Goal: Information Seeking & Learning: Learn about a topic

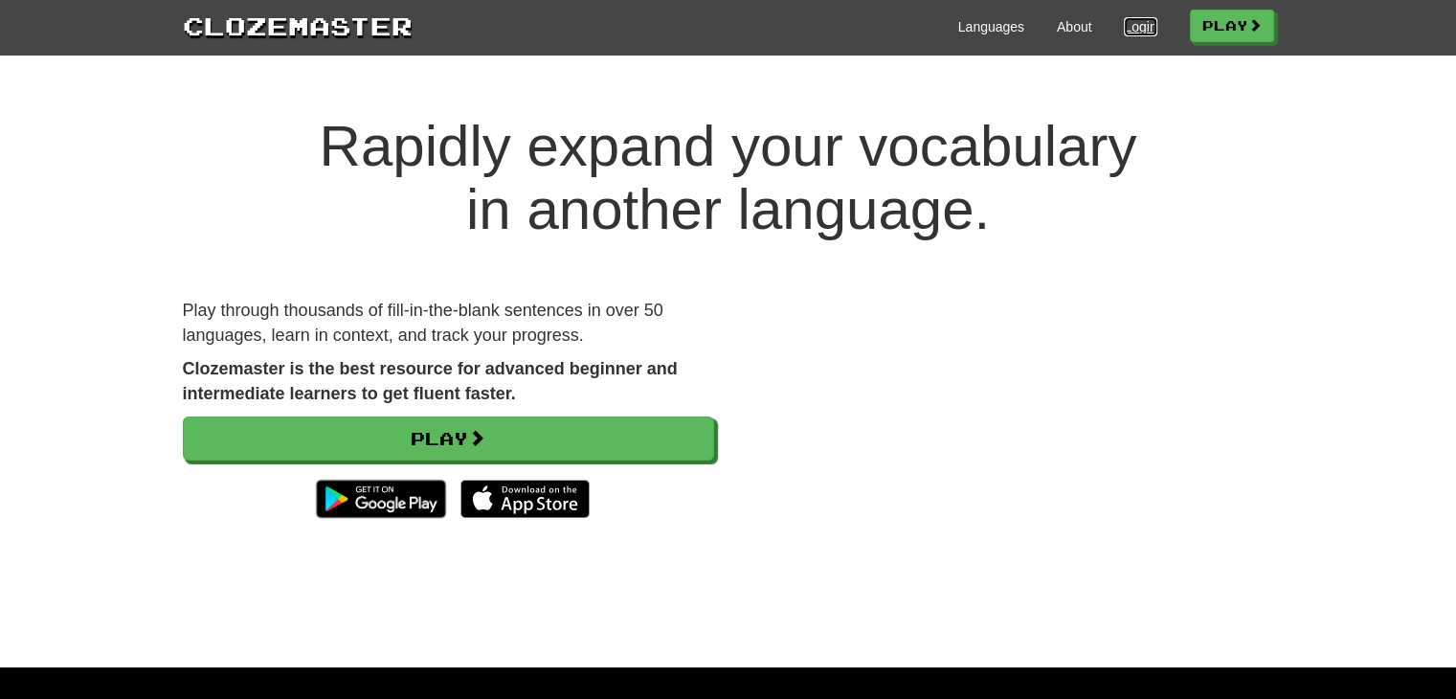
click at [1125, 23] on link "Login" at bounding box center [1140, 26] width 33 height 19
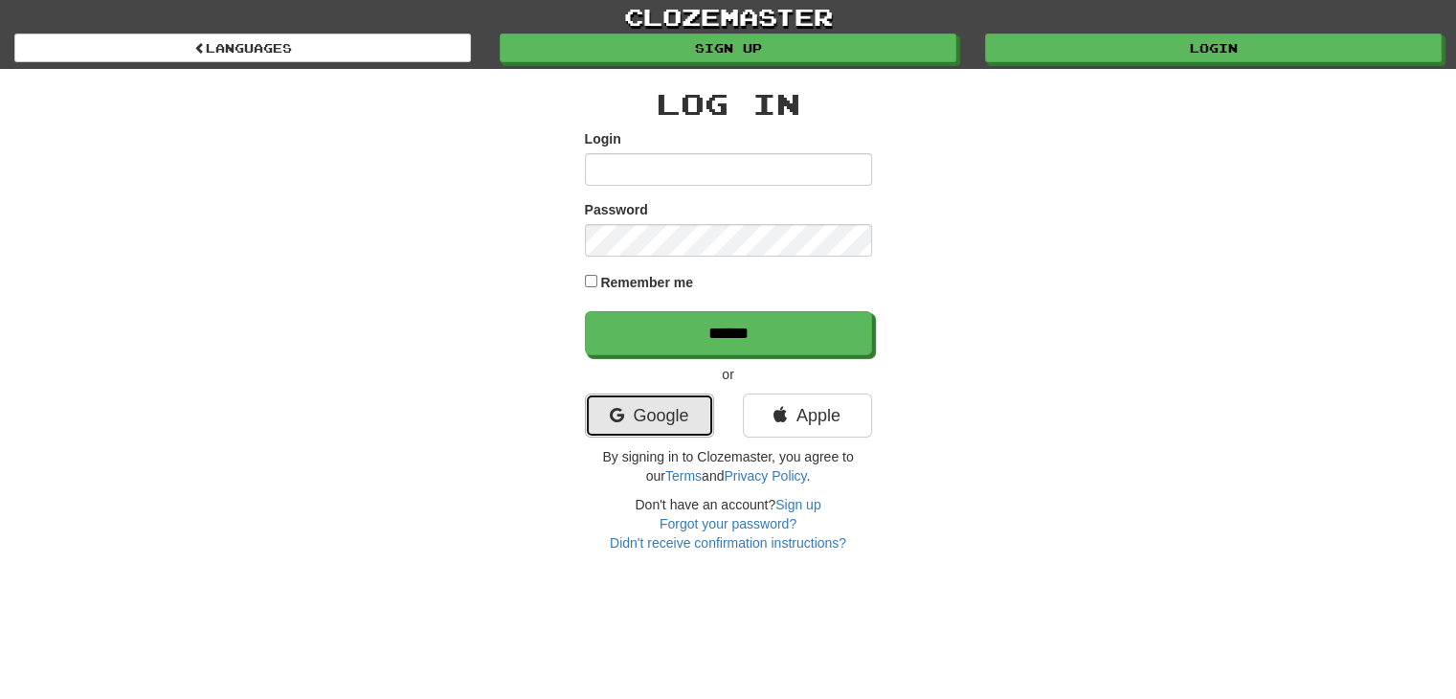
click at [679, 412] on link "Google" at bounding box center [649, 415] width 129 height 44
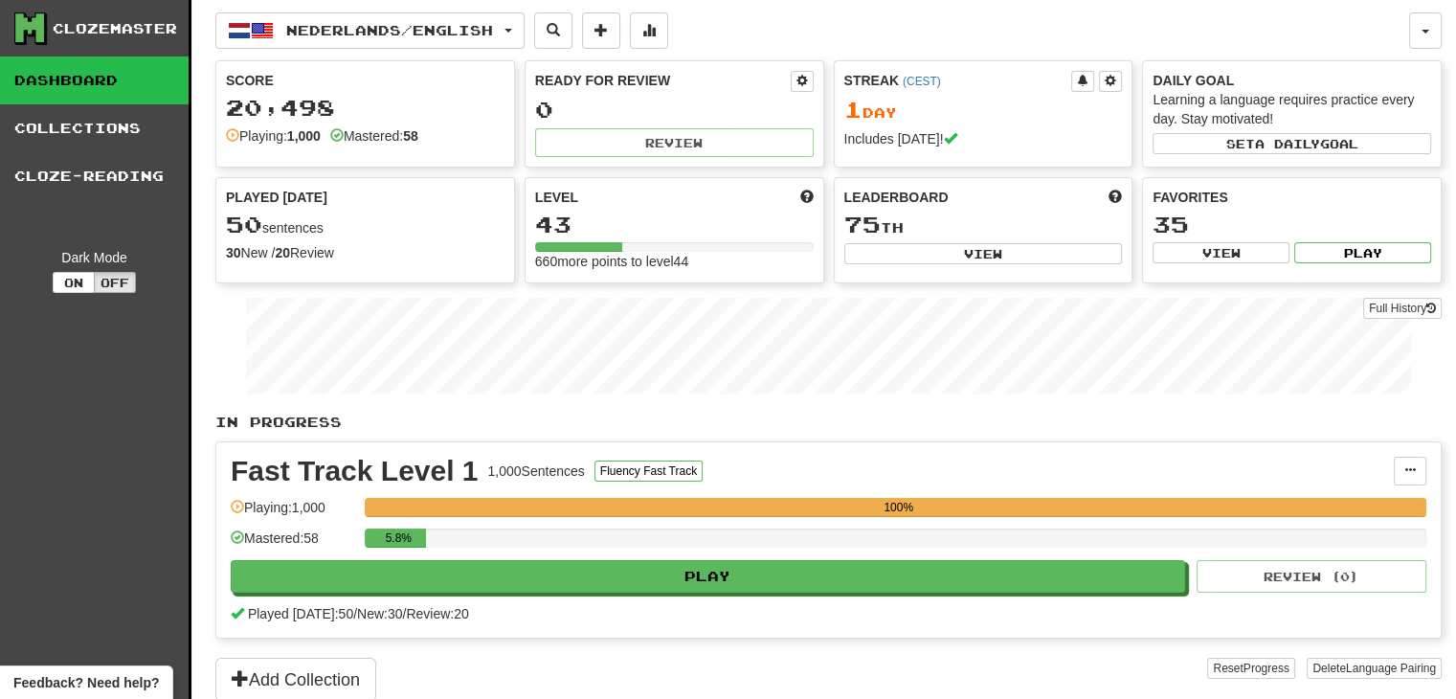
click at [147, 393] on div "Clozemaster Dashboard Collections Cloze-Reading Dark Mode On Off" at bounding box center [95, 375] width 191 height 750
click at [79, 280] on button "On" at bounding box center [74, 282] width 42 height 21
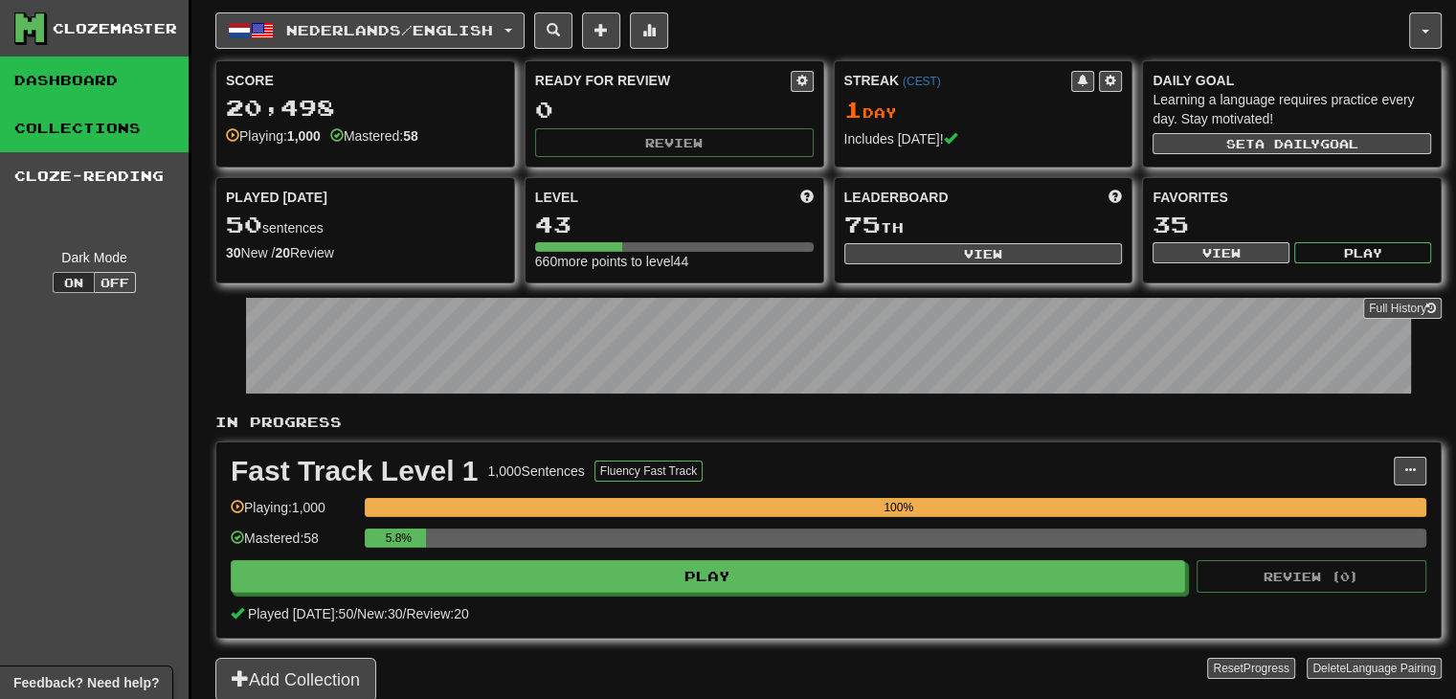
click at [50, 142] on link "Collections" at bounding box center [94, 128] width 189 height 48
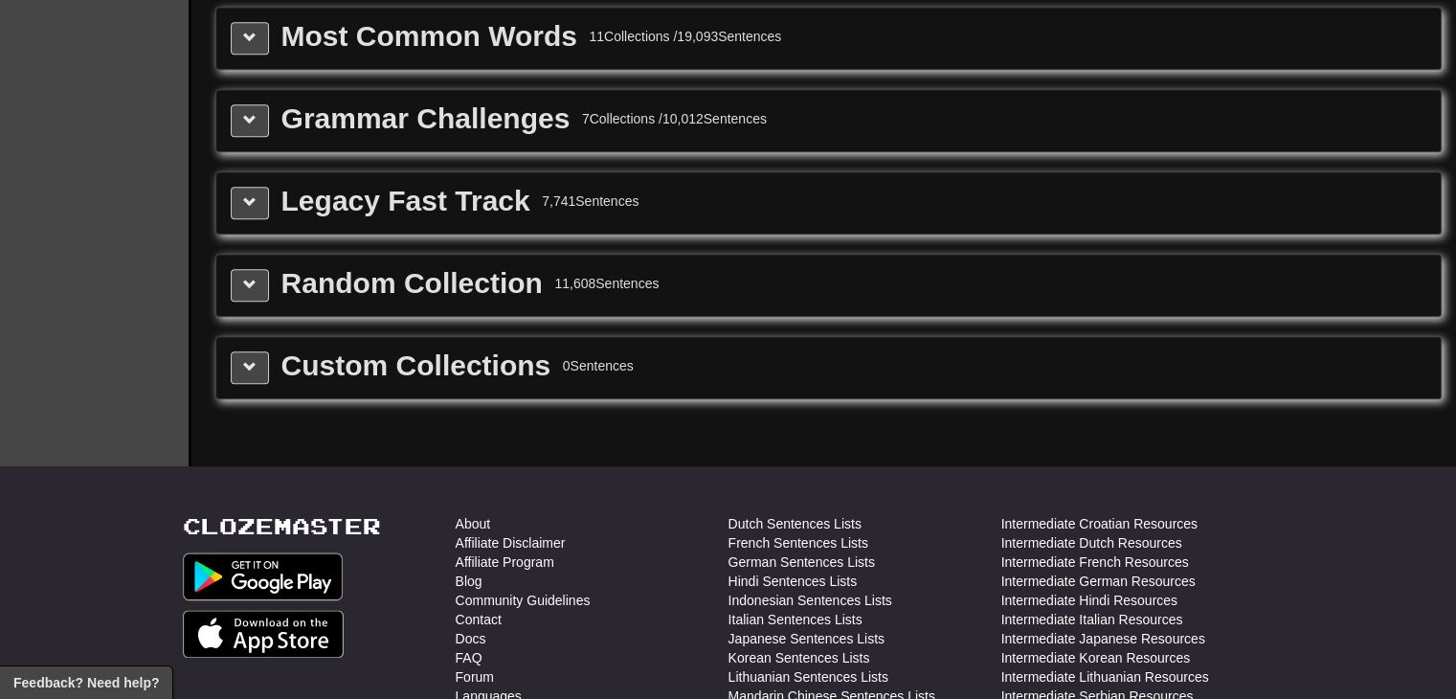
scroll to position [2160, 0]
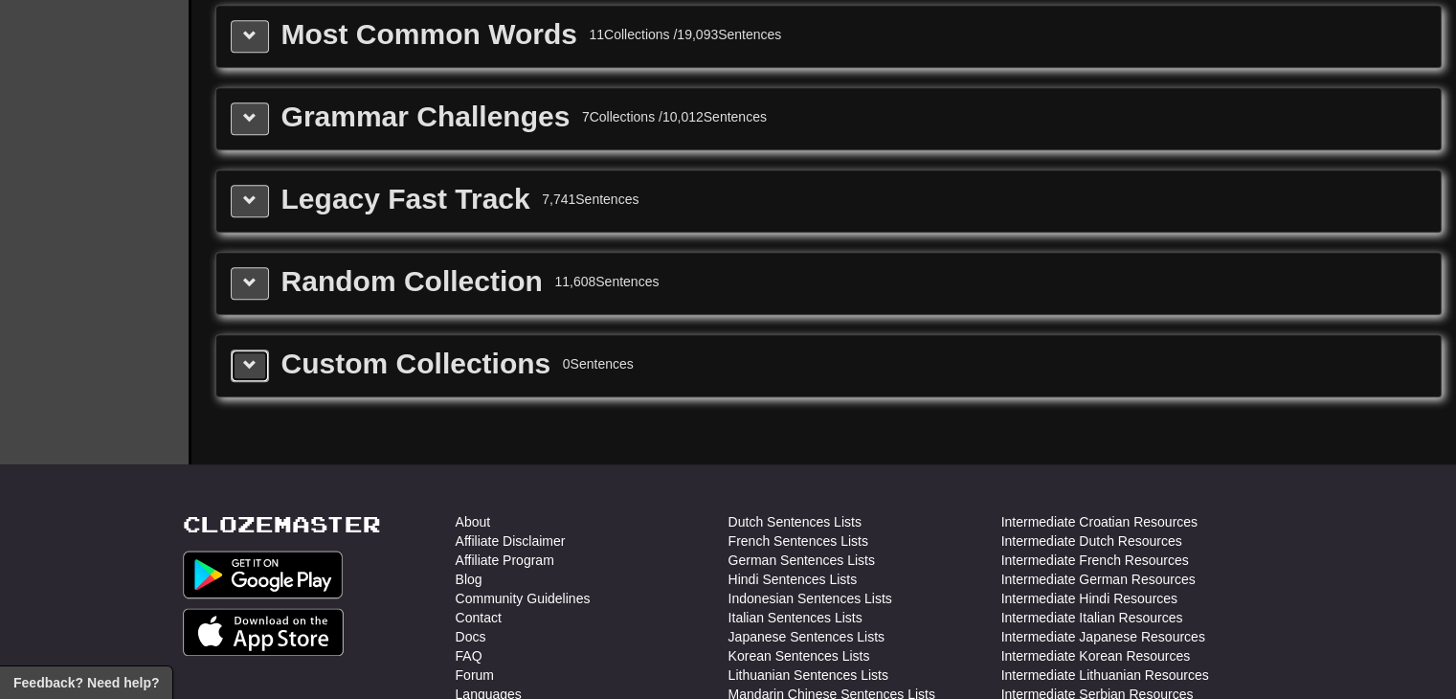
click at [258, 355] on button at bounding box center [250, 365] width 38 height 33
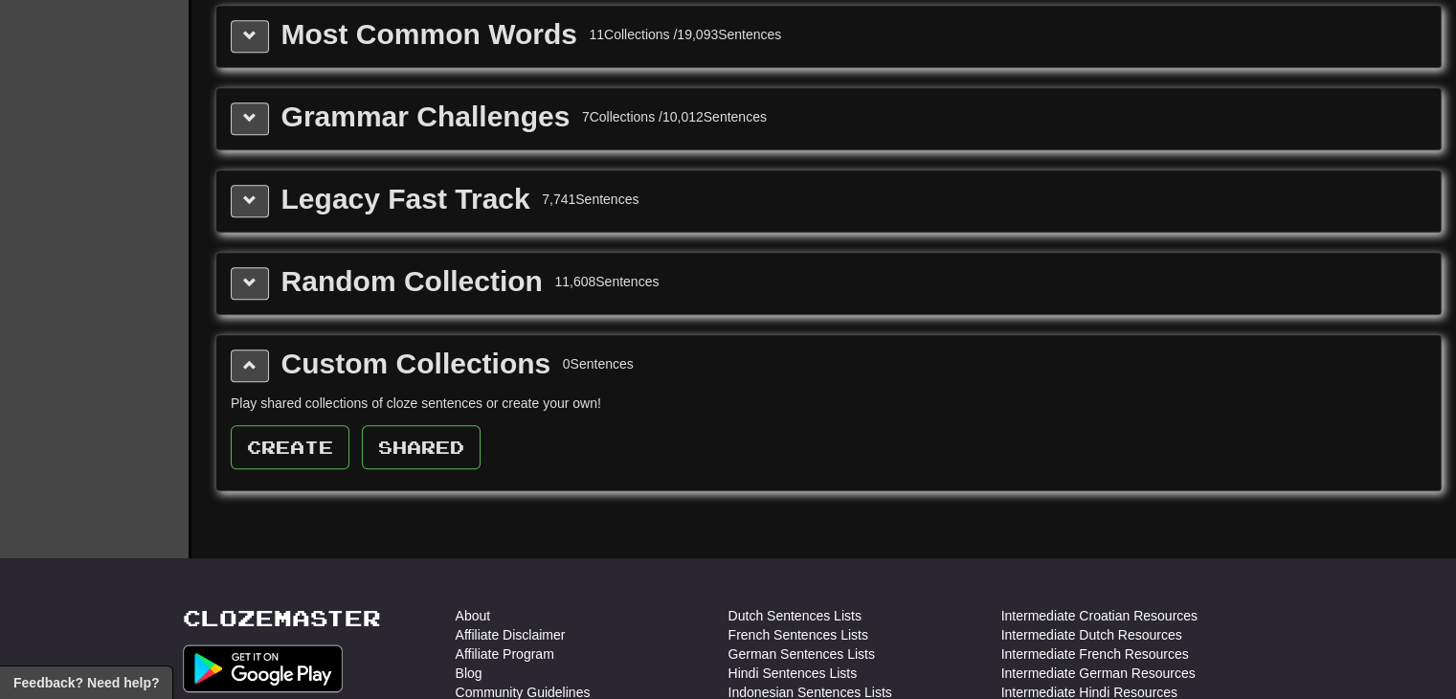
click at [270, 357] on div "Custom Collections 0 Sentences" at bounding box center [829, 365] width 1196 height 33
click at [240, 349] on button at bounding box center [250, 365] width 38 height 33
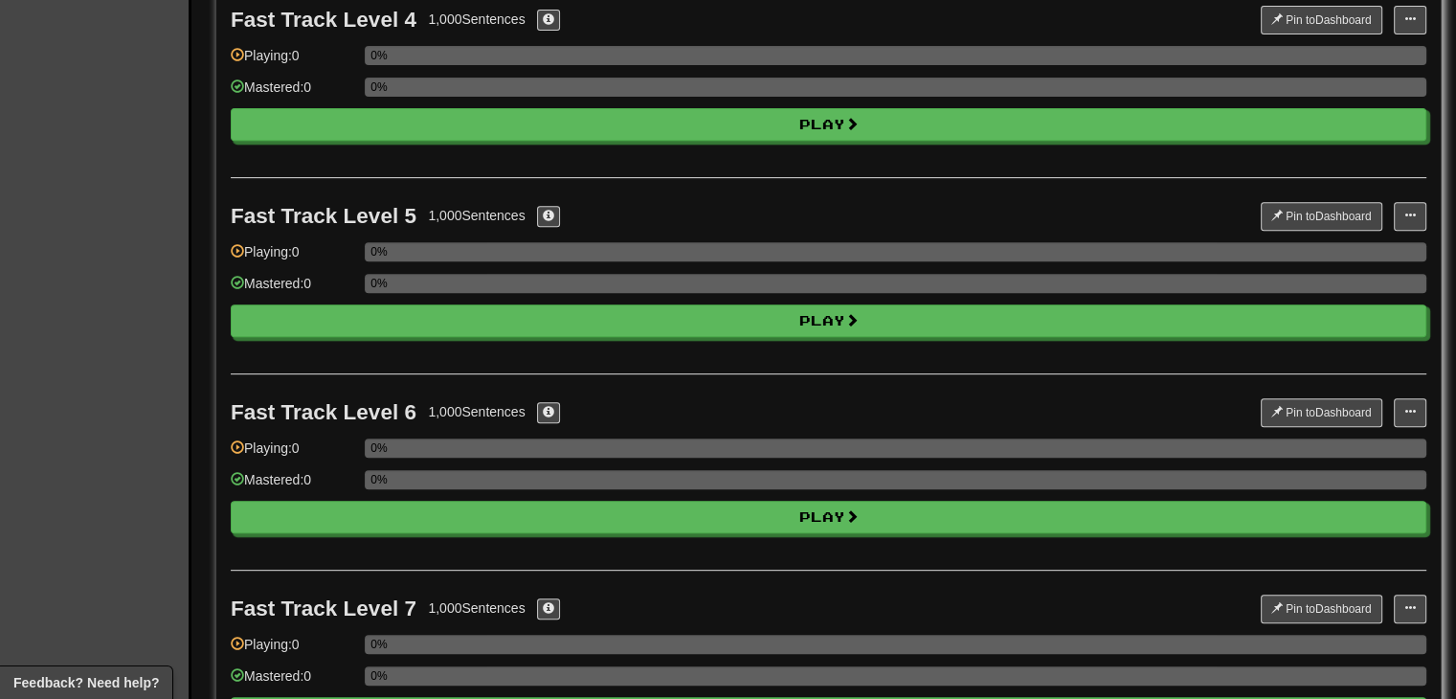
scroll to position [0, 0]
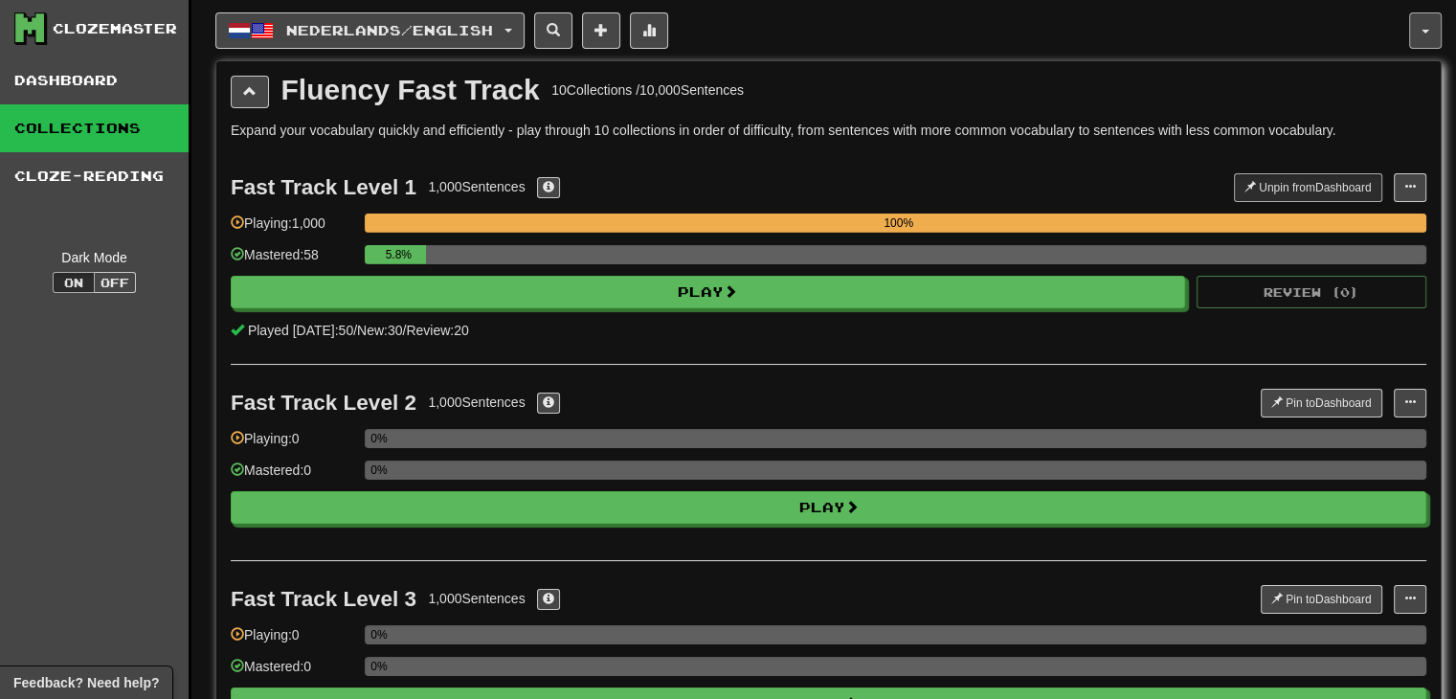
click at [1419, 38] on button "button" at bounding box center [1425, 30] width 33 height 36
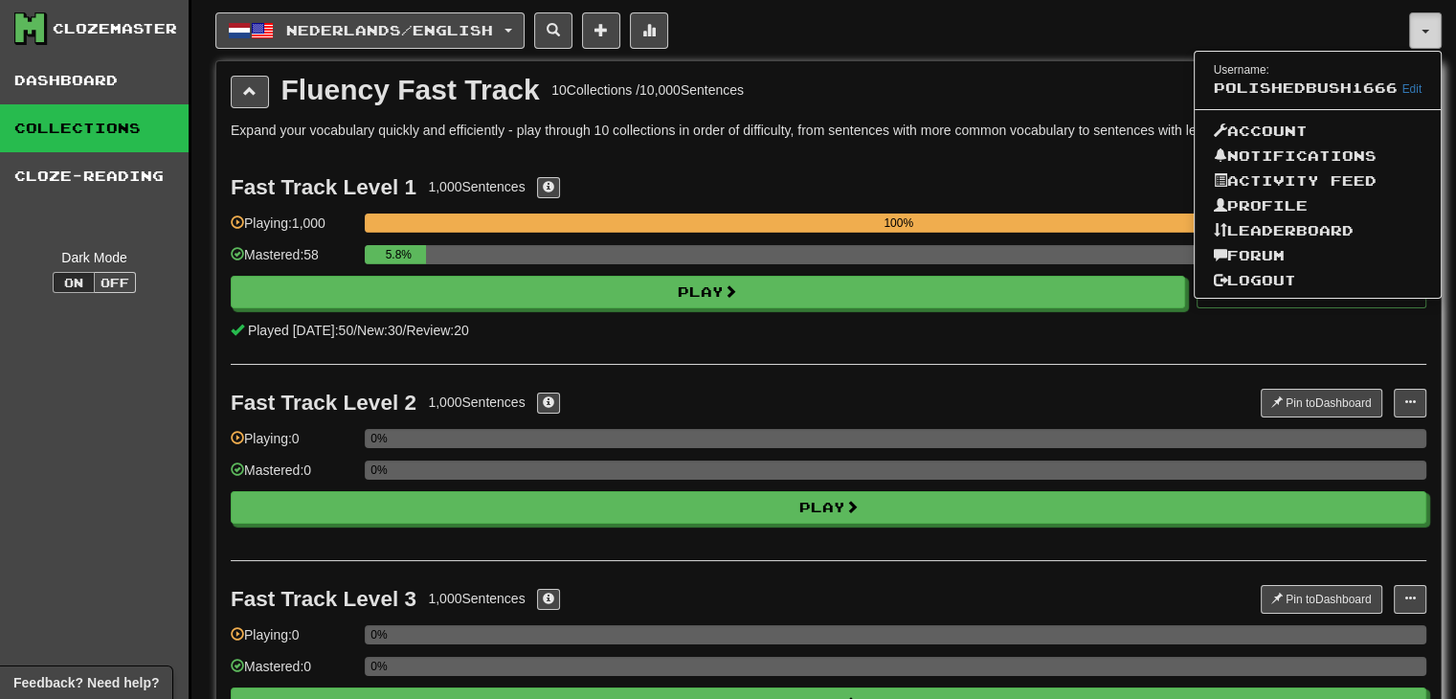
click at [1420, 24] on button "button" at bounding box center [1425, 30] width 33 height 36
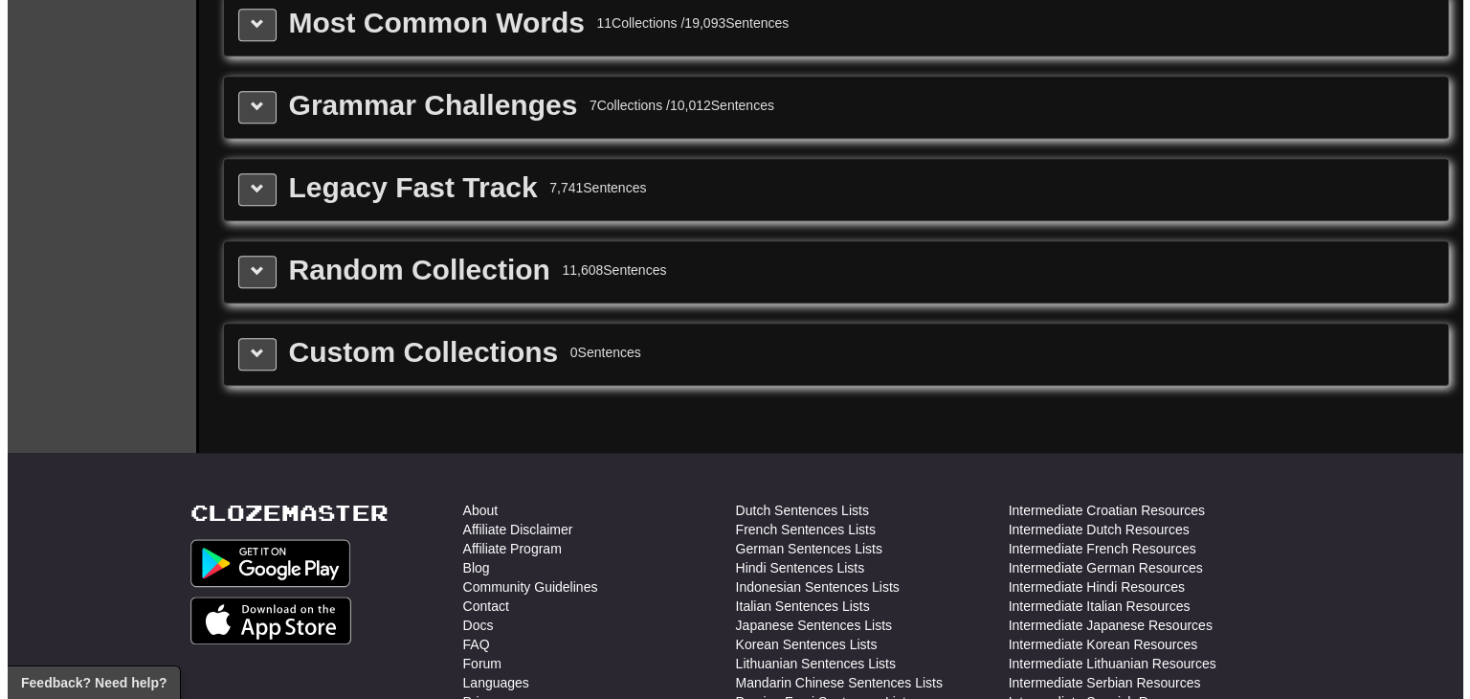
scroll to position [2160, 0]
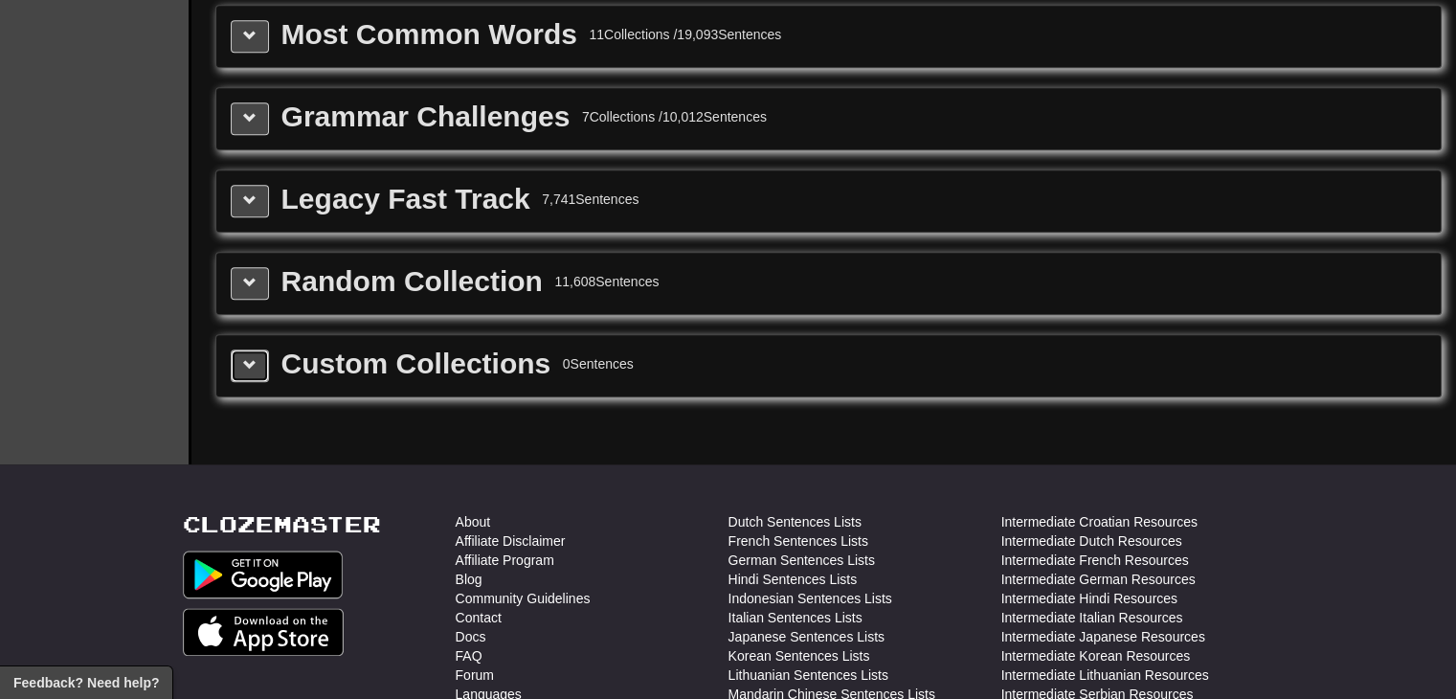
click at [253, 357] on button at bounding box center [250, 365] width 38 height 33
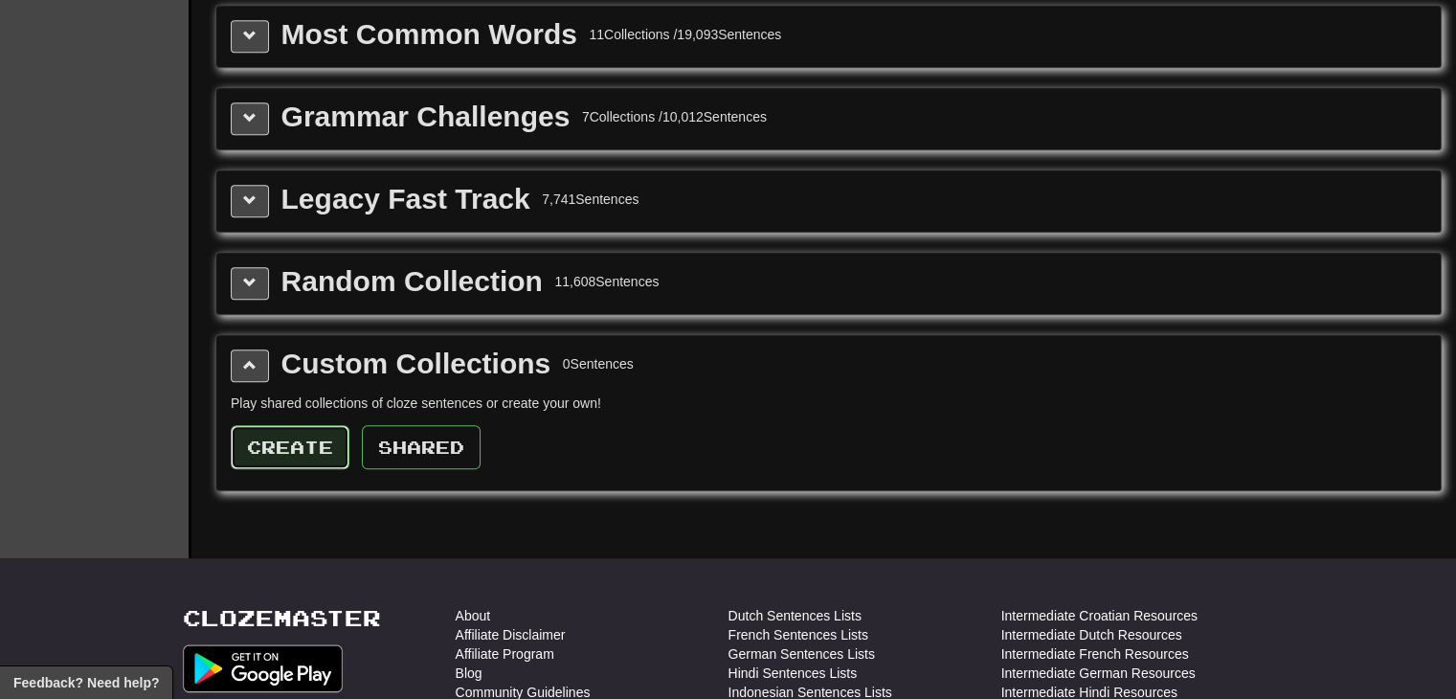
click at [330, 430] on button "Create" at bounding box center [290, 447] width 119 height 44
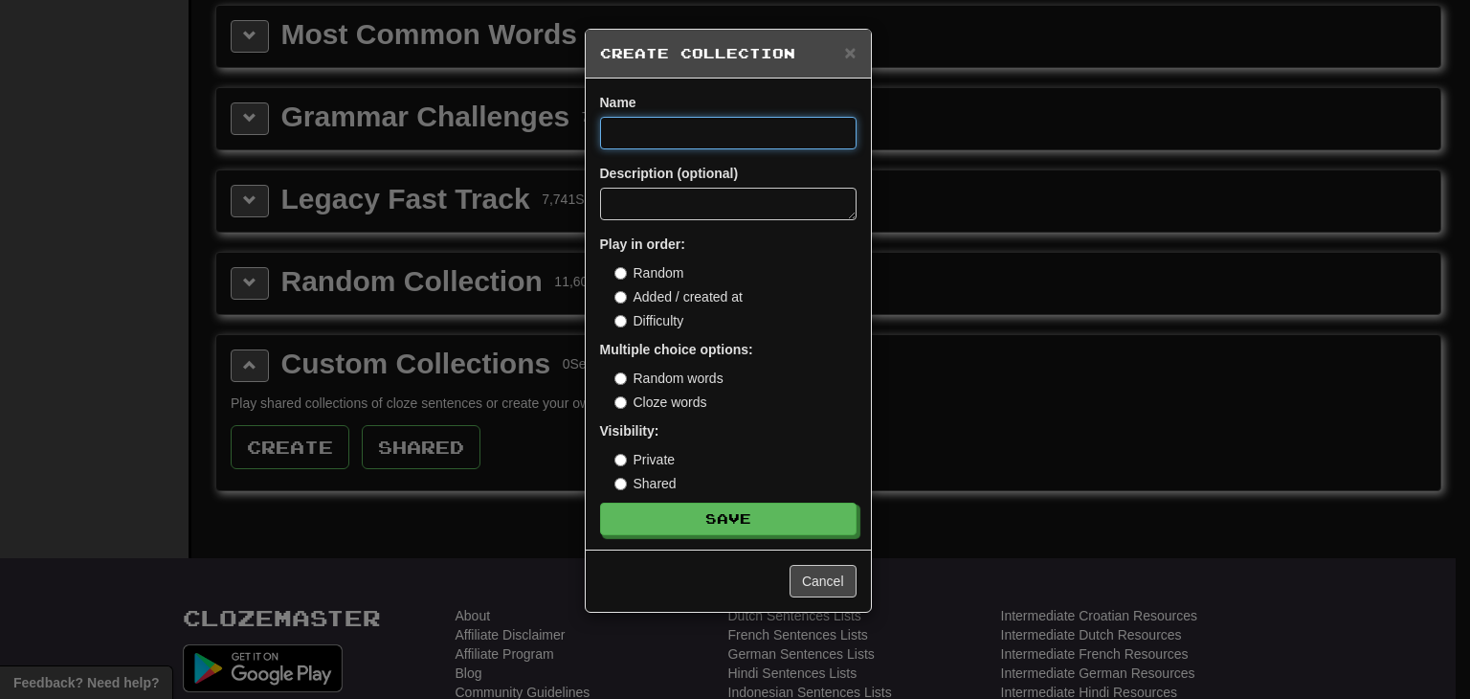
click at [702, 125] on input at bounding box center [728, 133] width 257 height 33
type input "*******"
click at [677, 404] on label "Cloze words" at bounding box center [661, 401] width 93 height 19
click at [696, 294] on label "Added / created at" at bounding box center [679, 296] width 128 height 19
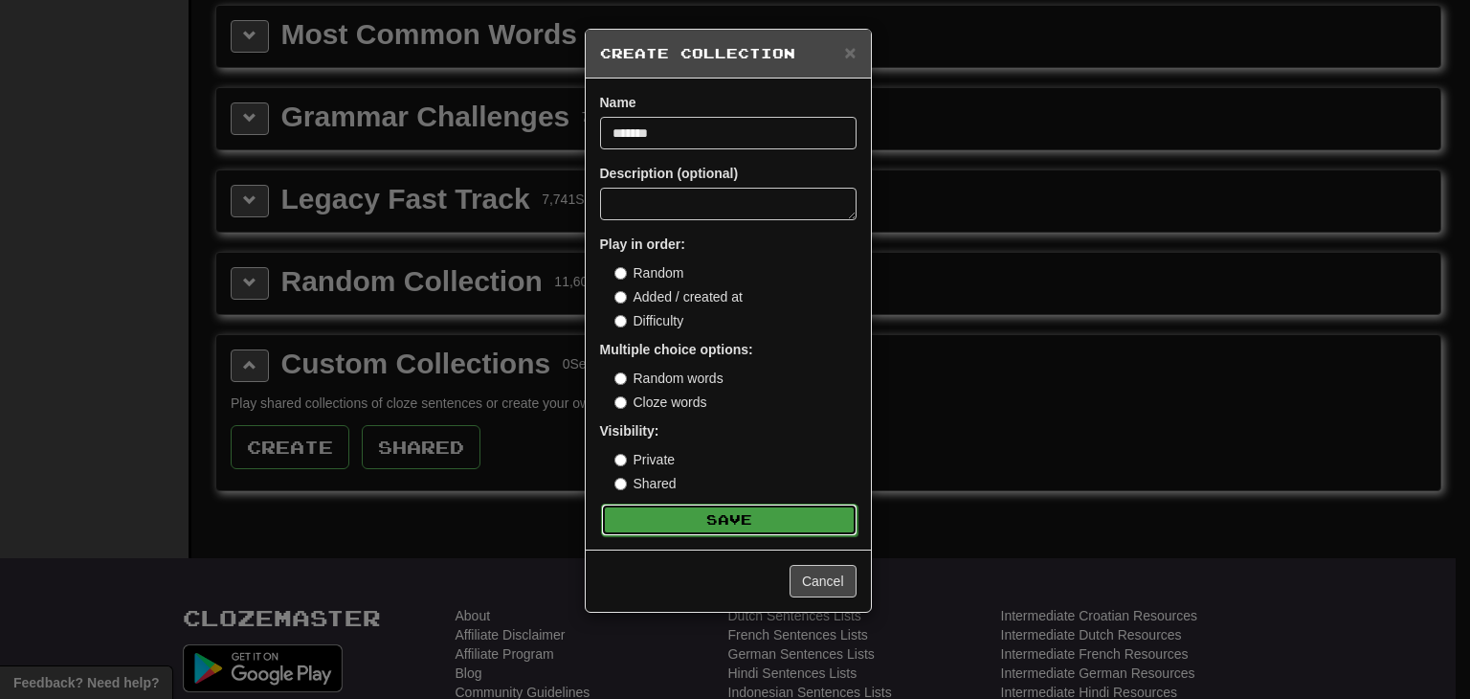
click at [818, 529] on button "Save" at bounding box center [729, 520] width 257 height 33
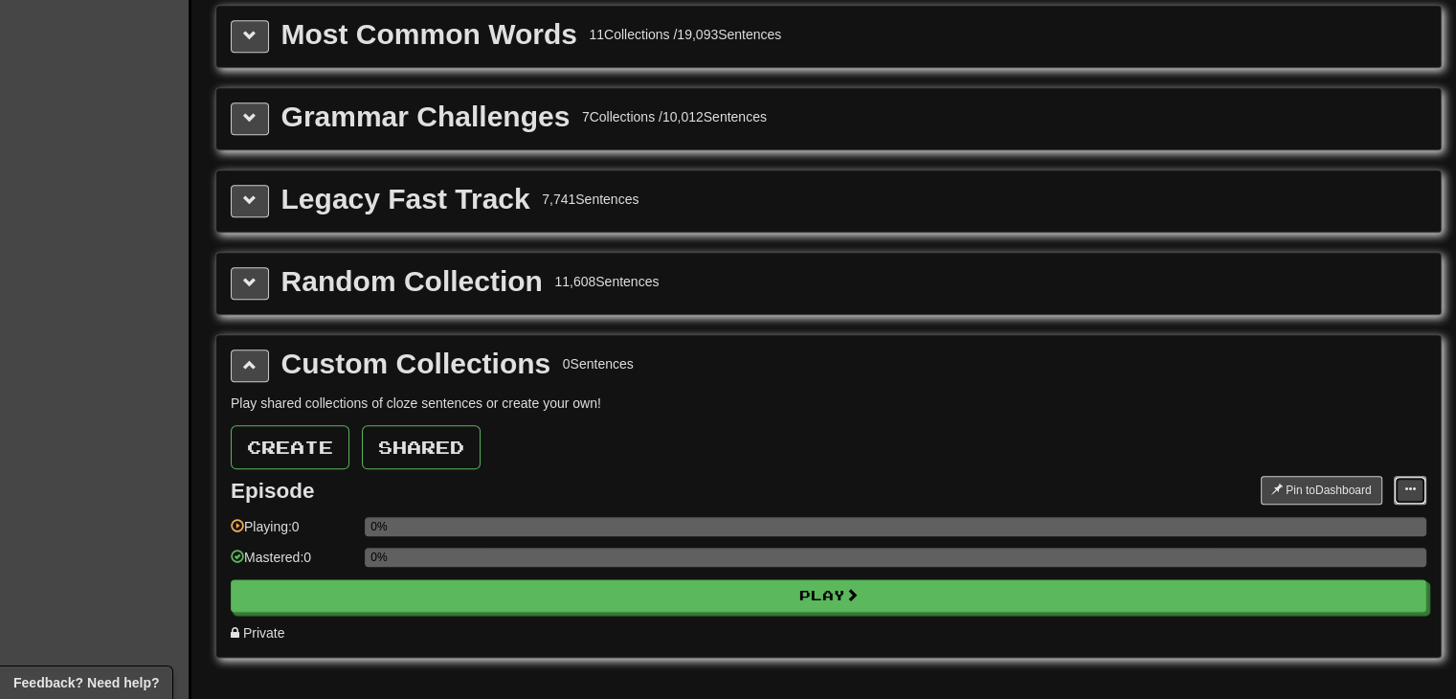
click at [1408, 483] on span at bounding box center [1409, 488] width 11 height 11
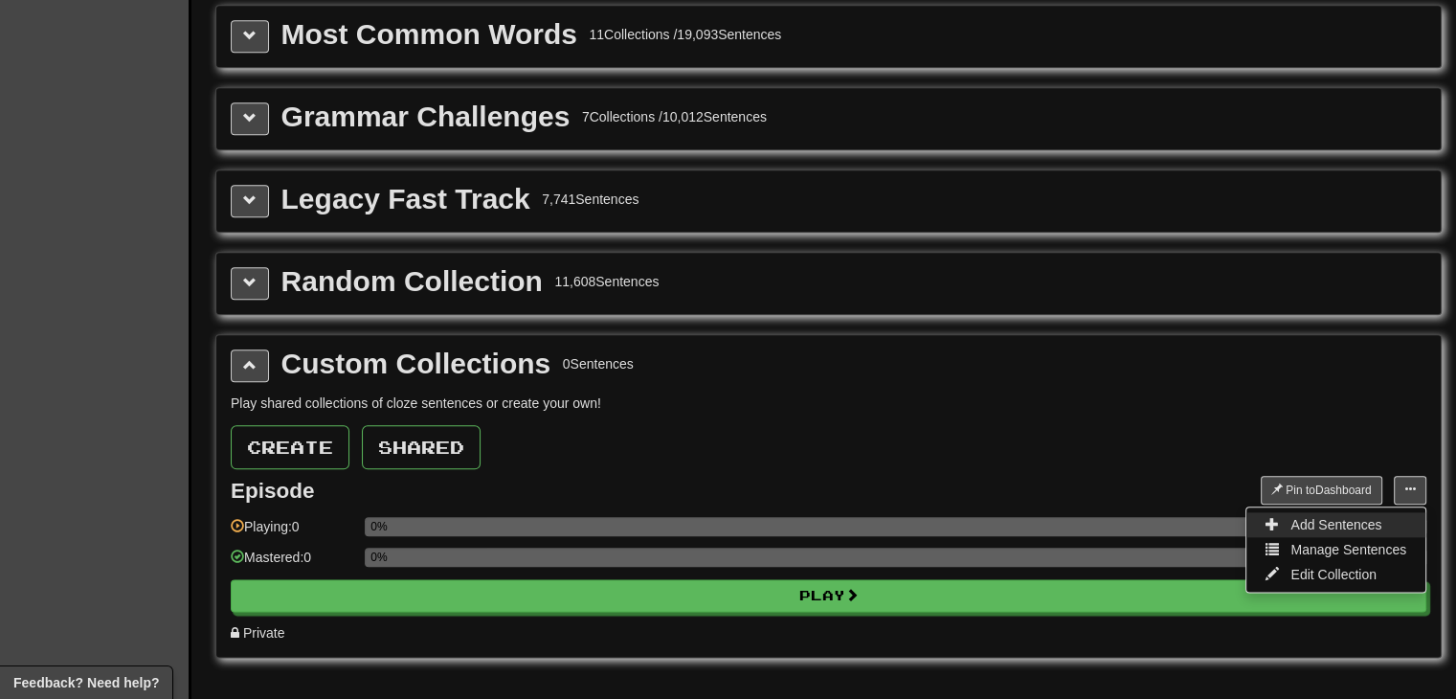
click at [1341, 517] on span "Add Sentences" at bounding box center [1335, 524] width 91 height 15
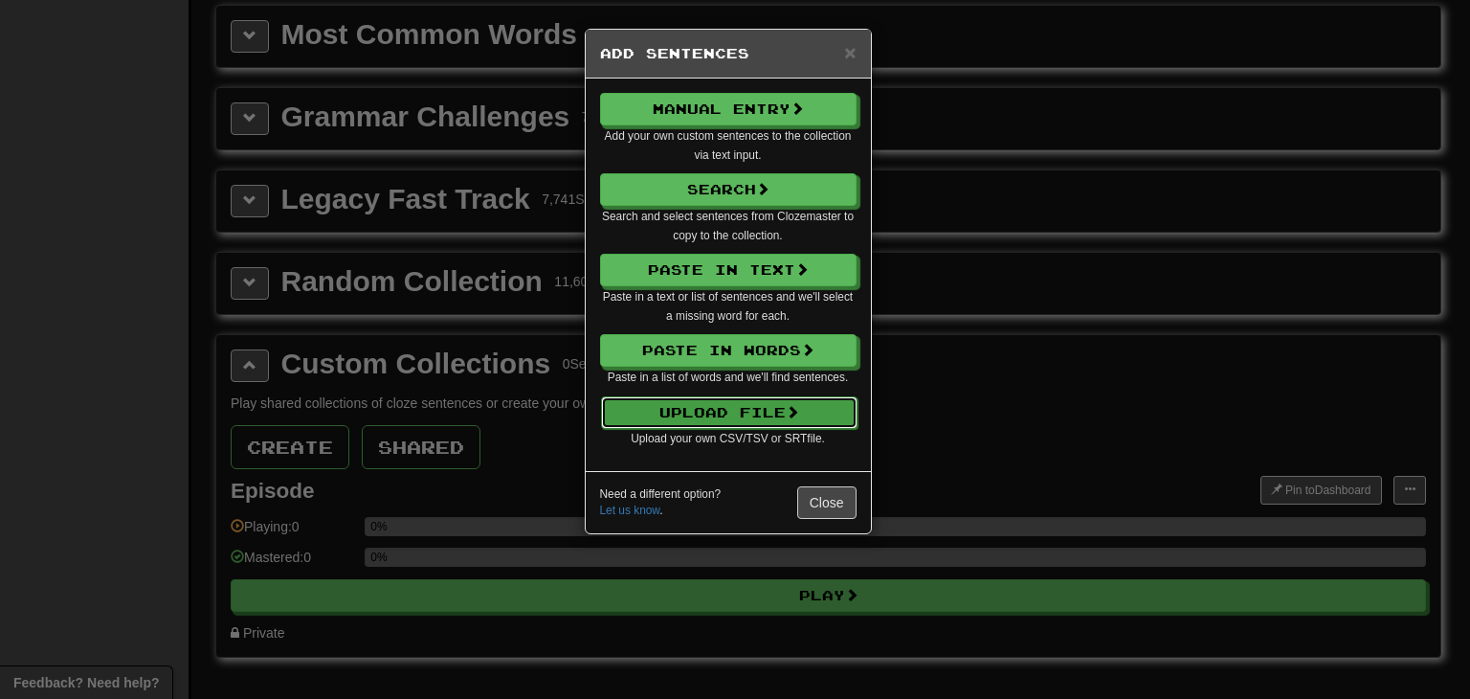
click at [735, 404] on button "Upload File" at bounding box center [729, 412] width 257 height 33
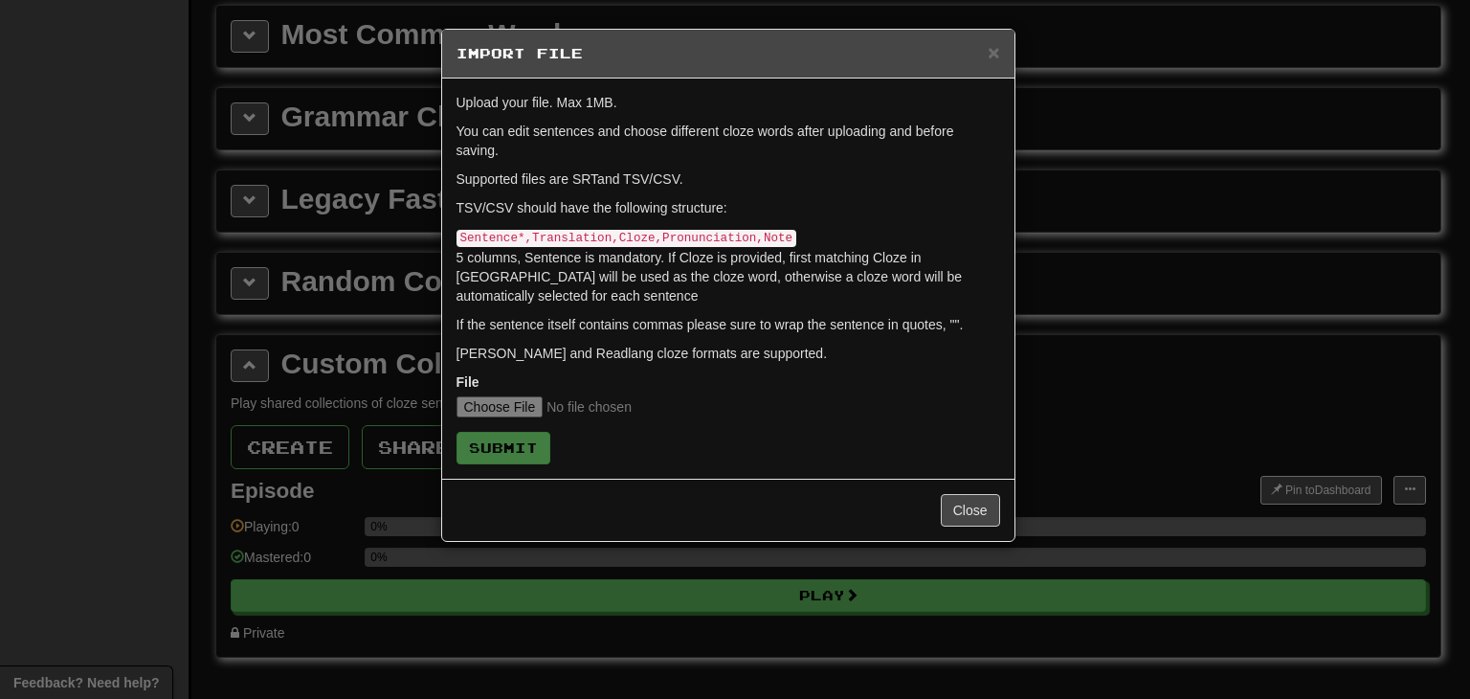
click at [555, 230] on code "Sentence*,Translation,Cloze,Pronunciation,Note" at bounding box center [627, 238] width 341 height 17
click at [521, 396] on input "file" at bounding box center [584, 406] width 254 height 21
type input "**********"
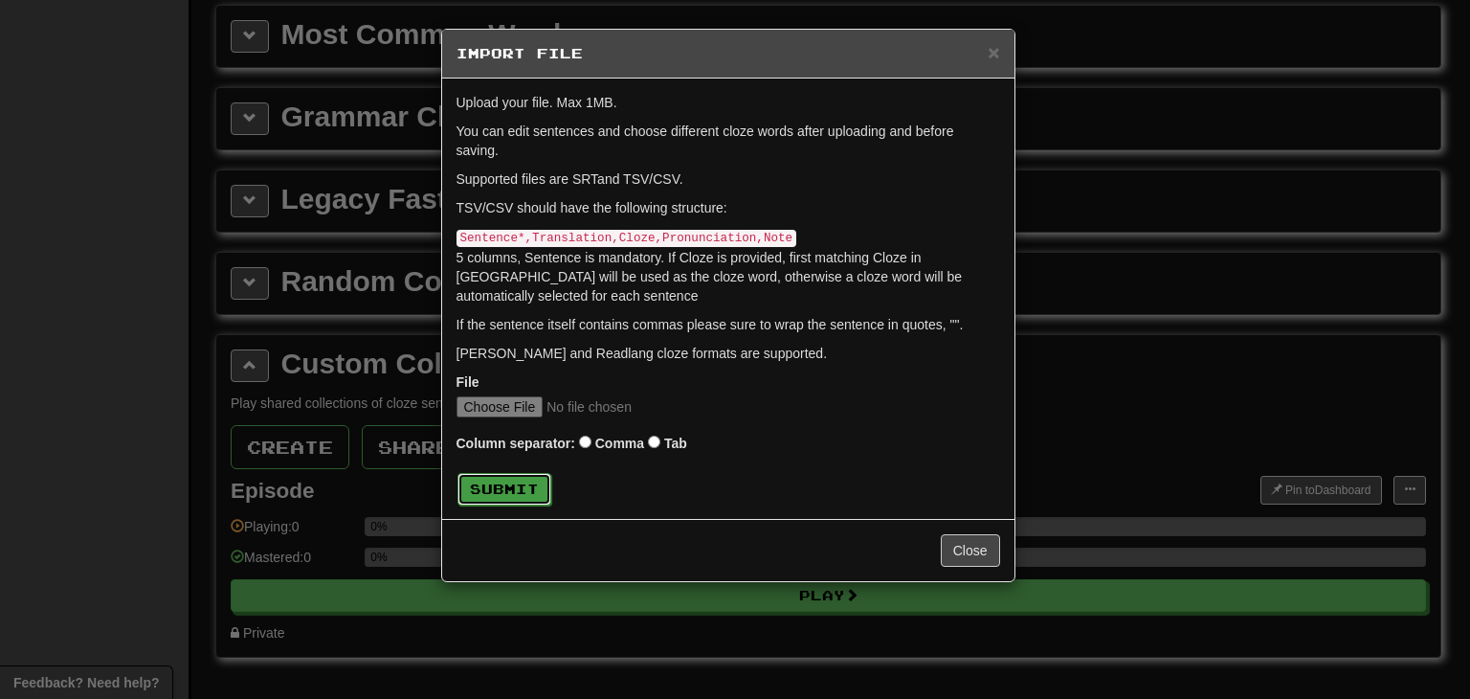
click at [518, 473] on button "Submit" at bounding box center [505, 489] width 94 height 33
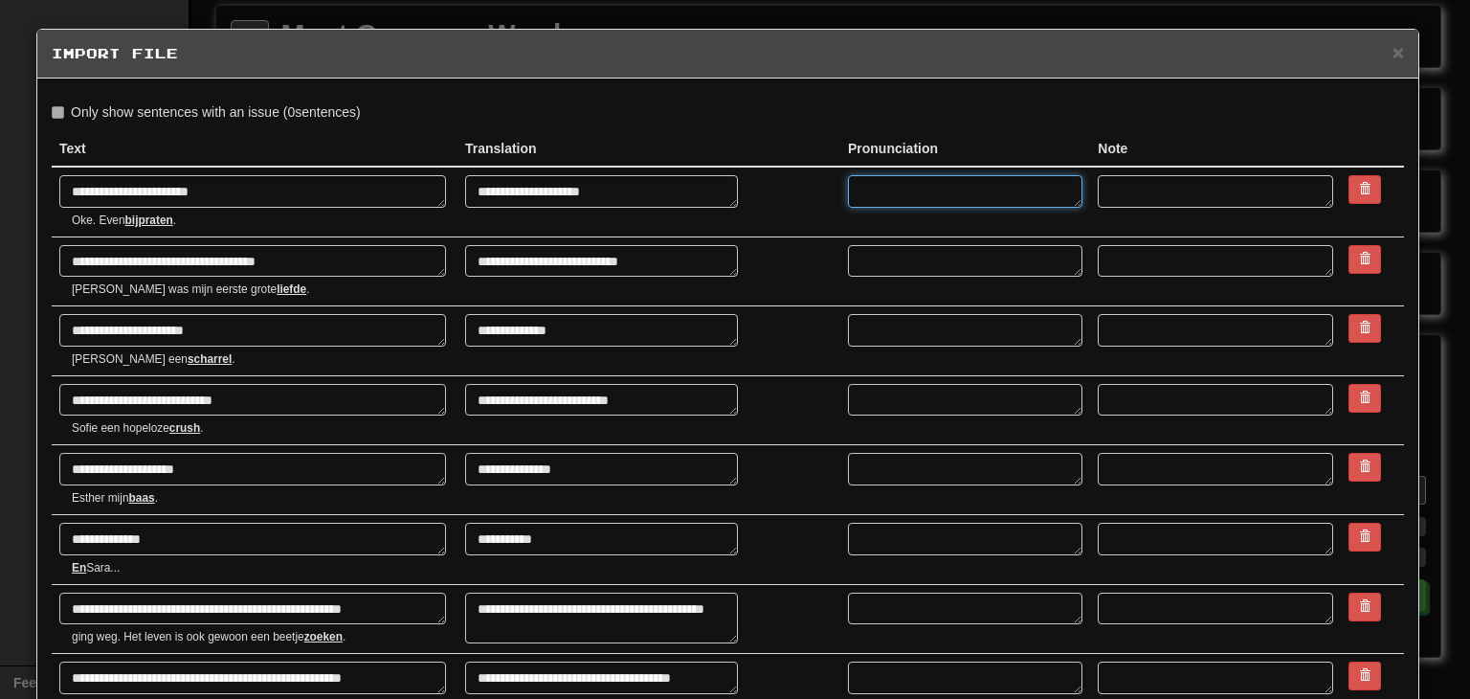
click at [929, 198] on textarea at bounding box center [965, 191] width 235 height 33
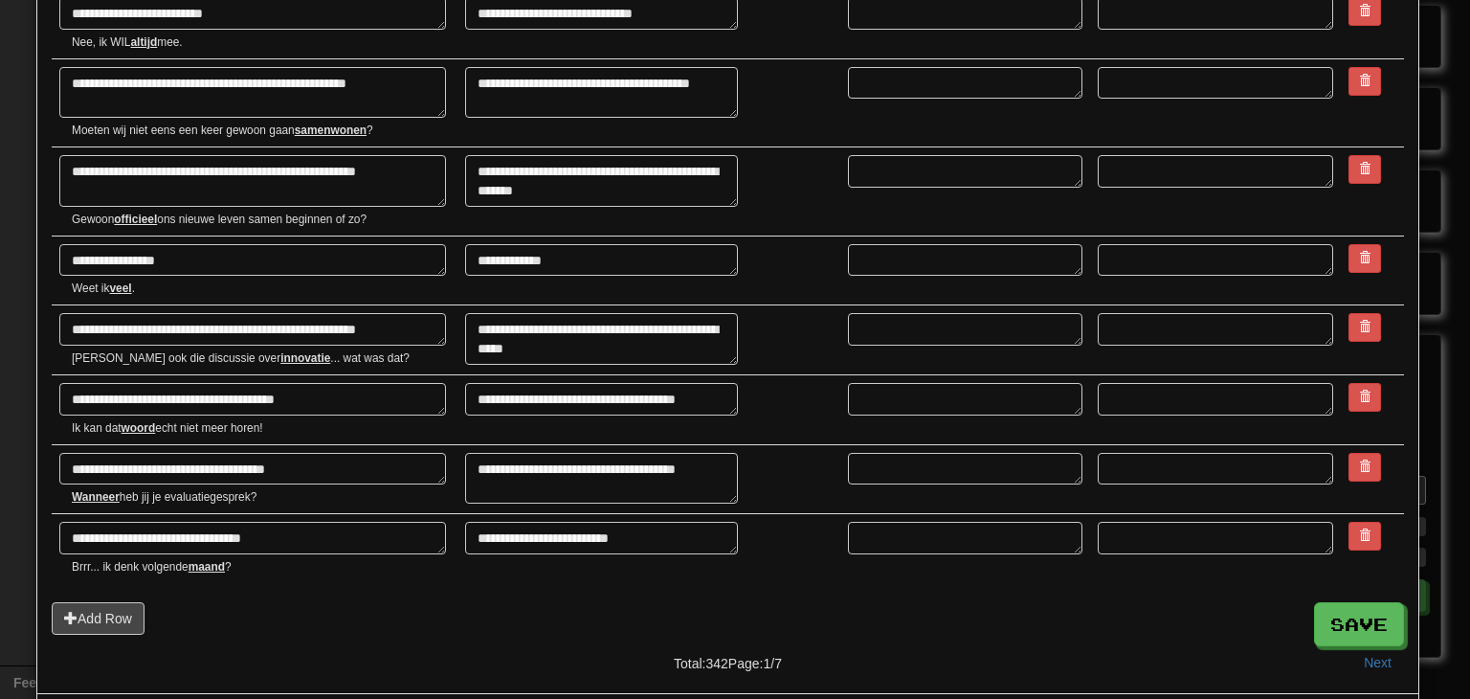
scroll to position [3322, 0]
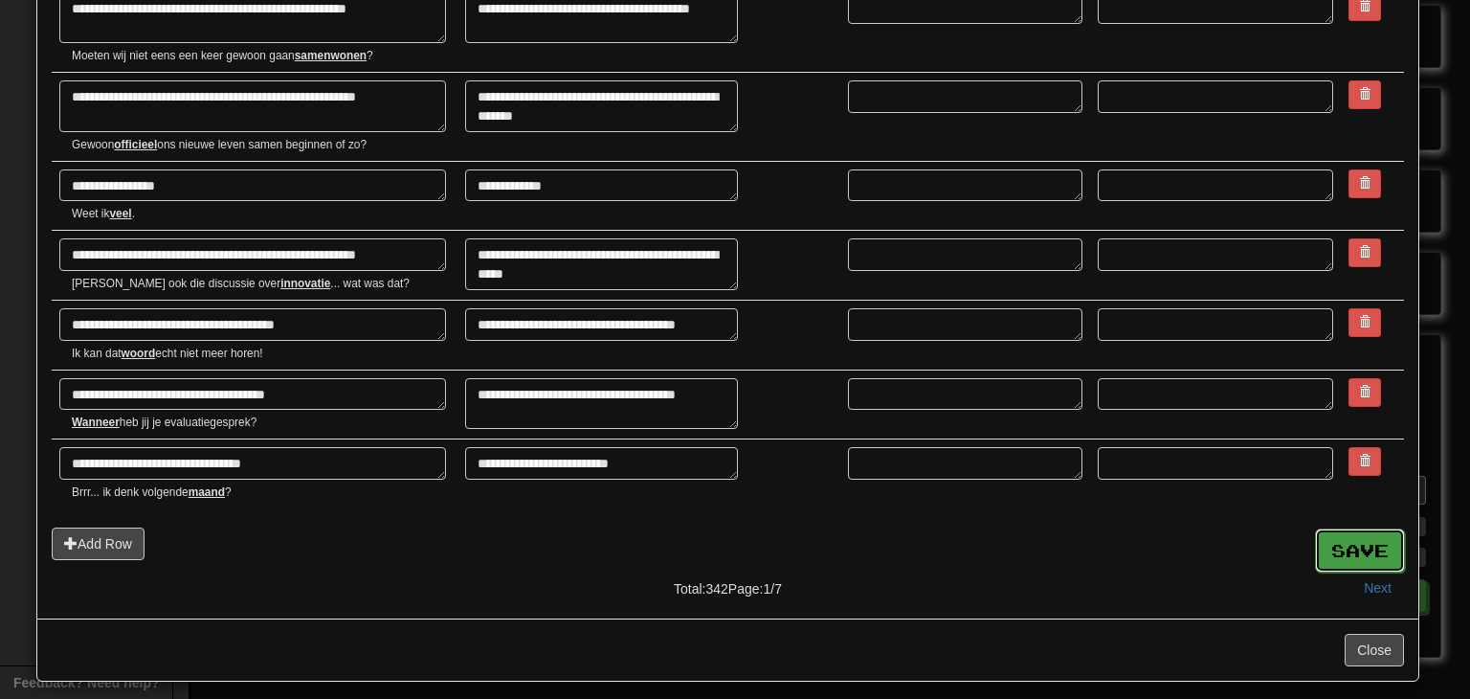
click at [1363, 549] on button "Save" at bounding box center [1360, 550] width 90 height 44
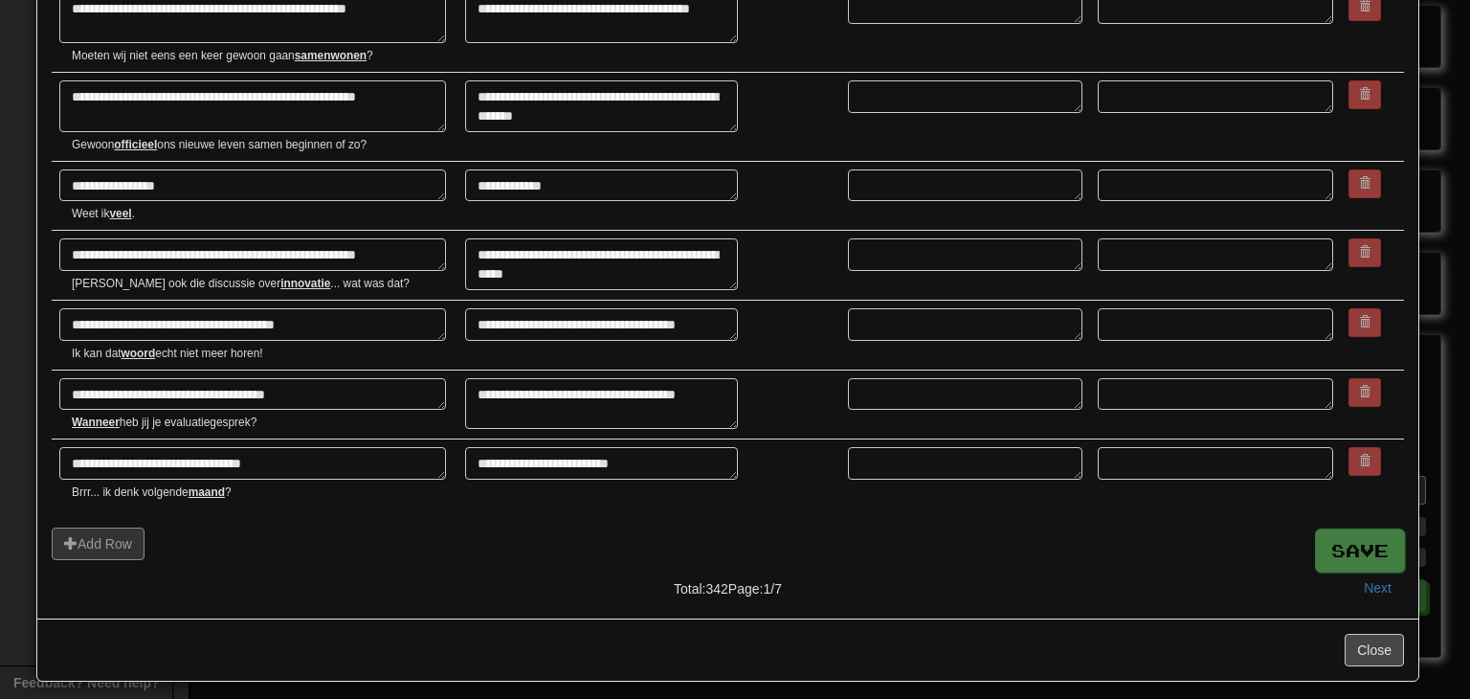
type textarea "*"
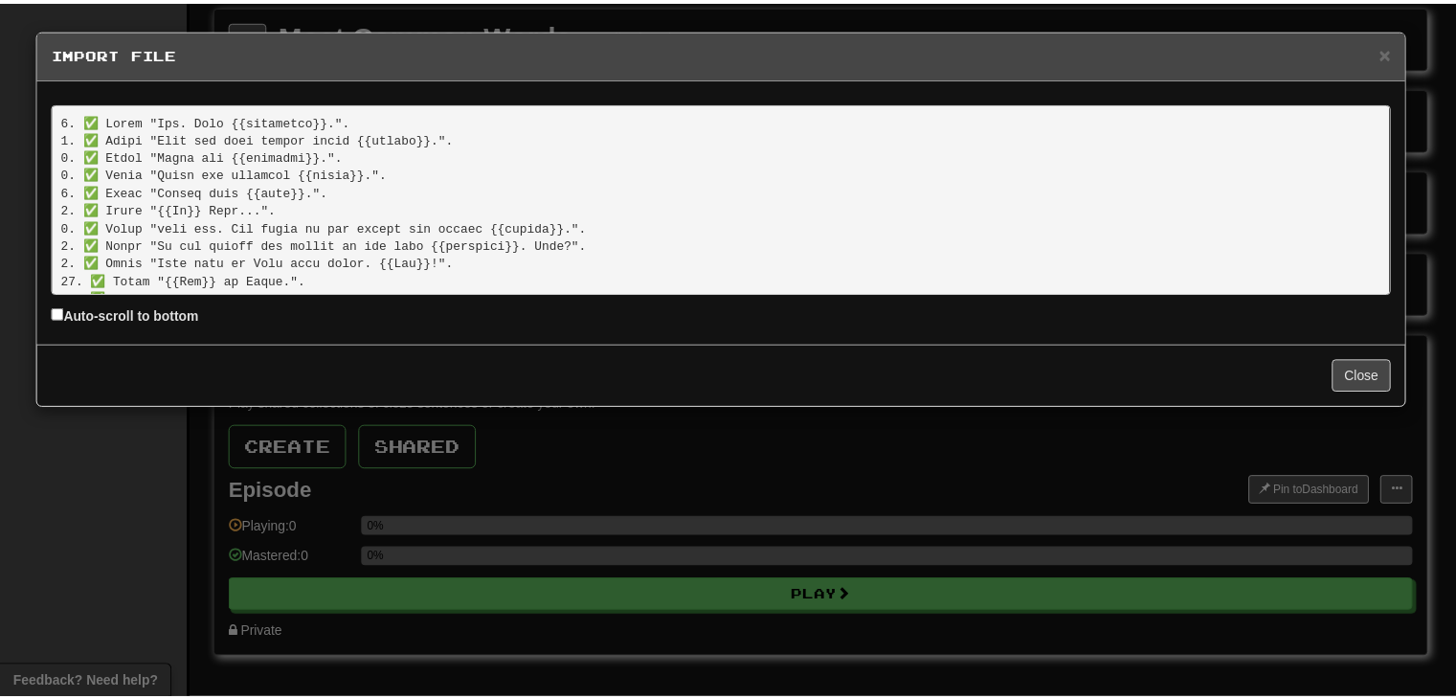
scroll to position [5937, 0]
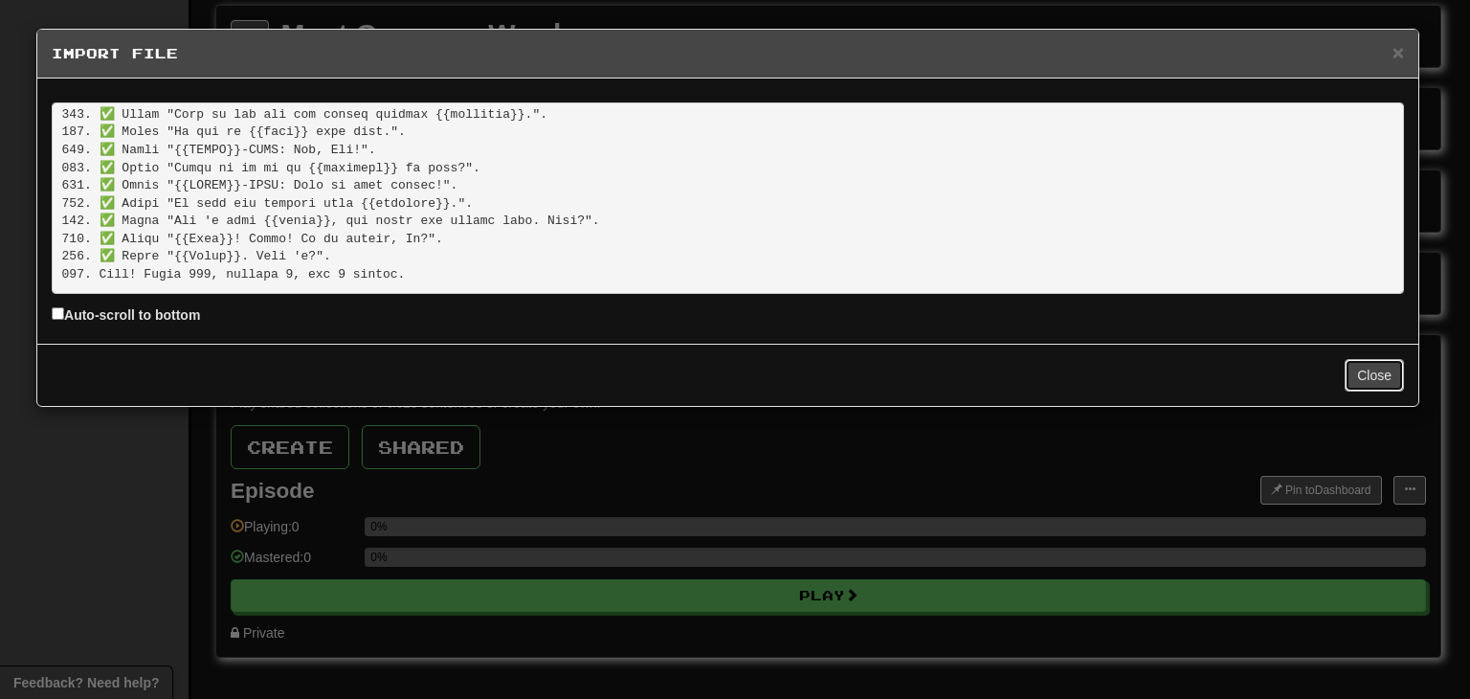
click at [1371, 370] on button "Close" at bounding box center [1374, 375] width 59 height 33
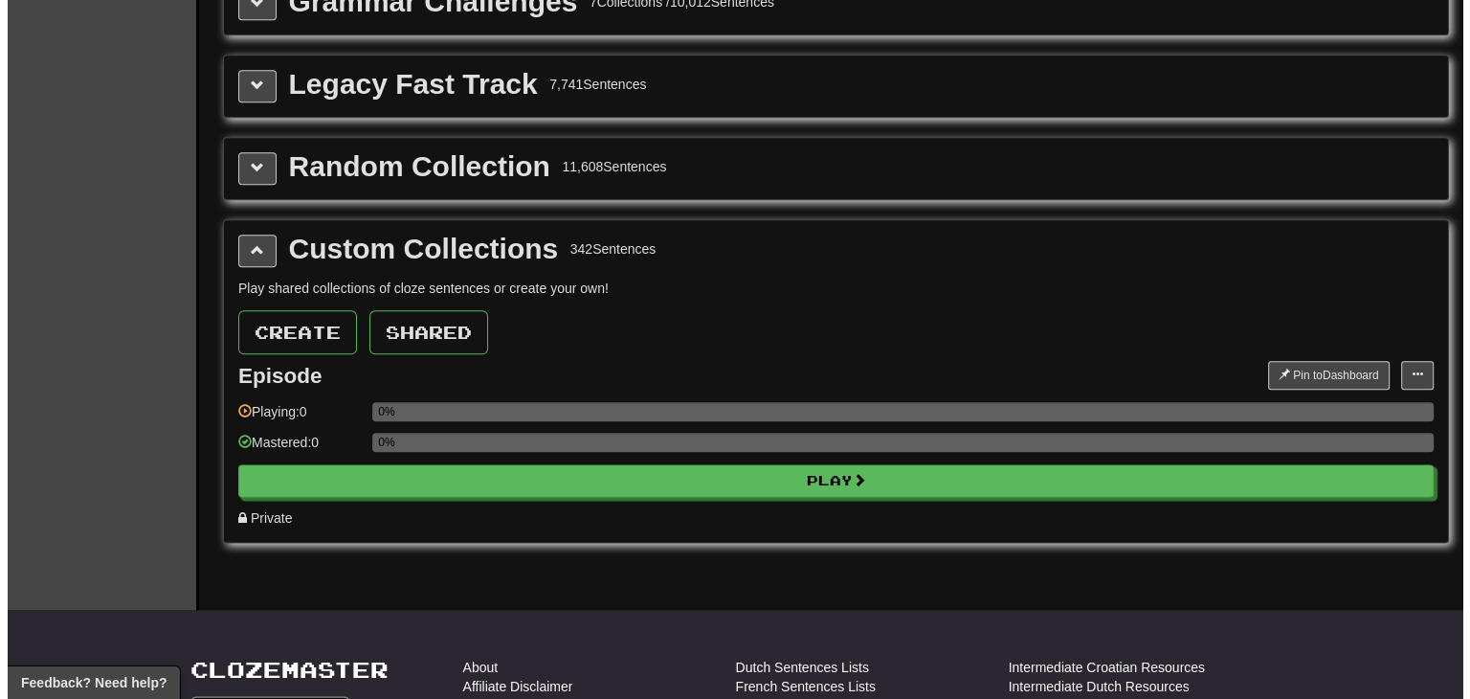
scroll to position [2351, 0]
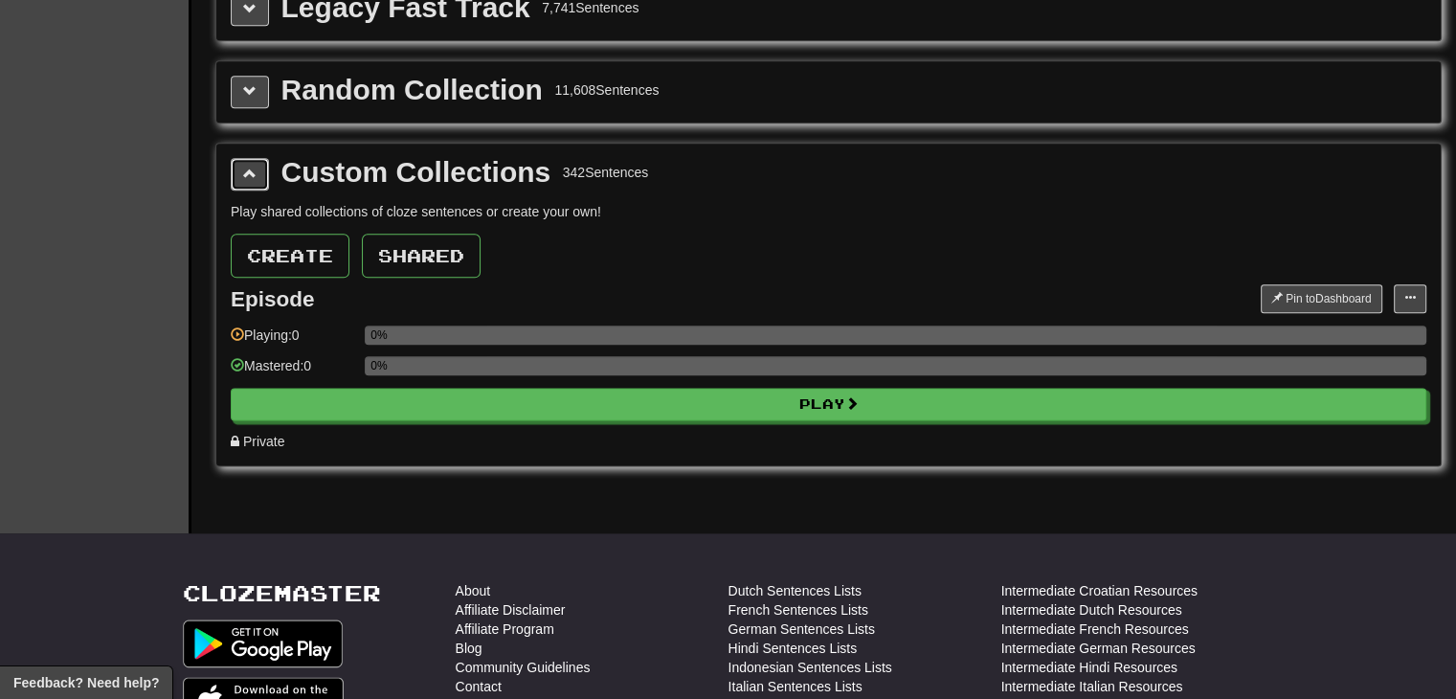
click at [249, 167] on span at bounding box center [249, 173] width 13 height 13
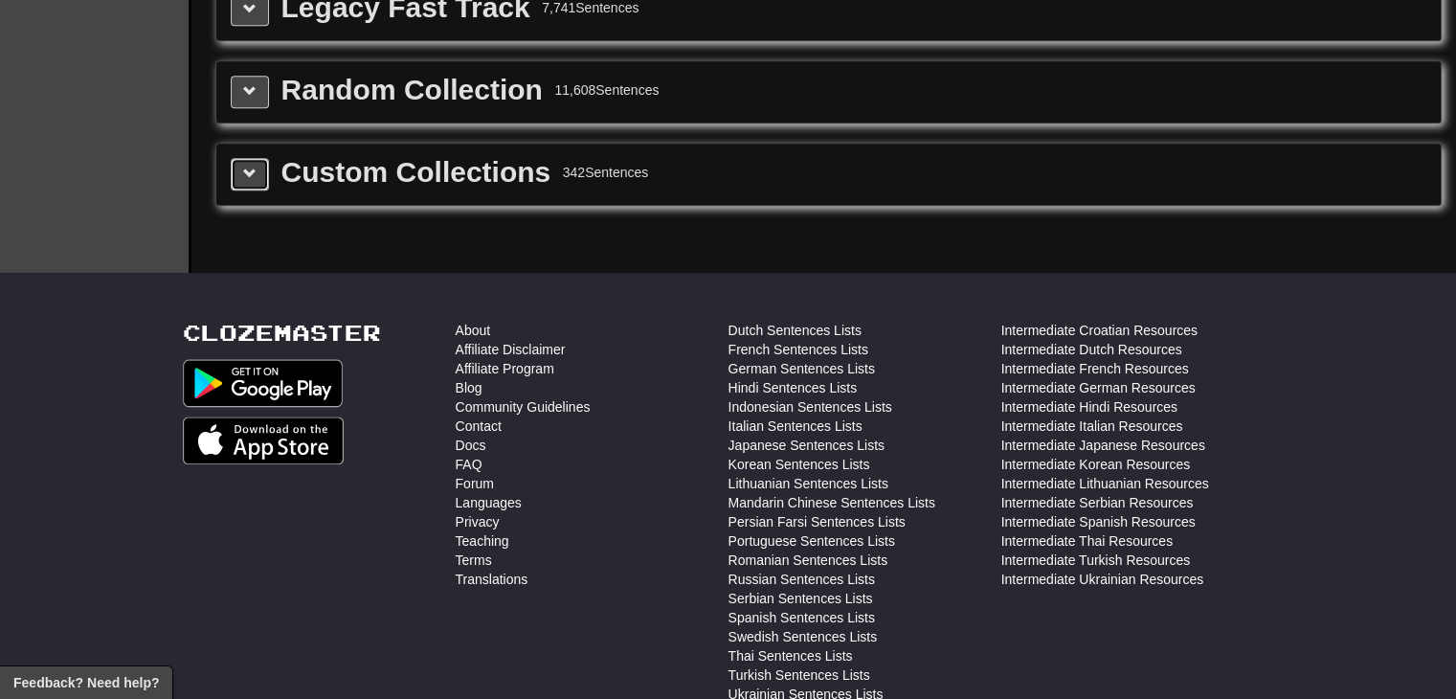
click at [249, 166] on button at bounding box center [250, 174] width 38 height 33
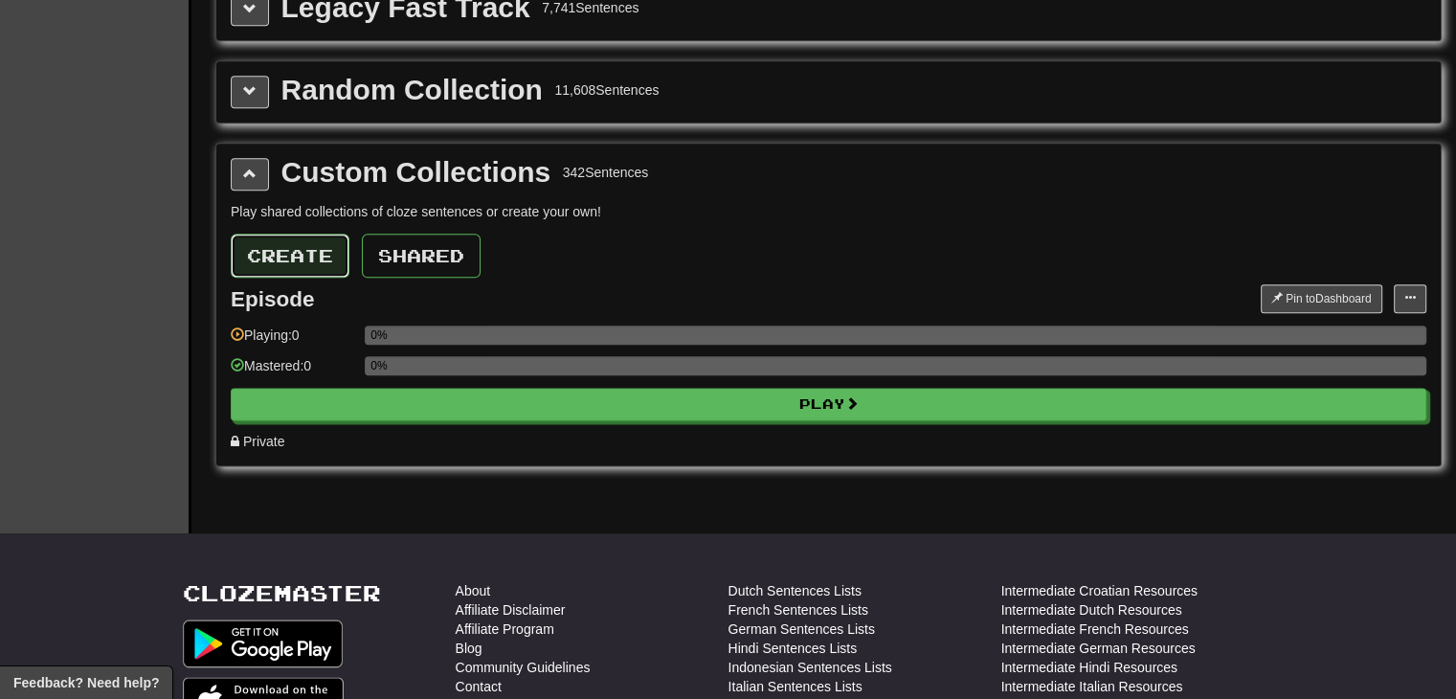
click at [316, 237] on button "Create" at bounding box center [290, 256] width 119 height 44
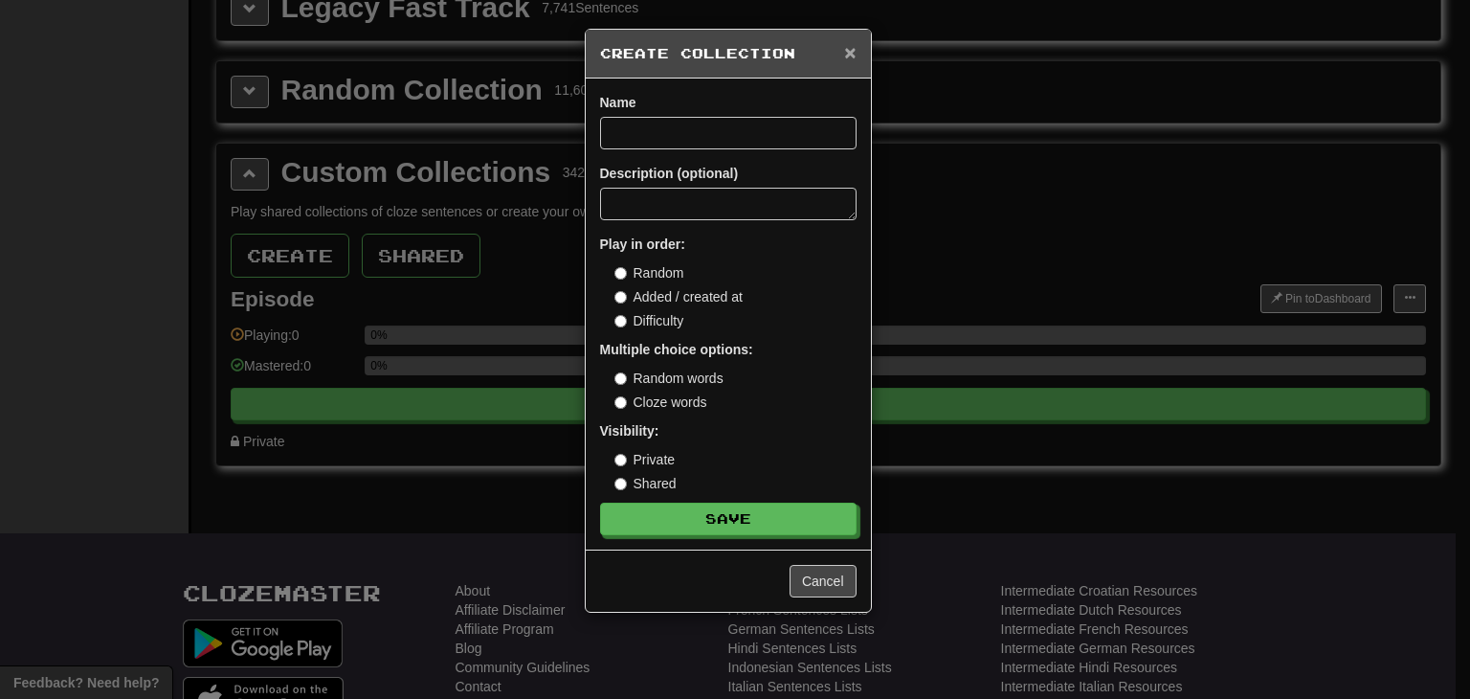
click at [850, 54] on span "×" at bounding box center [849, 52] width 11 height 22
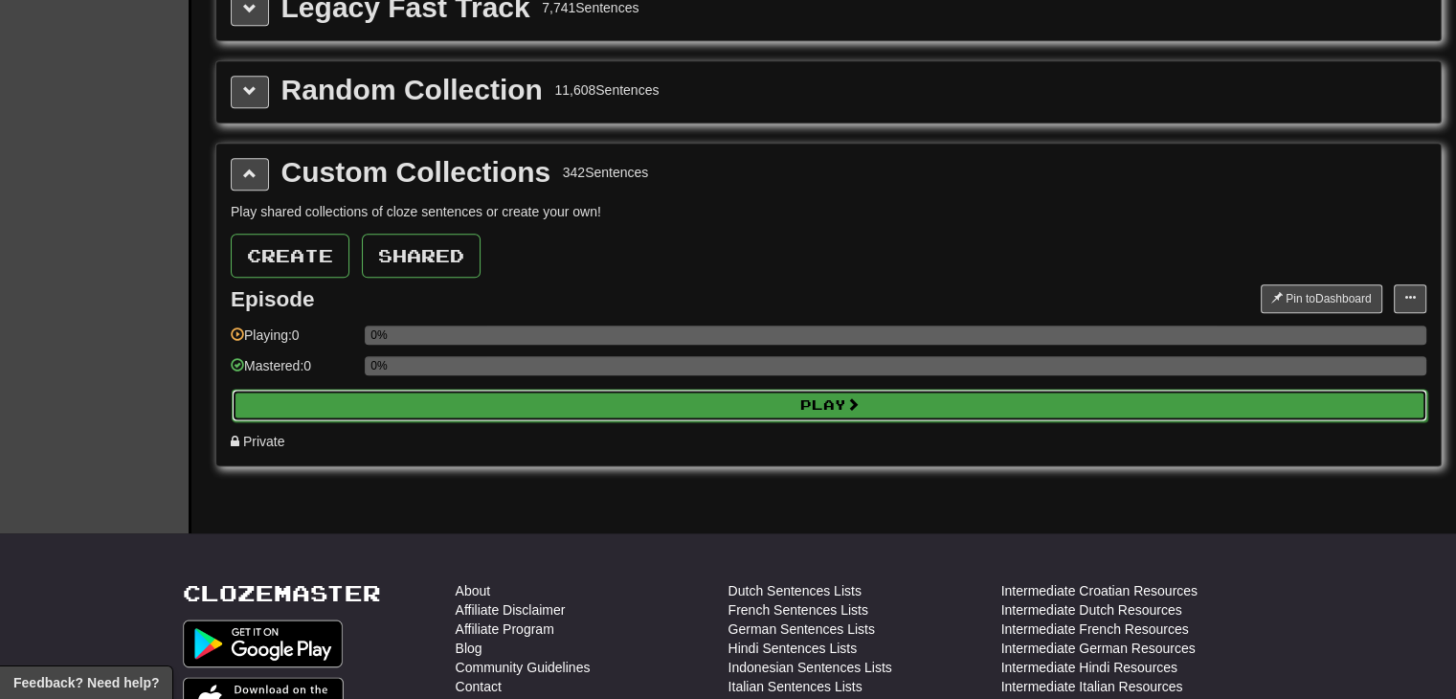
click at [842, 392] on button "Play" at bounding box center [830, 405] width 1196 height 33
select select "**"
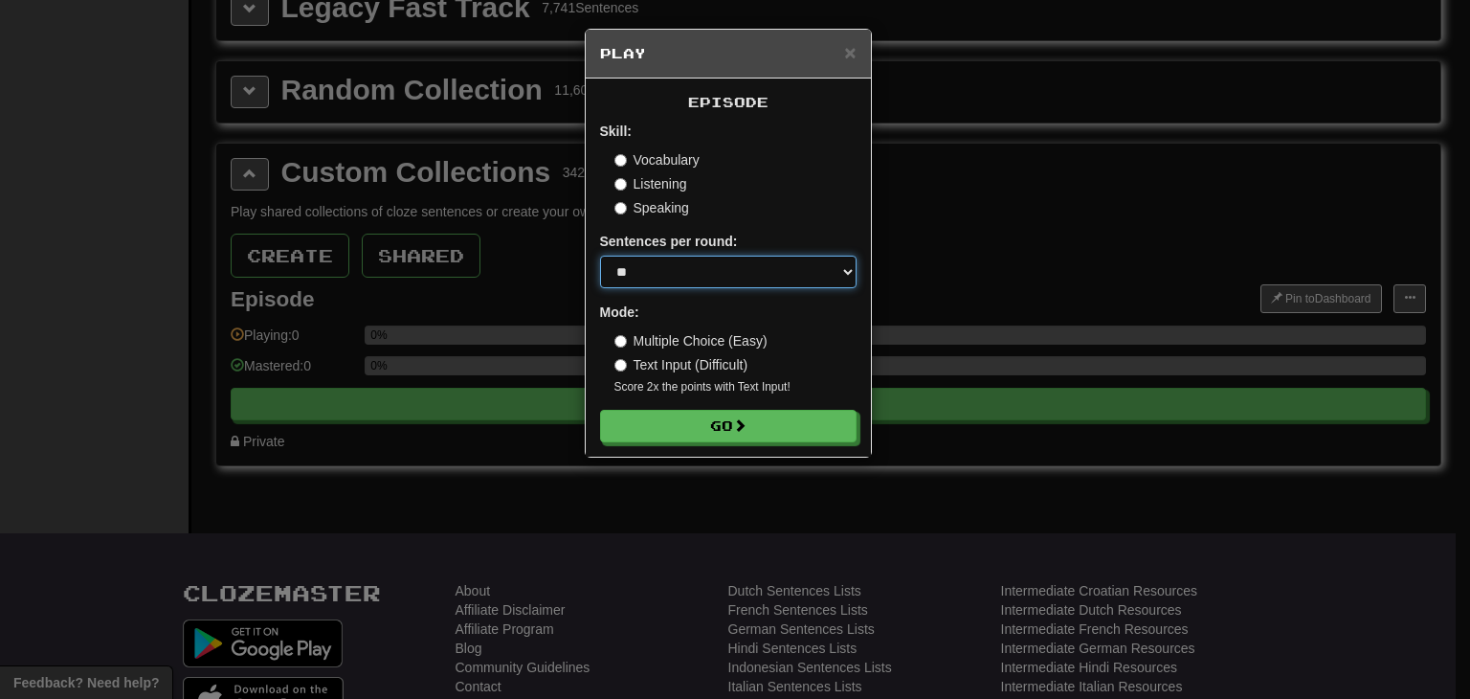
click at [741, 270] on select "* ** ** ** ** ** *** ********" at bounding box center [728, 272] width 257 height 33
click at [669, 185] on label "Listening" at bounding box center [651, 183] width 73 height 19
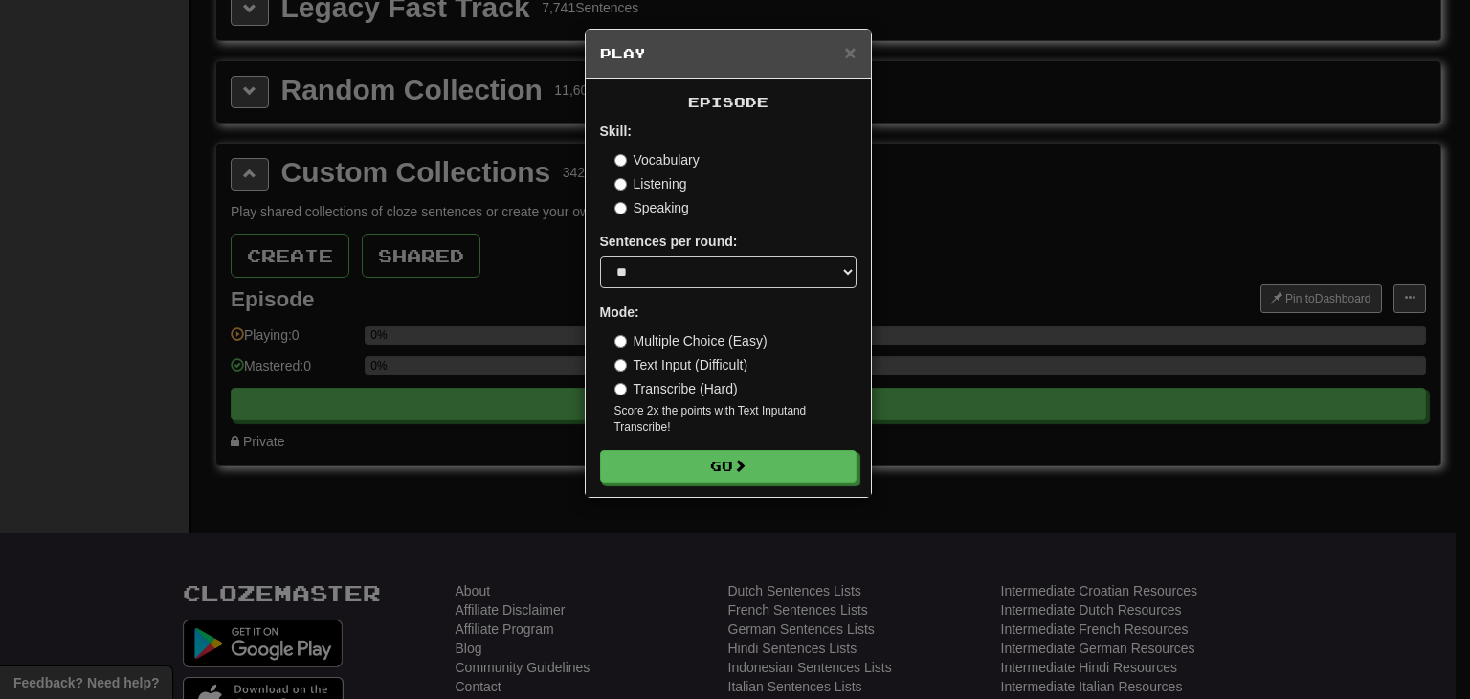
click at [713, 345] on label "Multiple Choice (Easy)" at bounding box center [691, 340] width 153 height 19
click at [678, 162] on label "Vocabulary" at bounding box center [657, 159] width 85 height 19
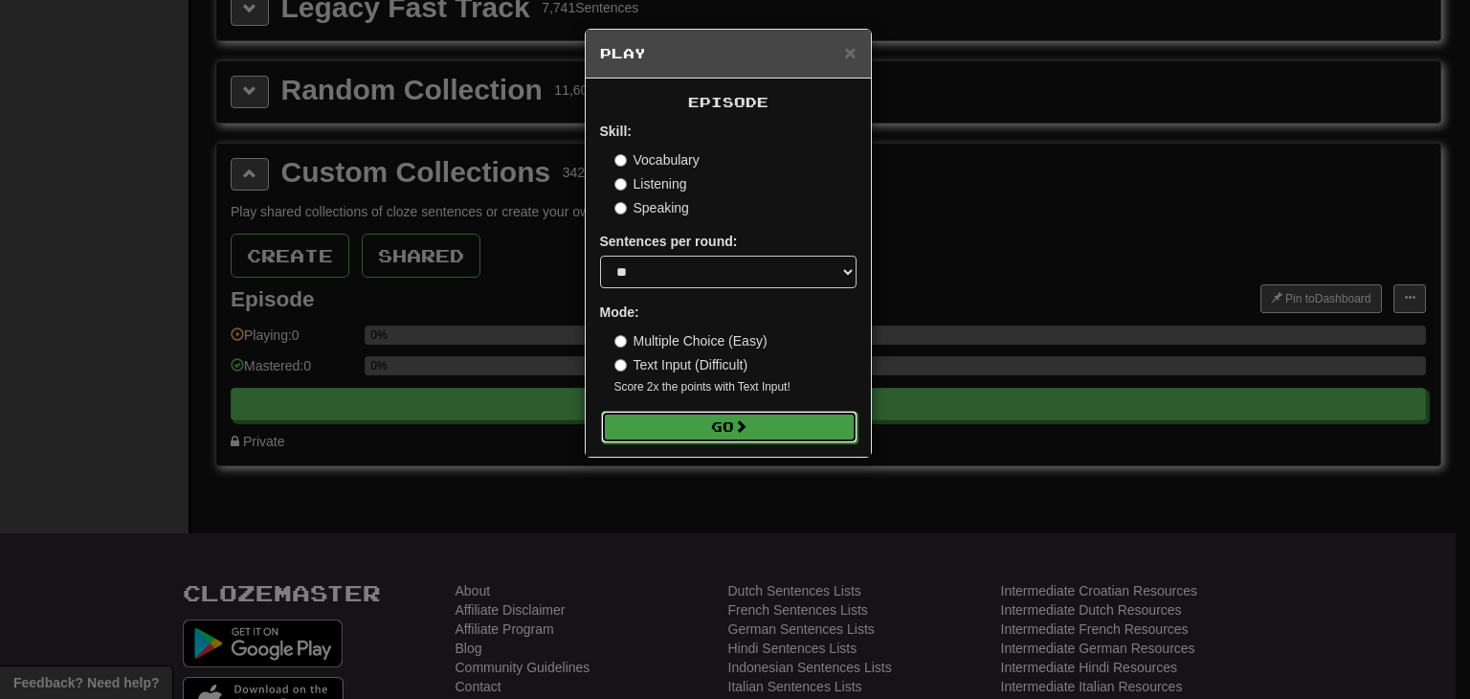
click at [724, 424] on button "Go" at bounding box center [729, 427] width 257 height 33
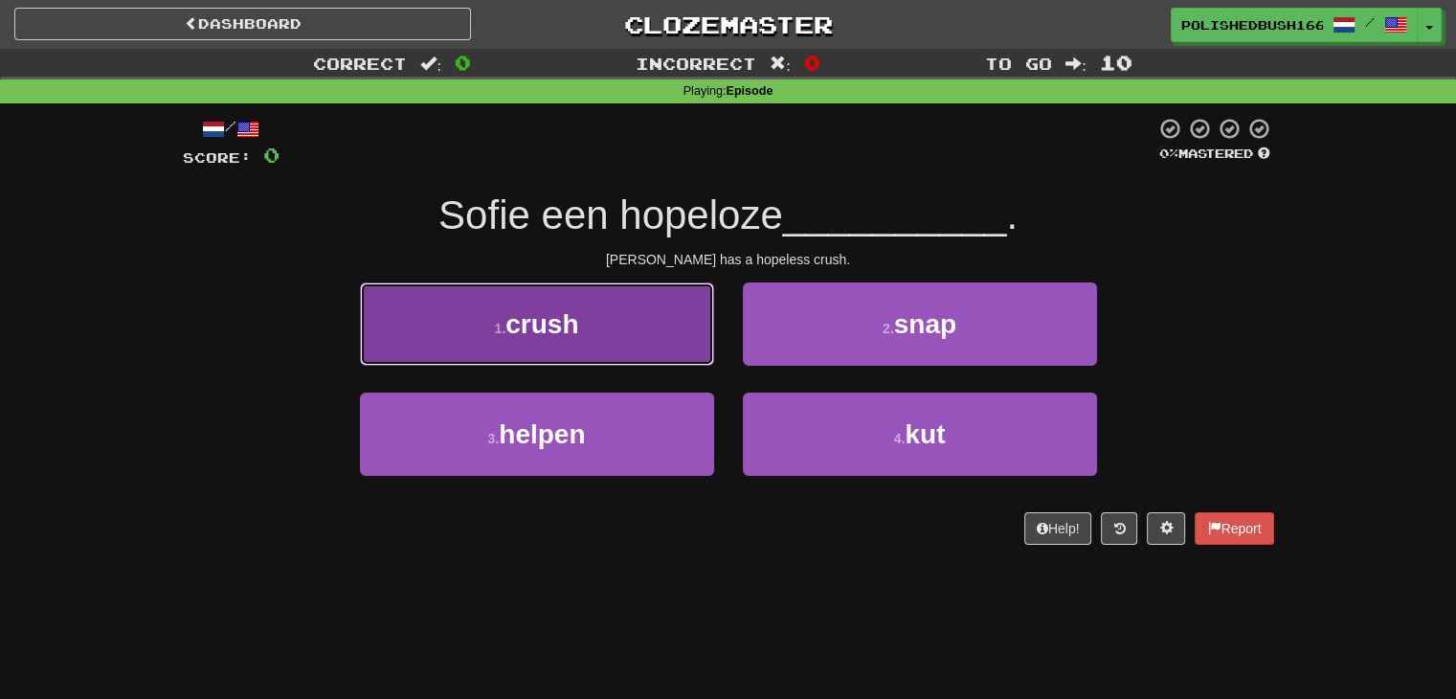
click at [597, 333] on button "1 . crush" at bounding box center [537, 323] width 354 height 83
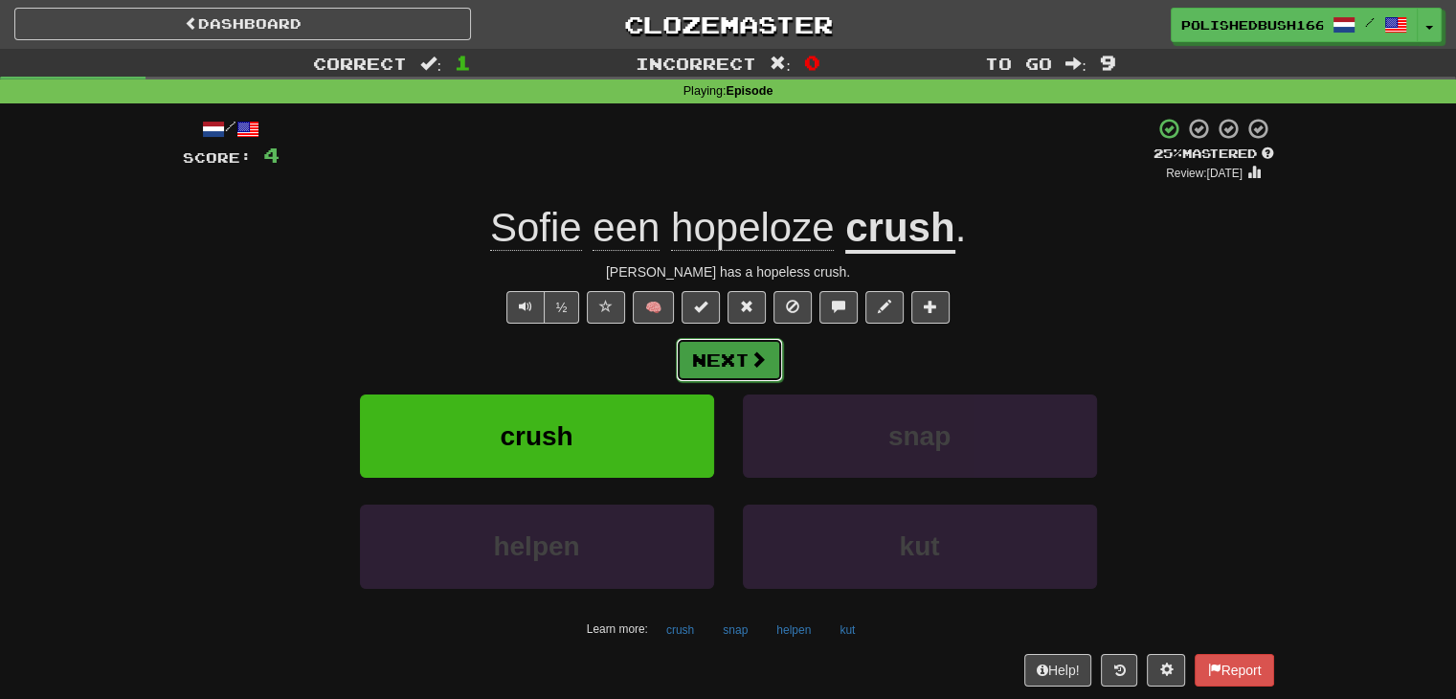
click at [712, 370] on button "Next" at bounding box center [729, 360] width 107 height 44
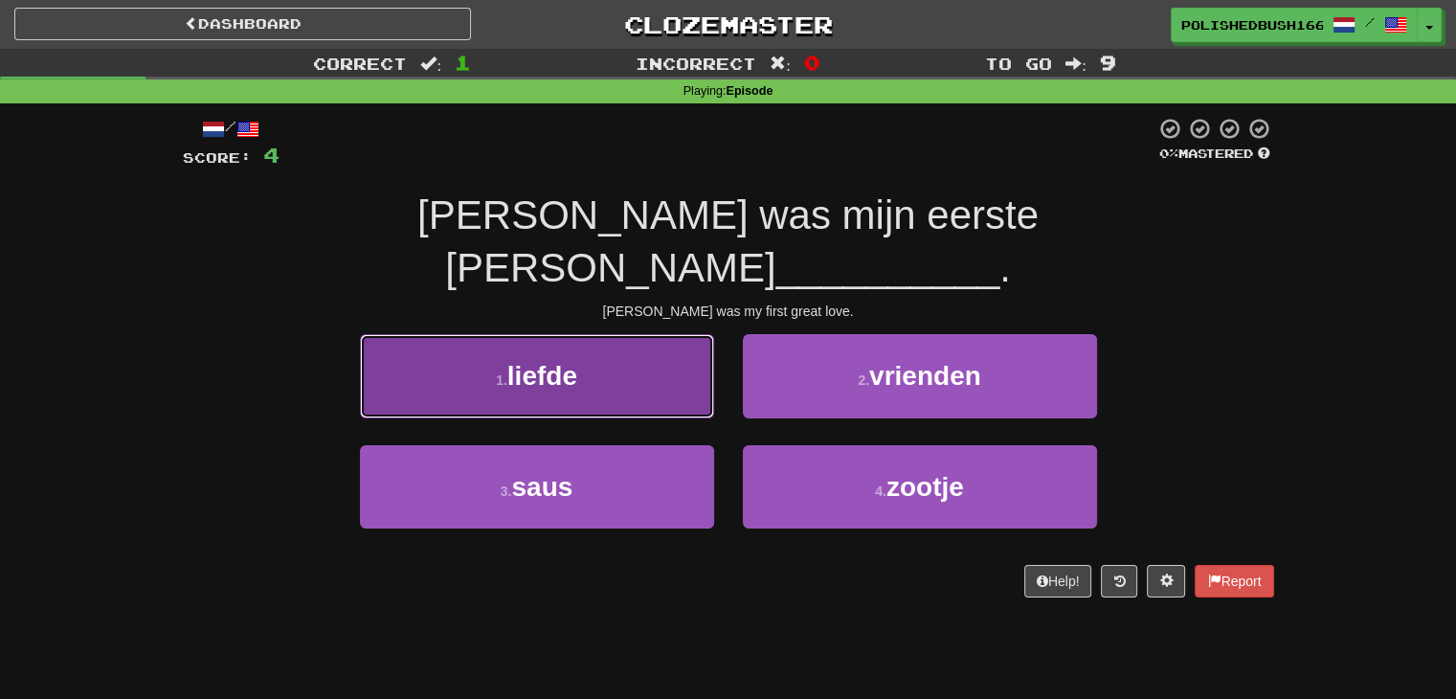
click at [588, 334] on button "1 . liefde" at bounding box center [537, 375] width 354 height 83
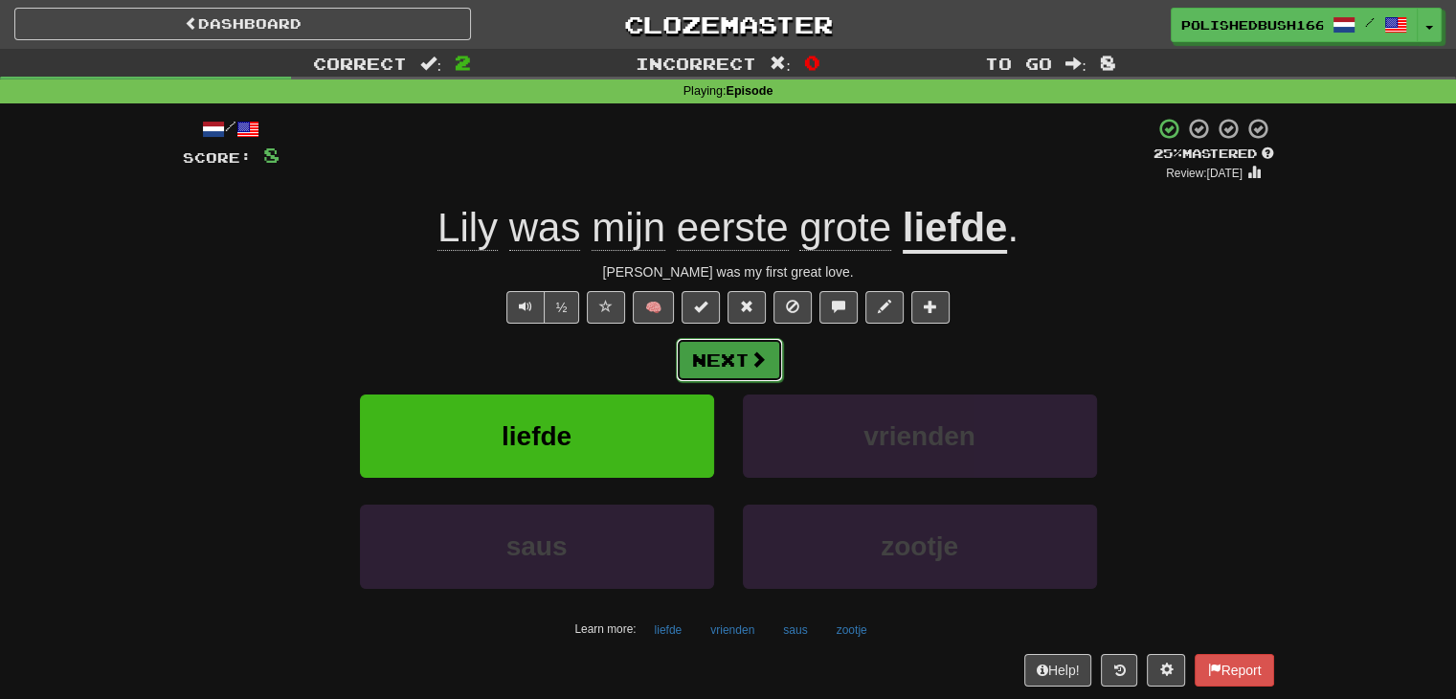
click at [706, 351] on button "Next" at bounding box center [729, 360] width 107 height 44
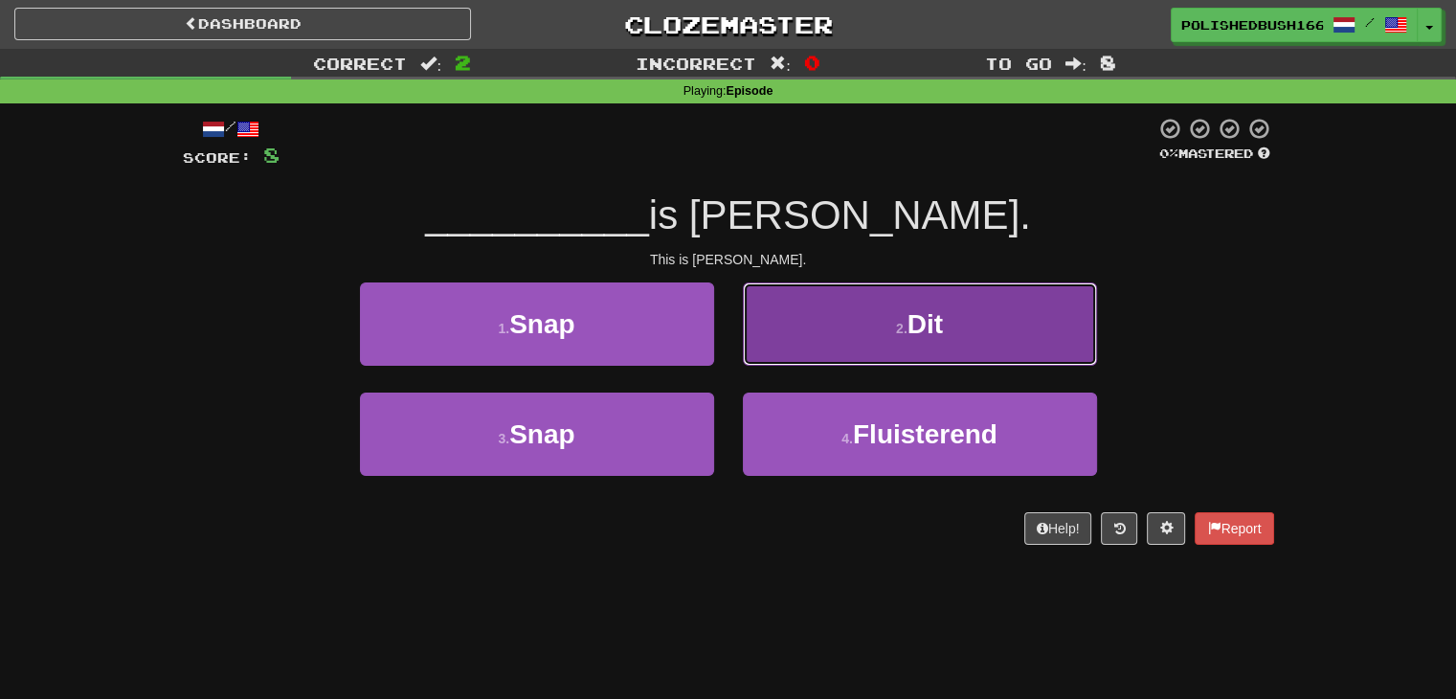
click at [835, 323] on button "2 . Dit" at bounding box center [920, 323] width 354 height 83
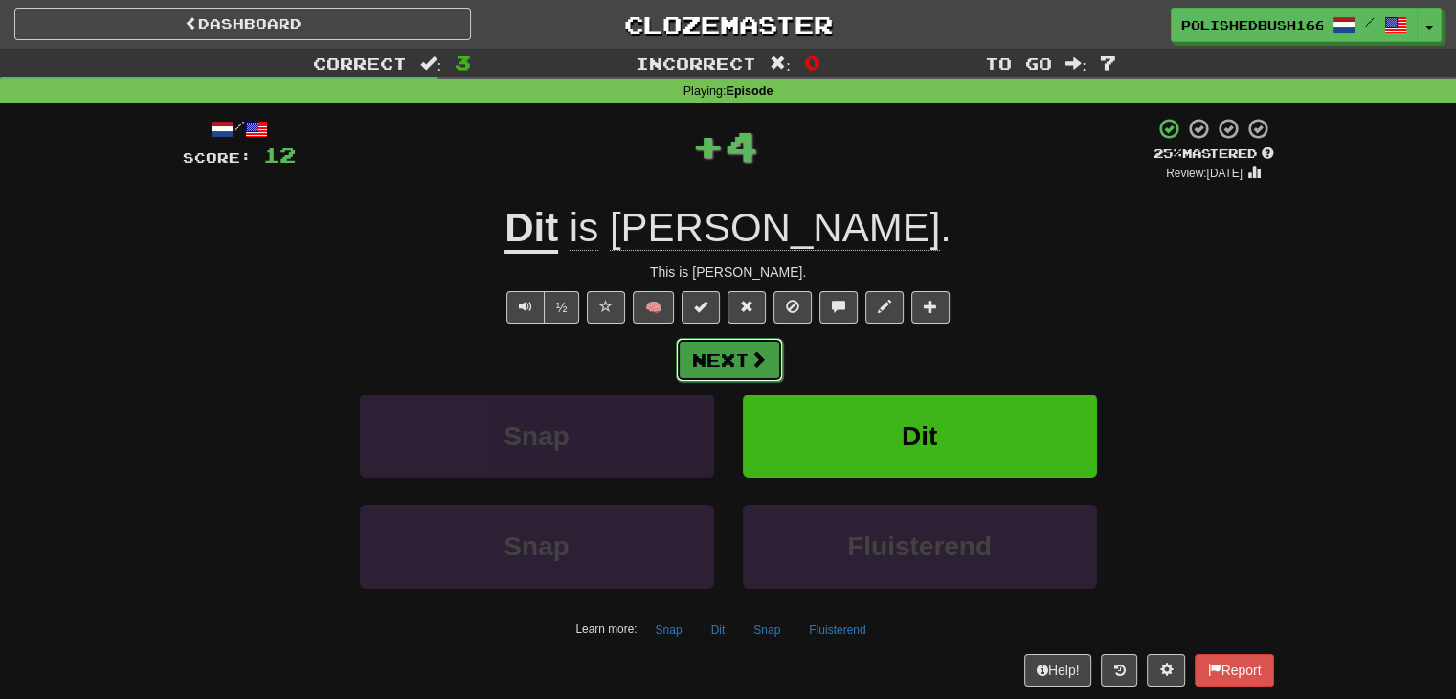
click at [701, 356] on button "Next" at bounding box center [729, 360] width 107 height 44
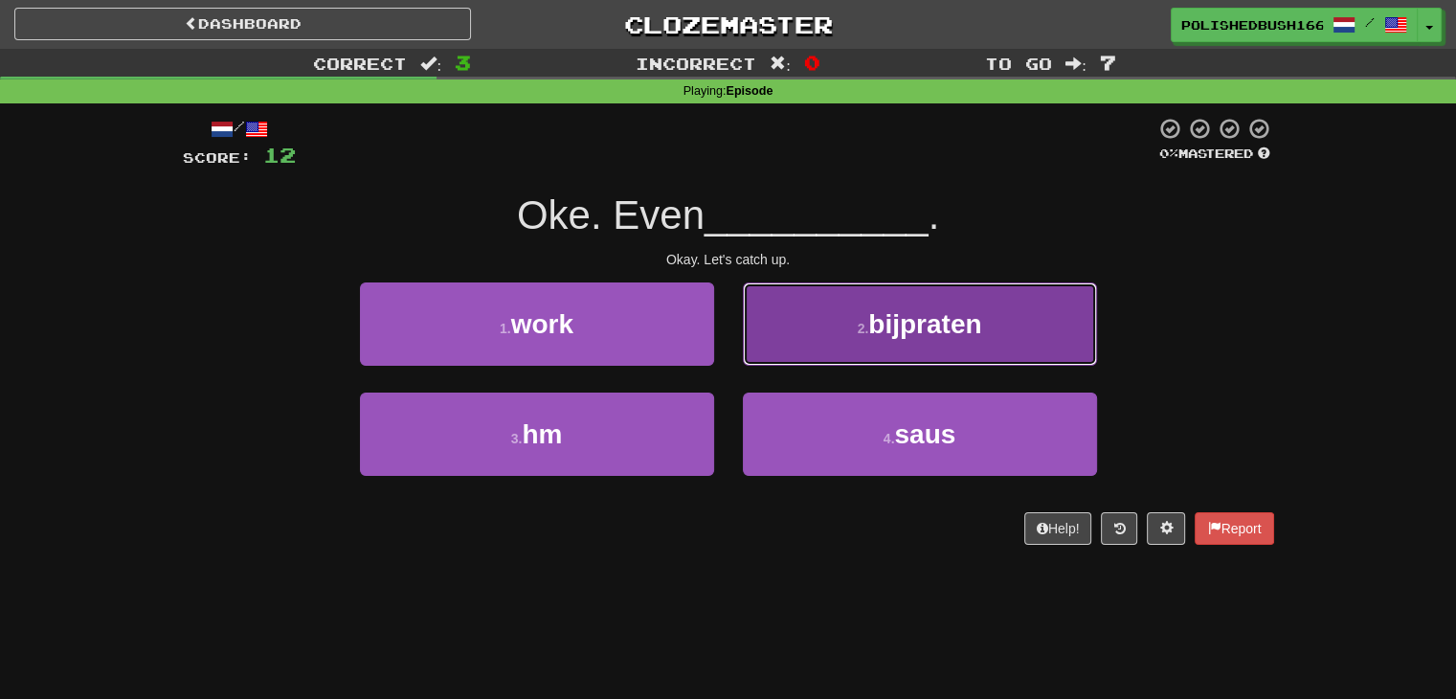
click at [831, 330] on button "2 . bijpraten" at bounding box center [920, 323] width 354 height 83
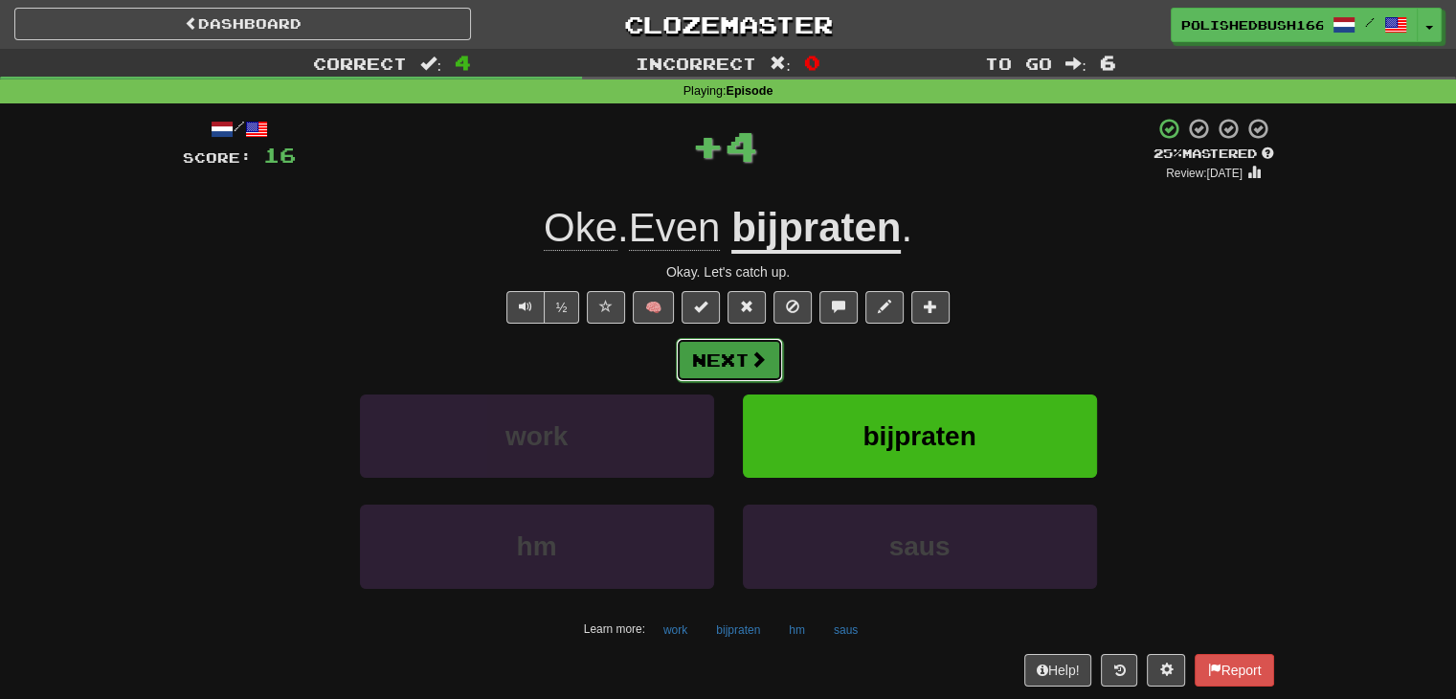
click at [751, 357] on span at bounding box center [758, 358] width 17 height 17
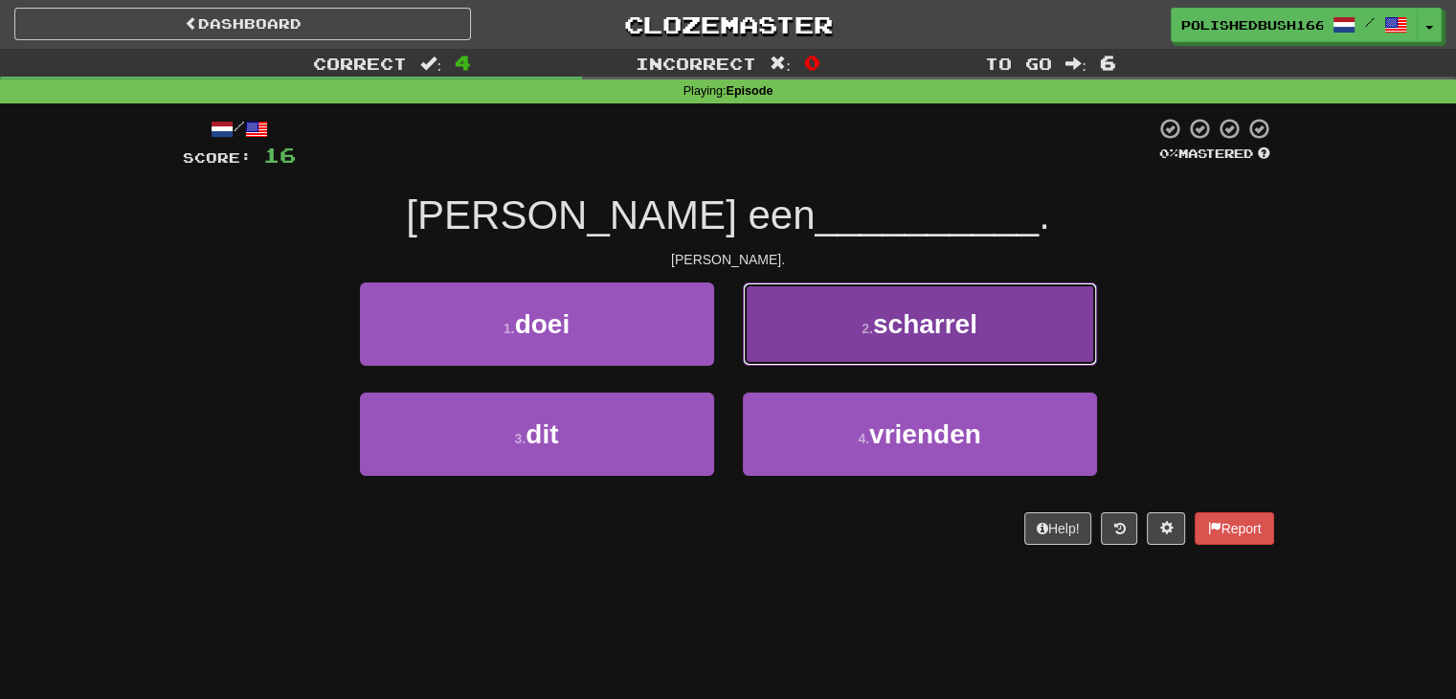
click at [847, 315] on button "2 . scharrel" at bounding box center [920, 323] width 354 height 83
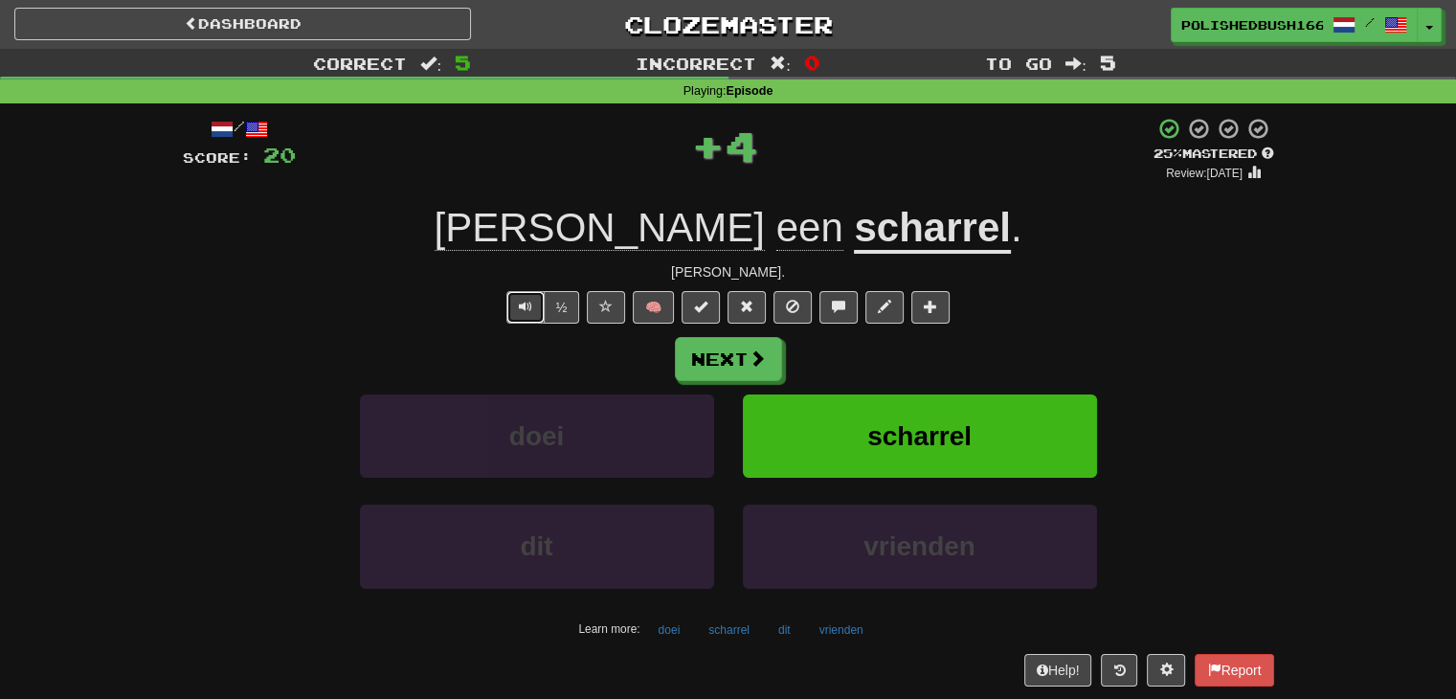
click at [522, 300] on span "Text-to-speech controls" at bounding box center [525, 306] width 13 height 13
click at [527, 304] on span "Text-to-speech controls" at bounding box center [525, 306] width 13 height 13
click at [729, 358] on button "Next" at bounding box center [729, 360] width 107 height 44
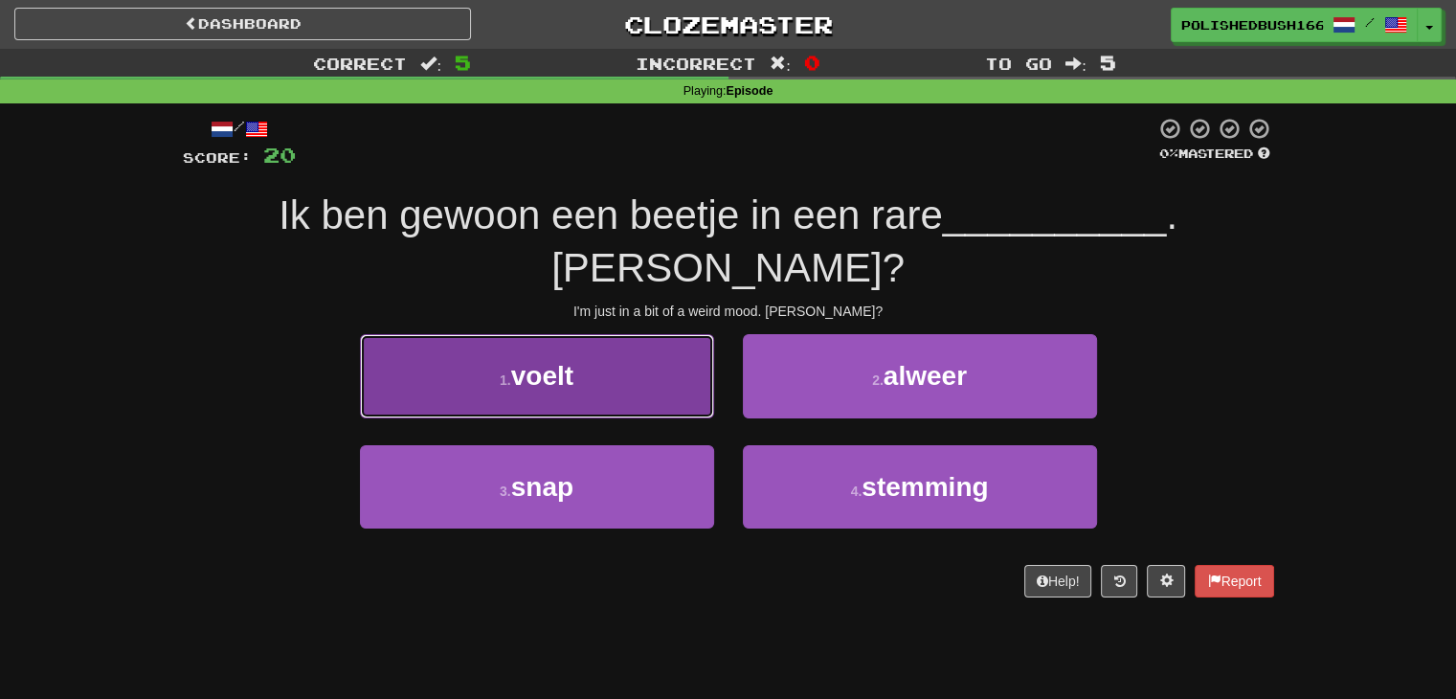
click at [654, 334] on button "1 . voelt" at bounding box center [537, 375] width 354 height 83
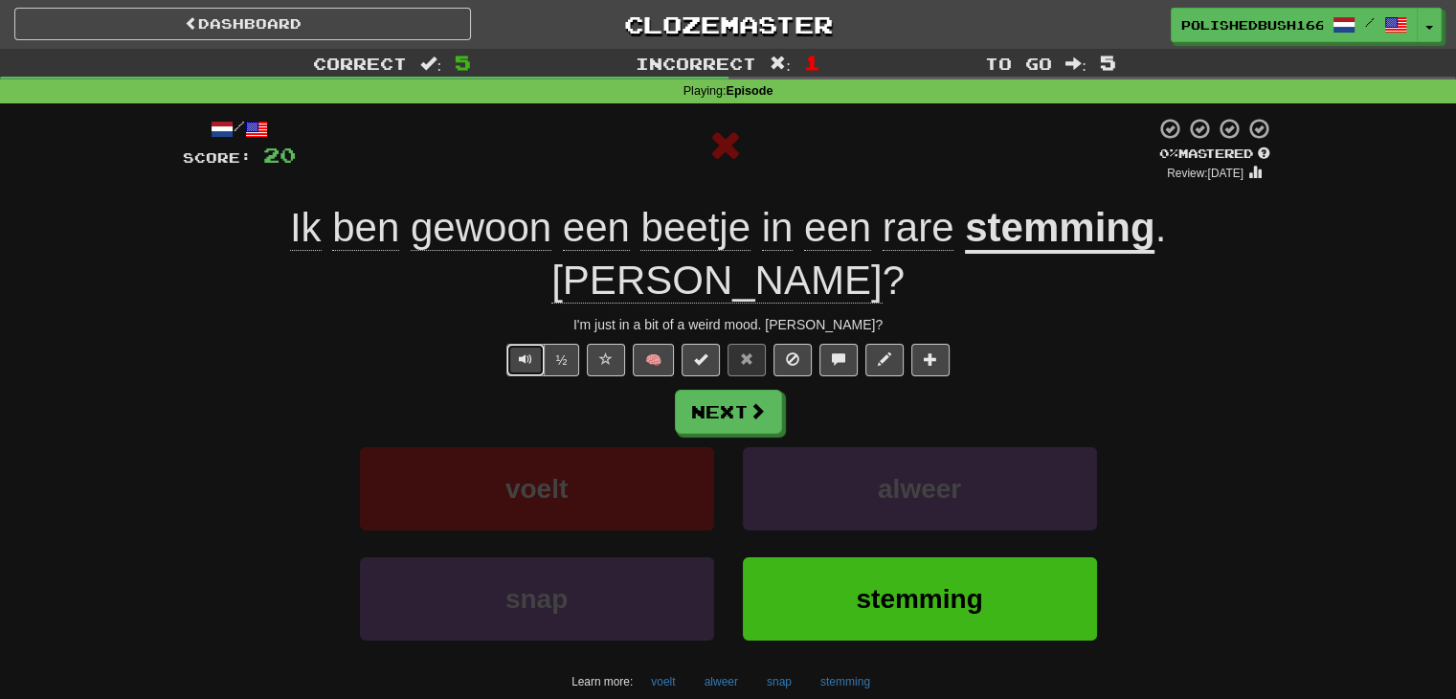
click at [532, 344] on button "Text-to-speech controls" at bounding box center [525, 360] width 38 height 33
click at [517, 344] on button "Text-to-speech controls" at bounding box center [525, 360] width 38 height 33
click at [527, 352] on span "Text-to-speech controls" at bounding box center [525, 358] width 13 height 13
click at [521, 352] on span "Text-to-speech controls" at bounding box center [525, 358] width 13 height 13
click at [877, 344] on button at bounding box center [884, 360] width 38 height 33
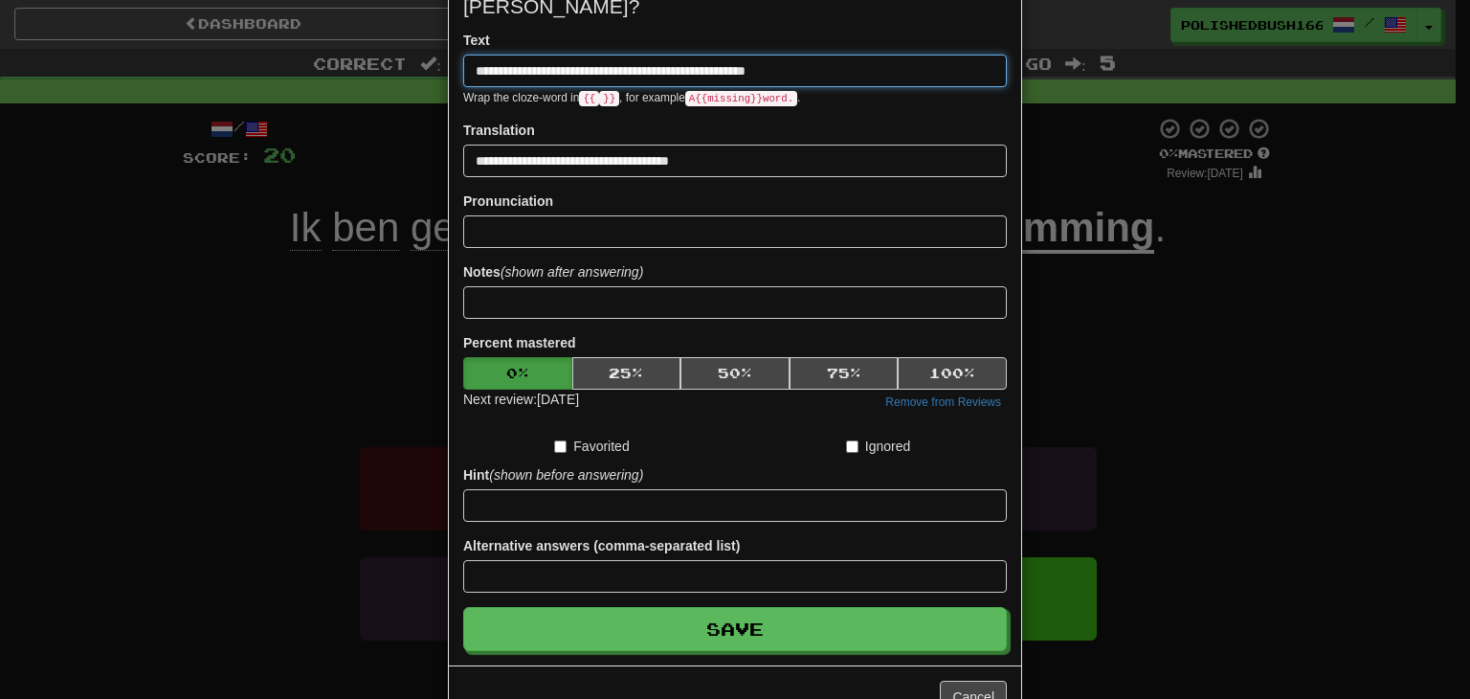
scroll to position [157, 0]
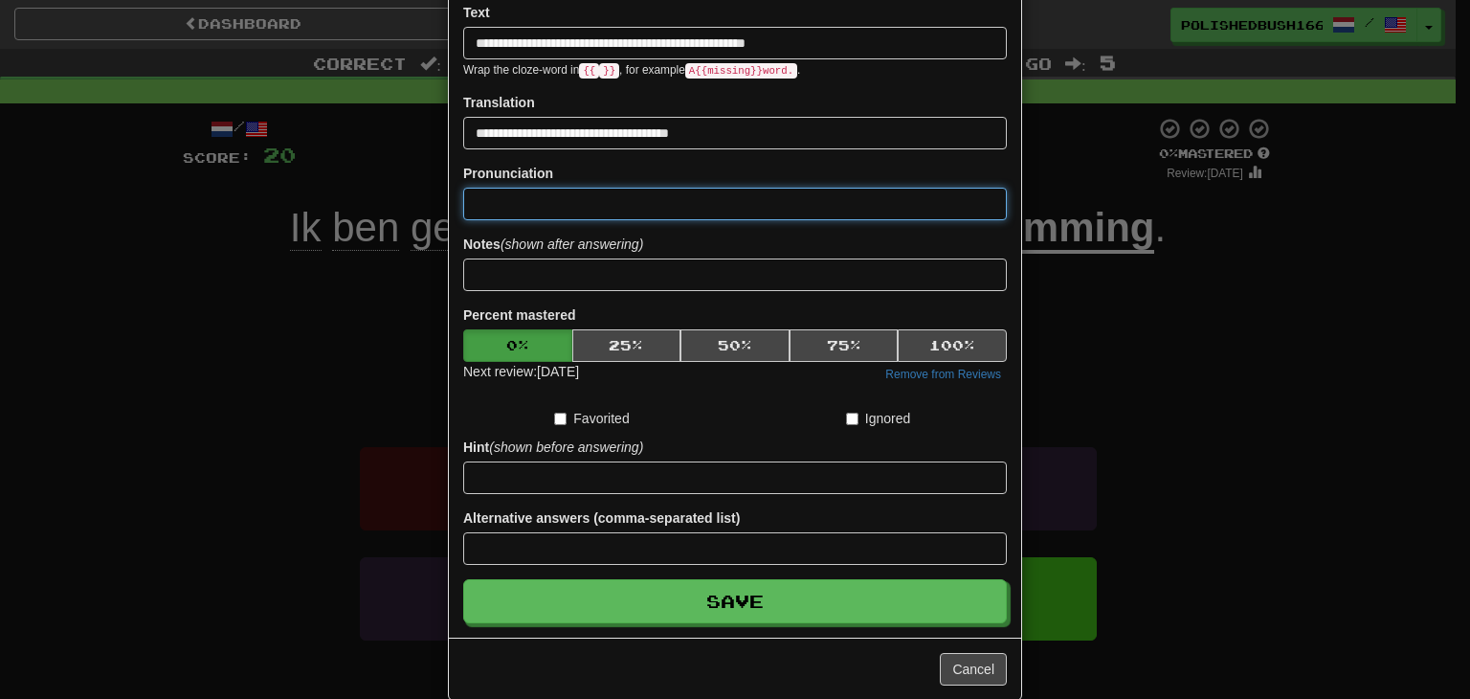
click at [553, 188] on input at bounding box center [735, 204] width 544 height 33
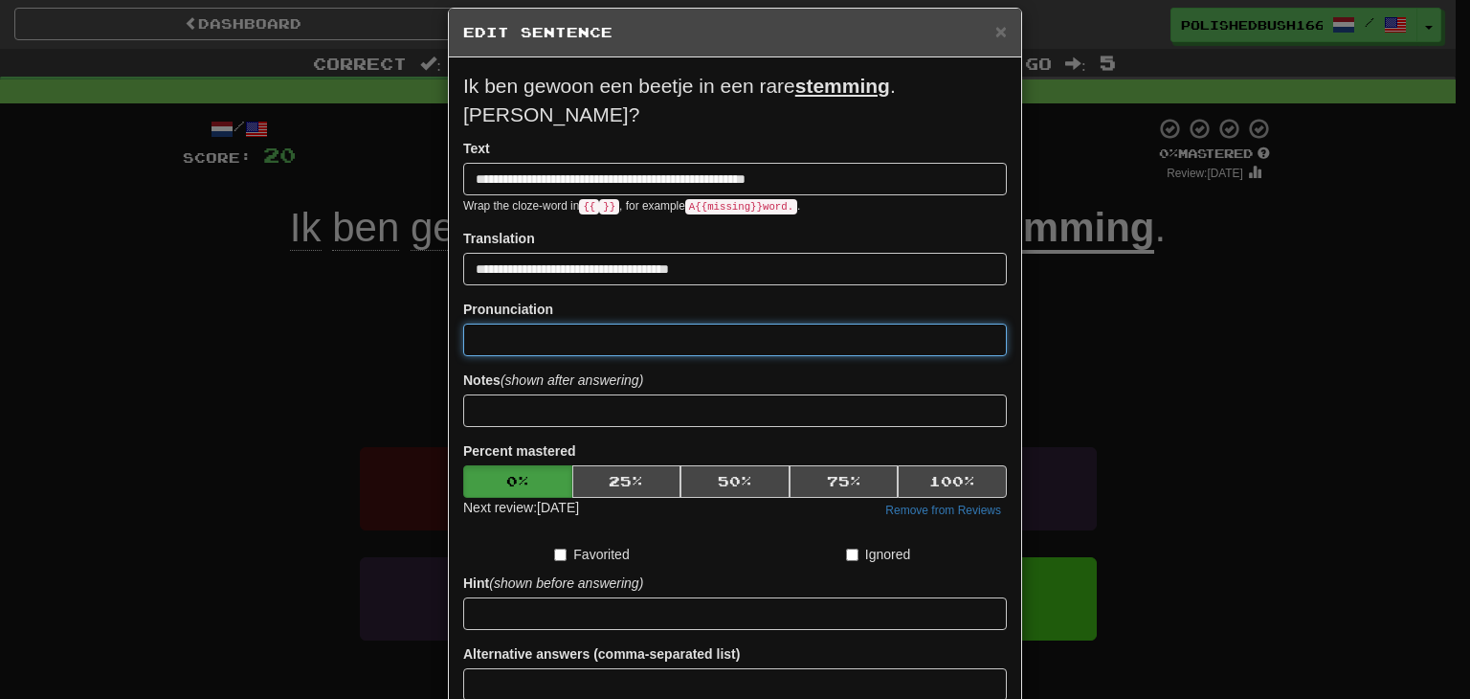
scroll to position [0, 0]
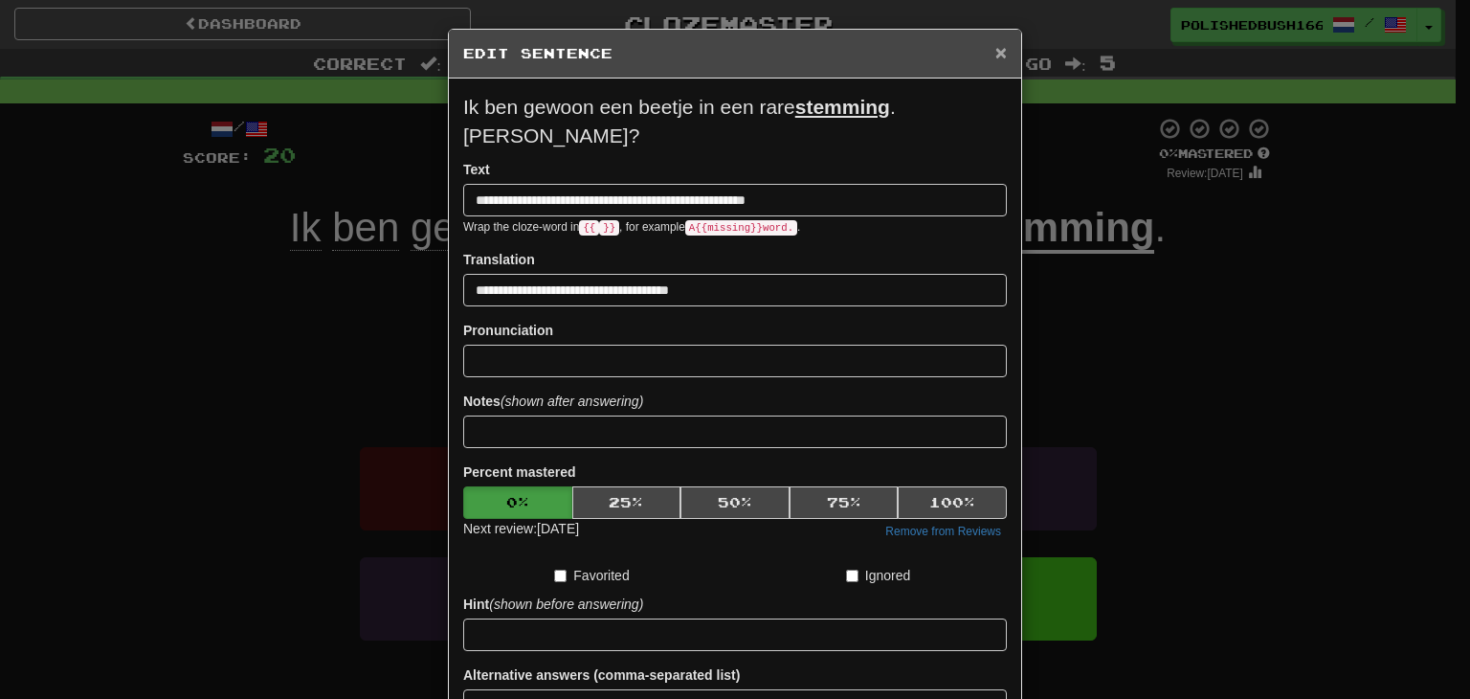
click at [996, 56] on span "×" at bounding box center [1001, 52] width 11 height 22
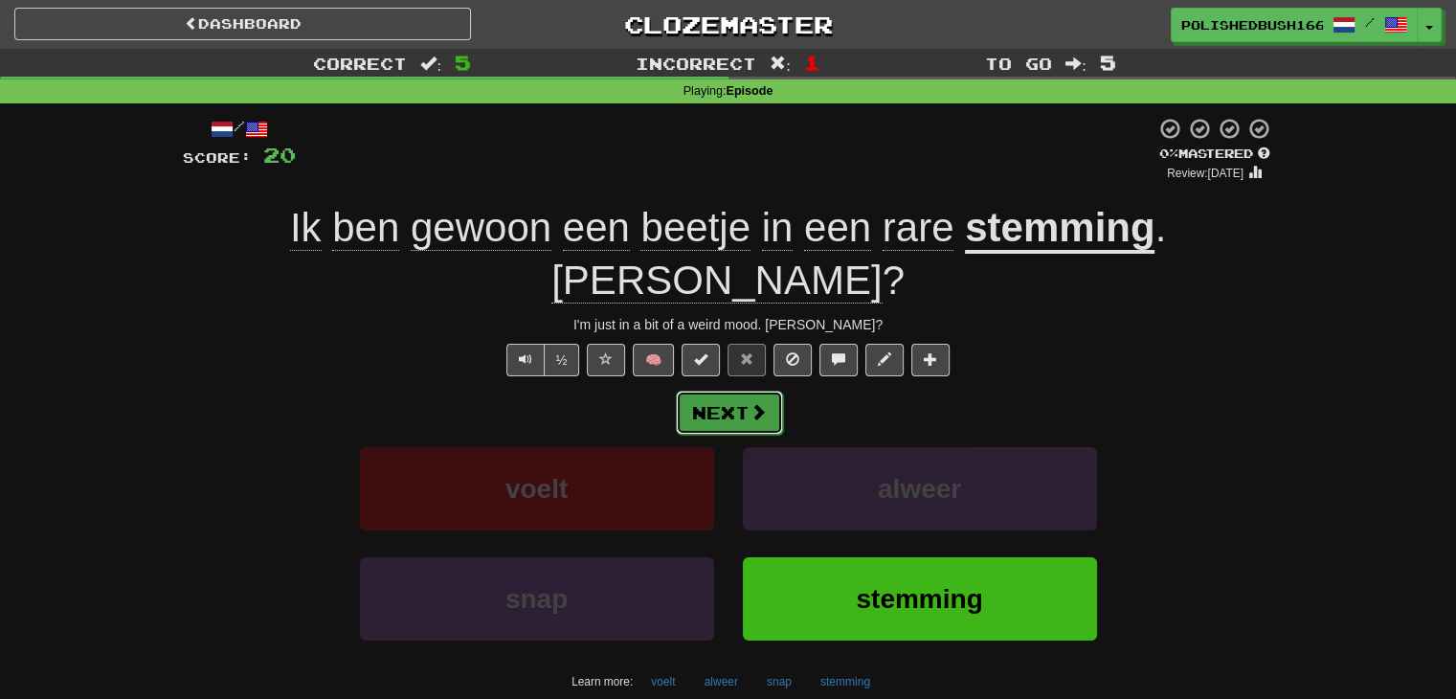
click at [741, 391] on button "Next" at bounding box center [729, 413] width 107 height 44
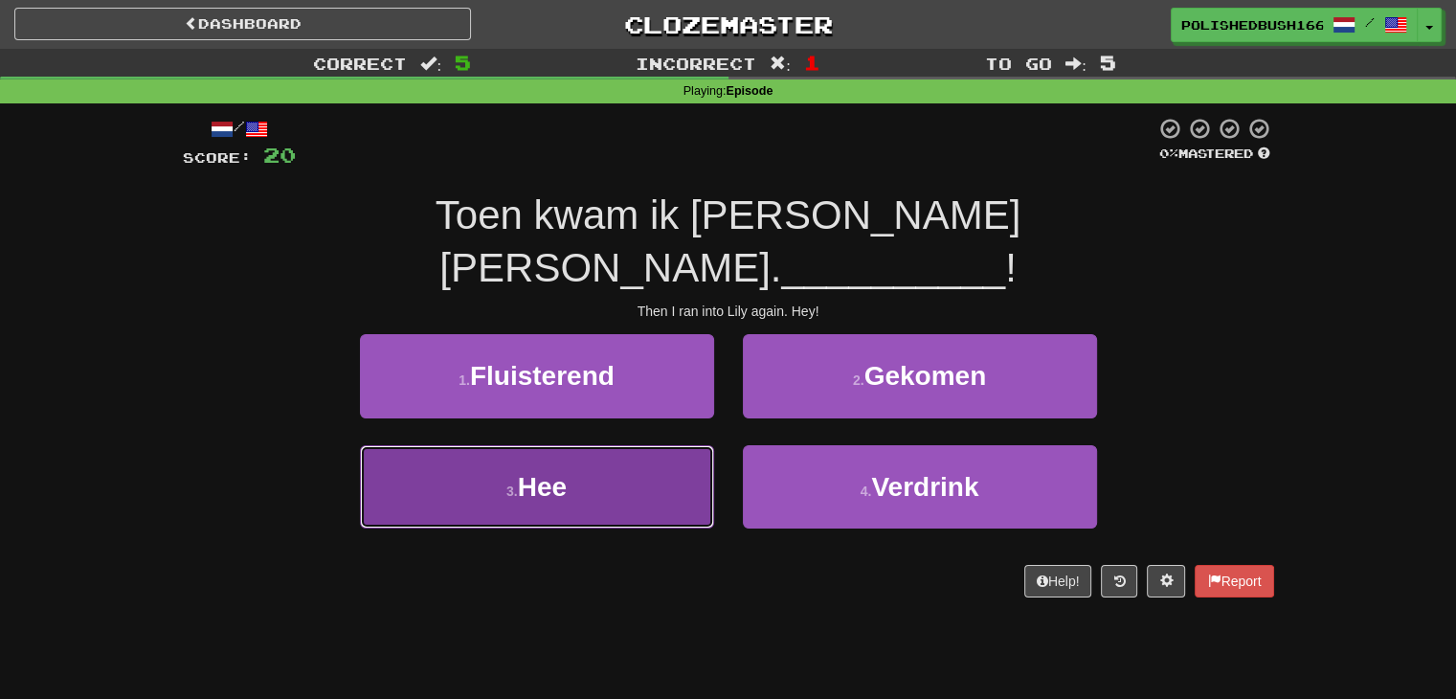
click at [604, 449] on button "3 . Hee" at bounding box center [537, 486] width 354 height 83
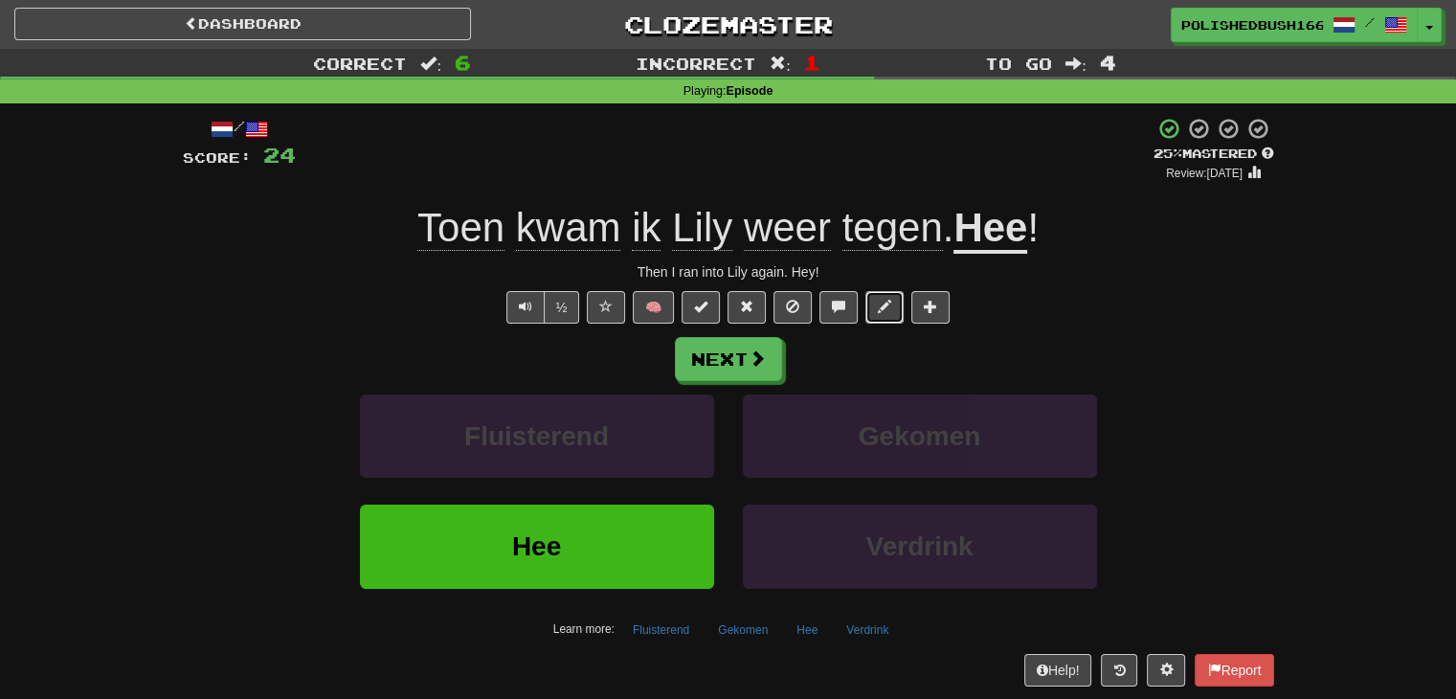
click at [888, 305] on span at bounding box center [884, 306] width 13 height 13
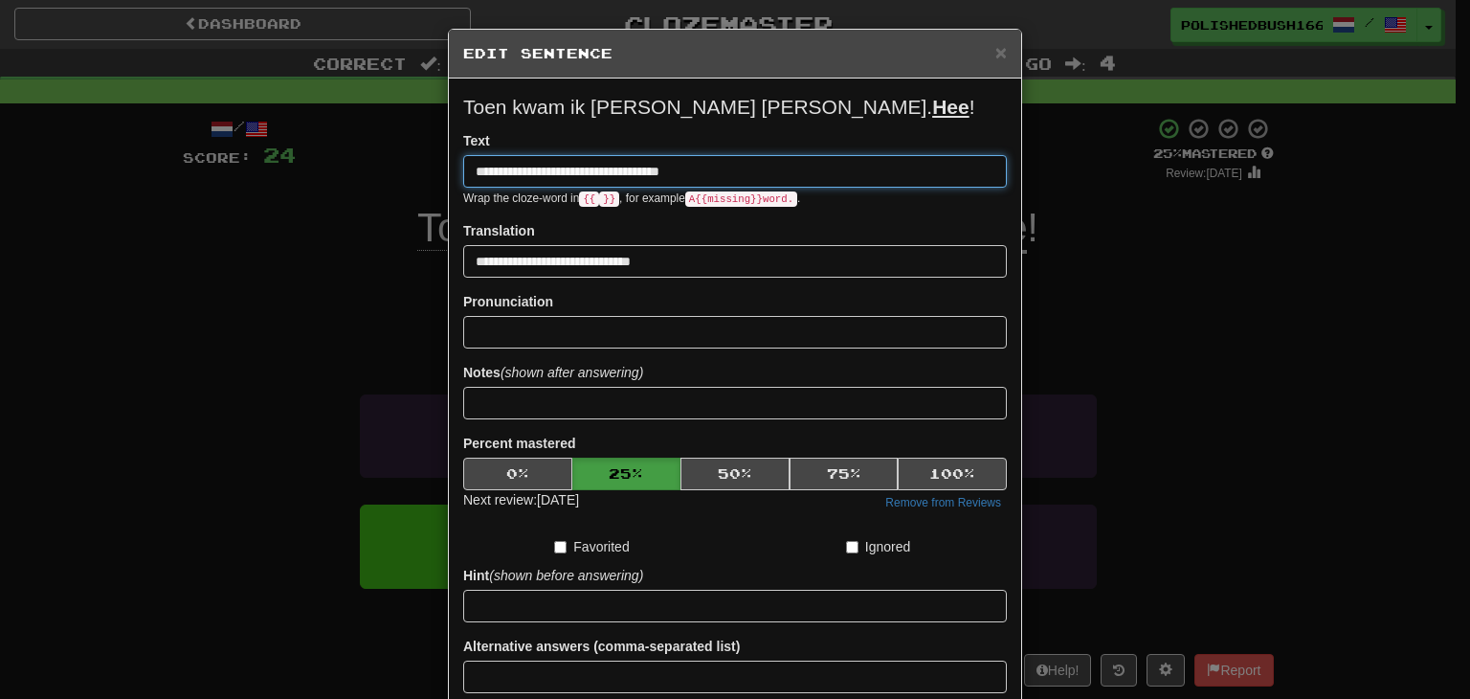
click at [578, 169] on input "**********" at bounding box center [735, 171] width 544 height 33
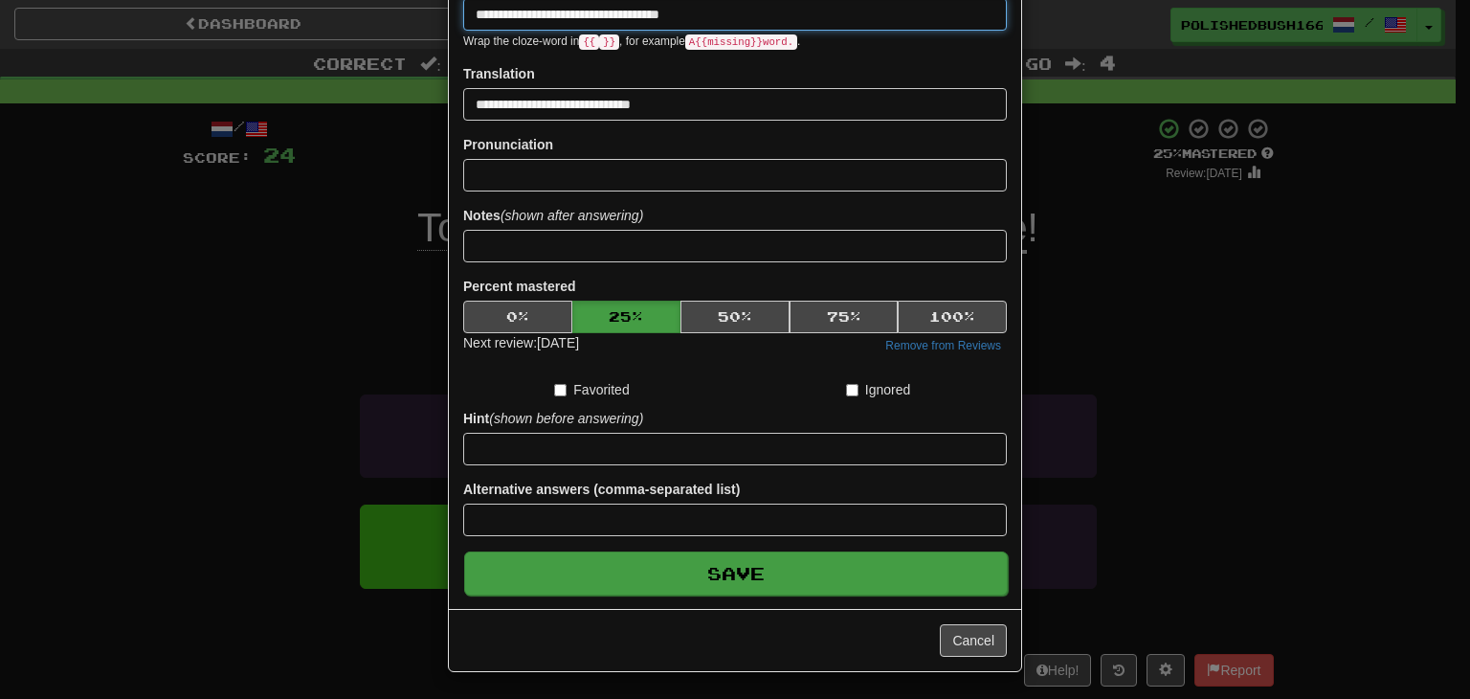
type input "**********"
click at [693, 571] on button "Save" at bounding box center [736, 573] width 544 height 44
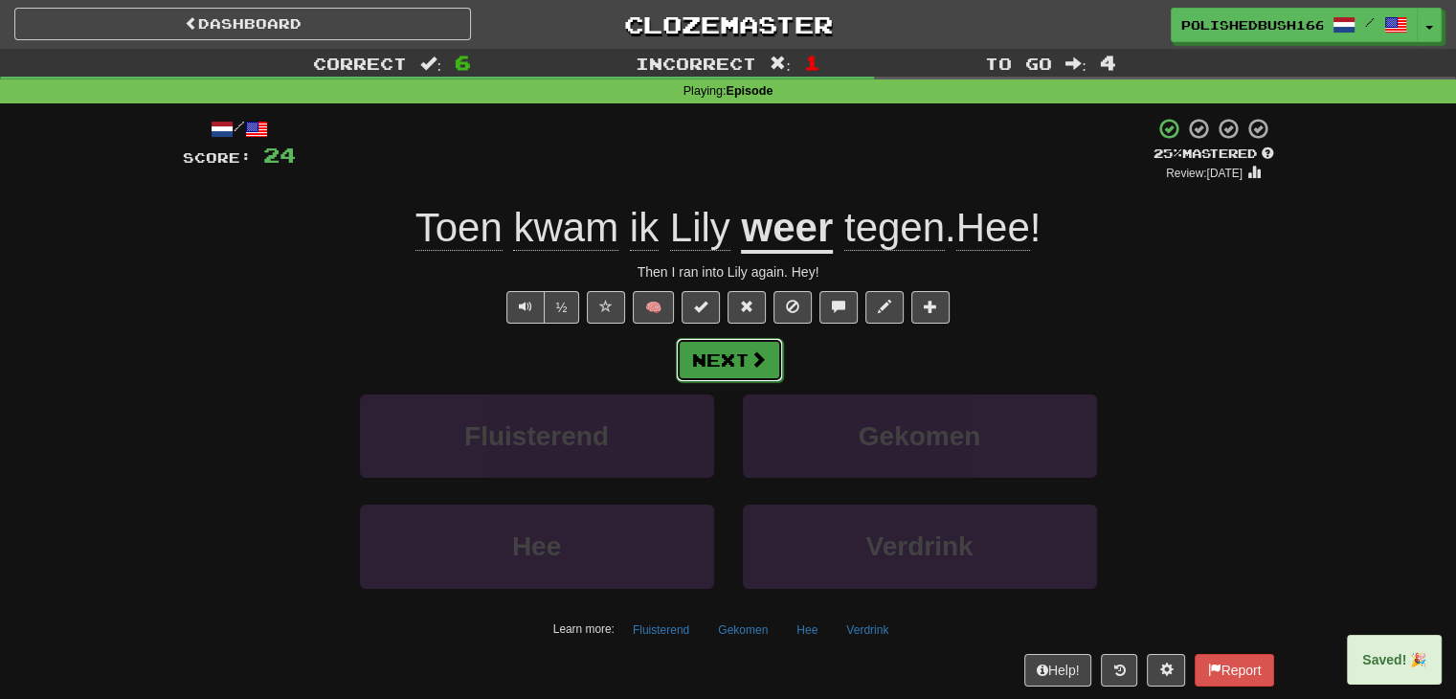
click at [730, 361] on button "Next" at bounding box center [729, 360] width 107 height 44
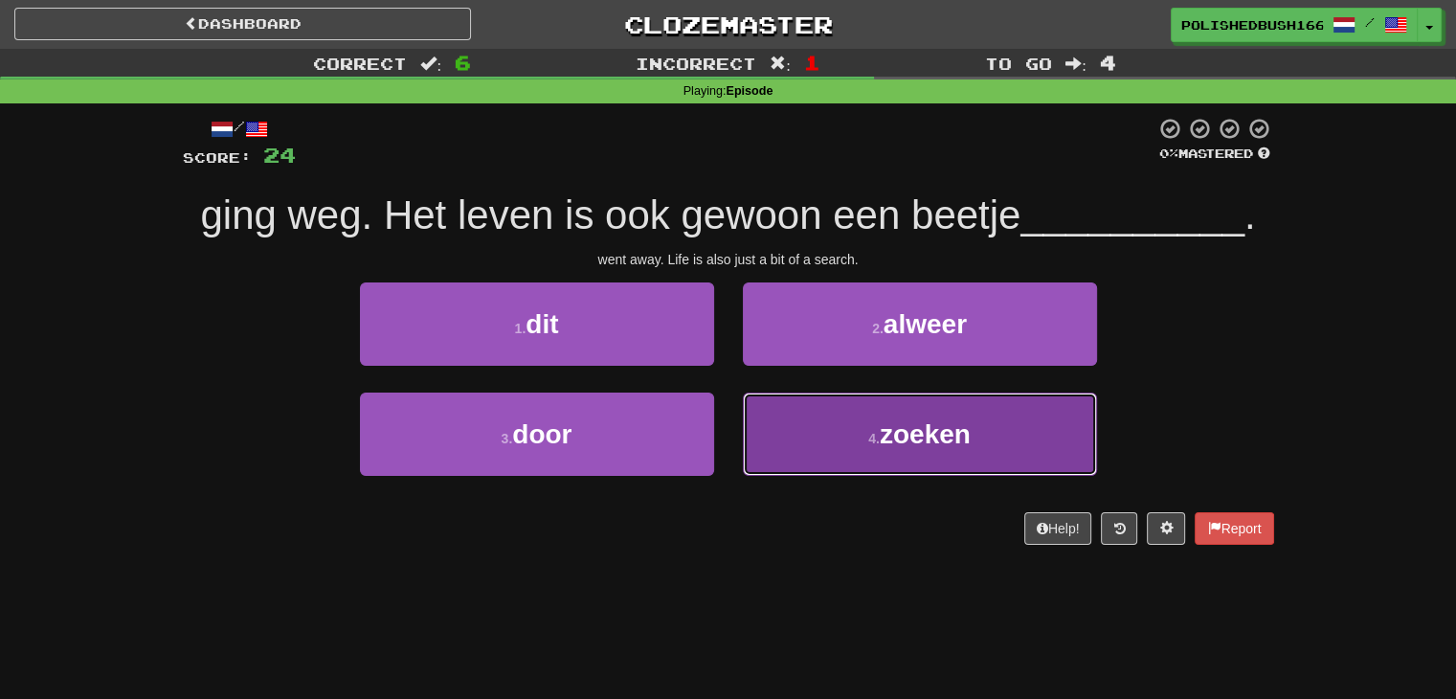
click at [939, 446] on span "zoeken" at bounding box center [925, 434] width 91 height 30
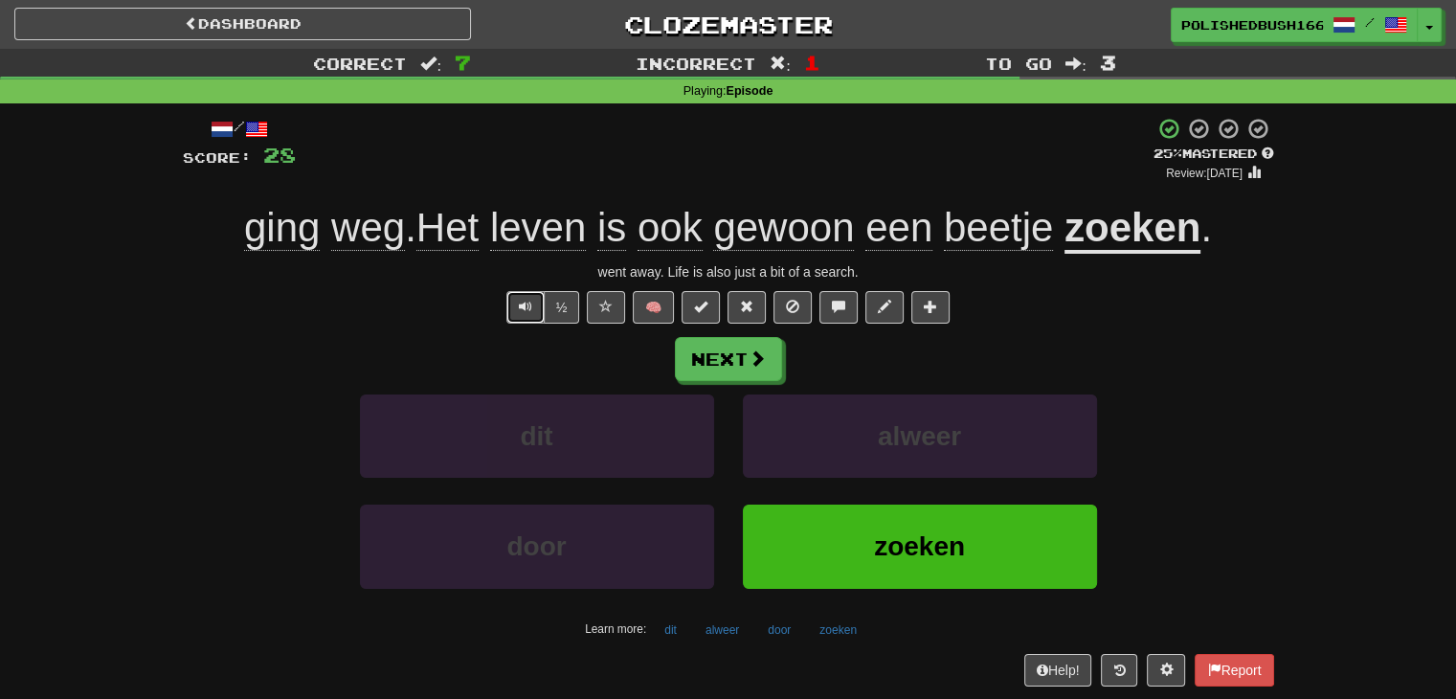
click at [526, 307] on span "Text-to-speech controls" at bounding box center [525, 306] width 13 height 13
click at [1154, 667] on button at bounding box center [1166, 670] width 38 height 33
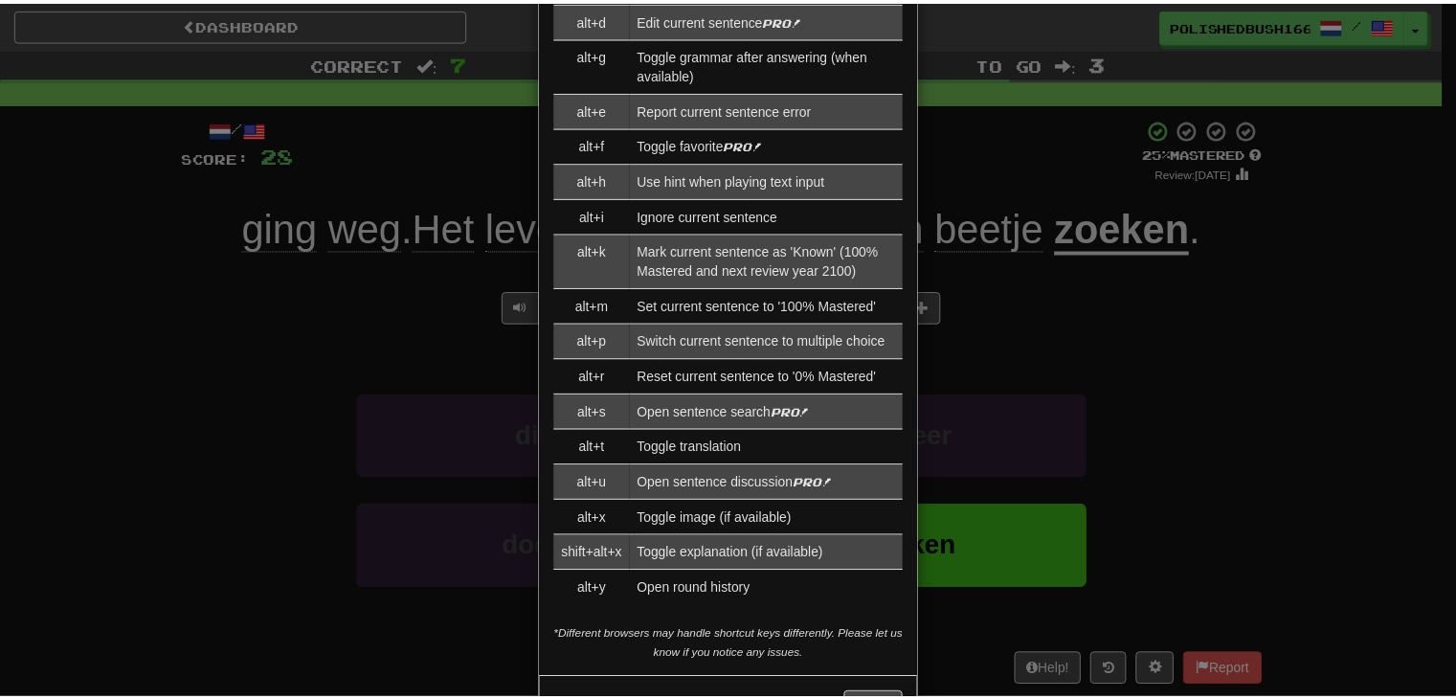
scroll to position [2111, 0]
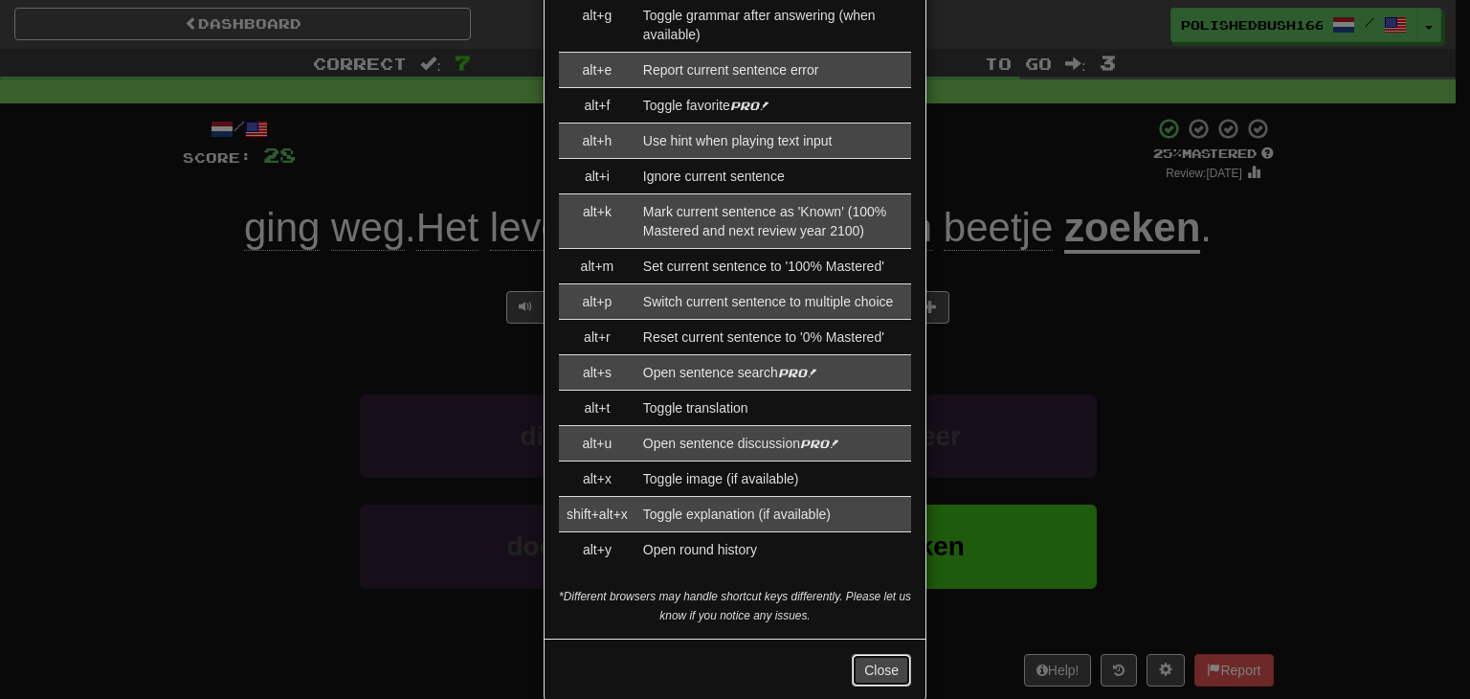
click at [859, 654] on button "Close" at bounding box center [881, 670] width 59 height 33
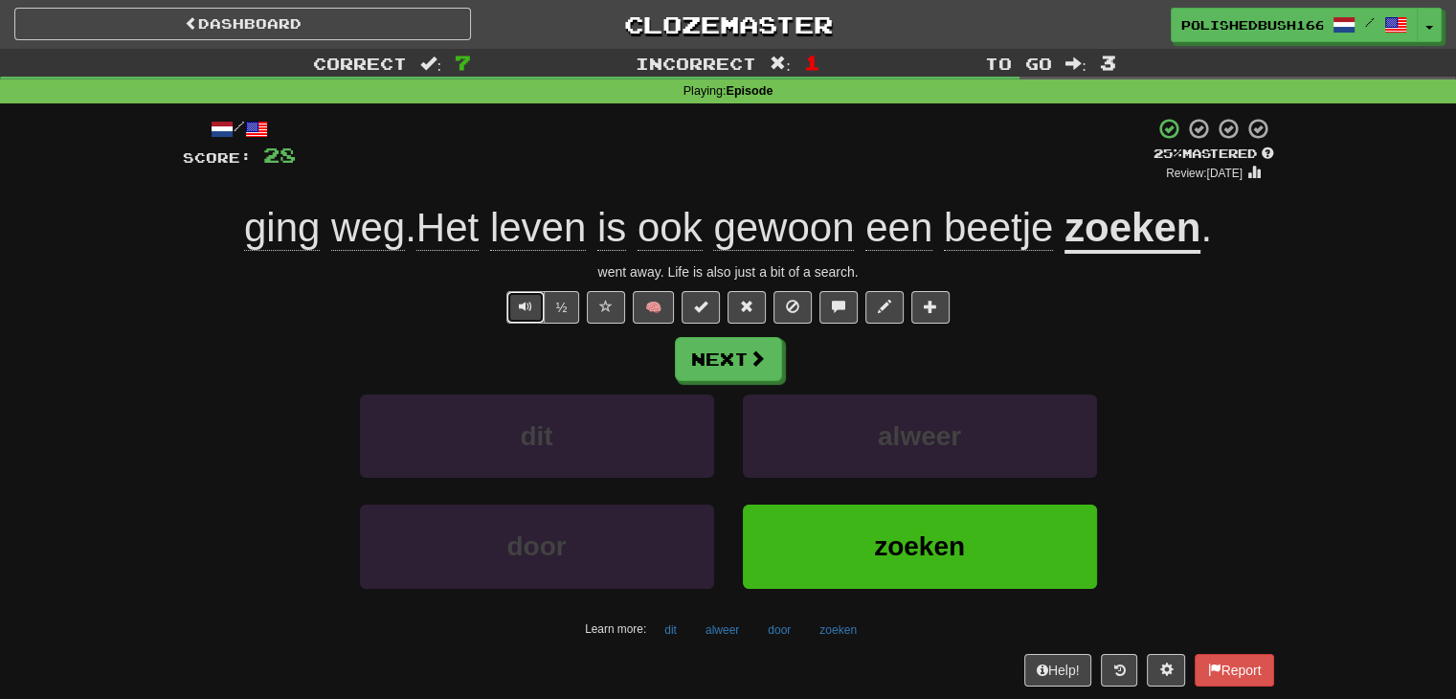
click at [532, 308] on button "Text-to-speech controls" at bounding box center [525, 307] width 38 height 33
click at [521, 306] on span "Text-to-speech controls" at bounding box center [525, 306] width 13 height 13
click at [726, 365] on button "Next" at bounding box center [729, 360] width 107 height 44
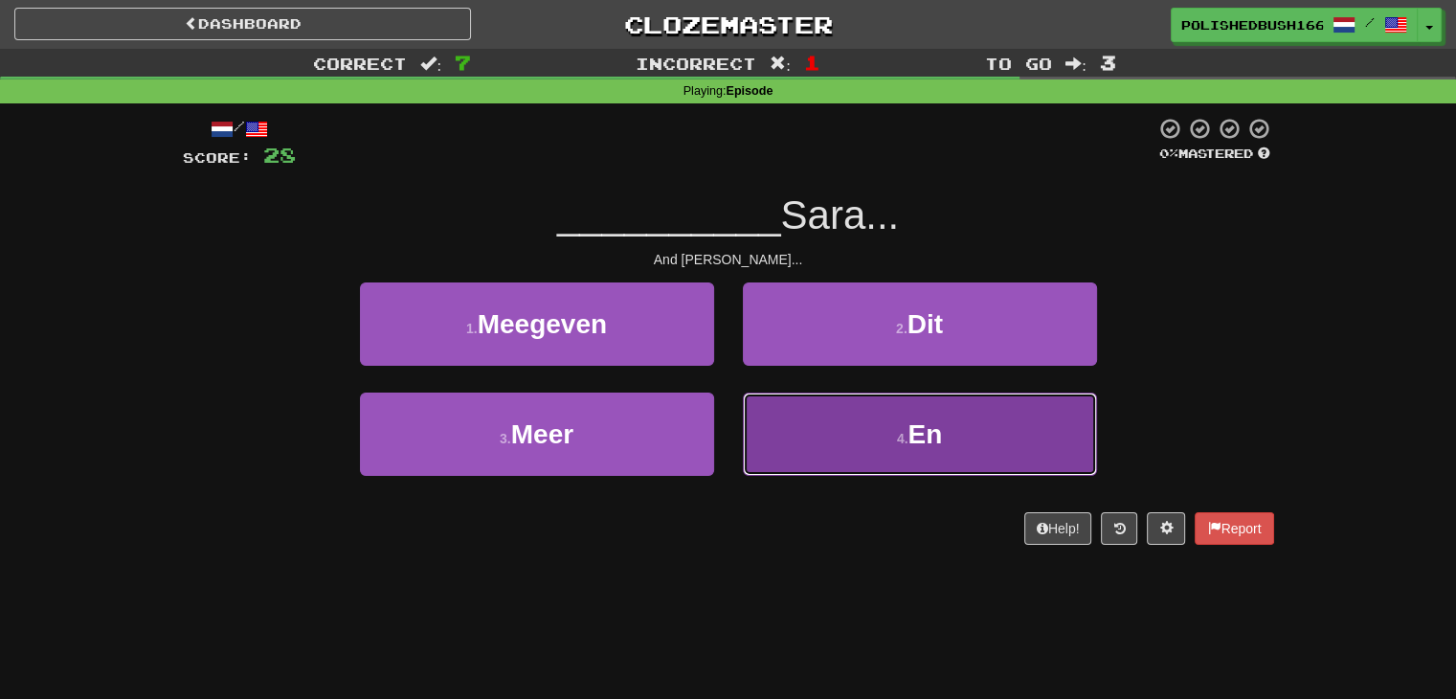
click at [900, 428] on button "4 . En" at bounding box center [920, 433] width 354 height 83
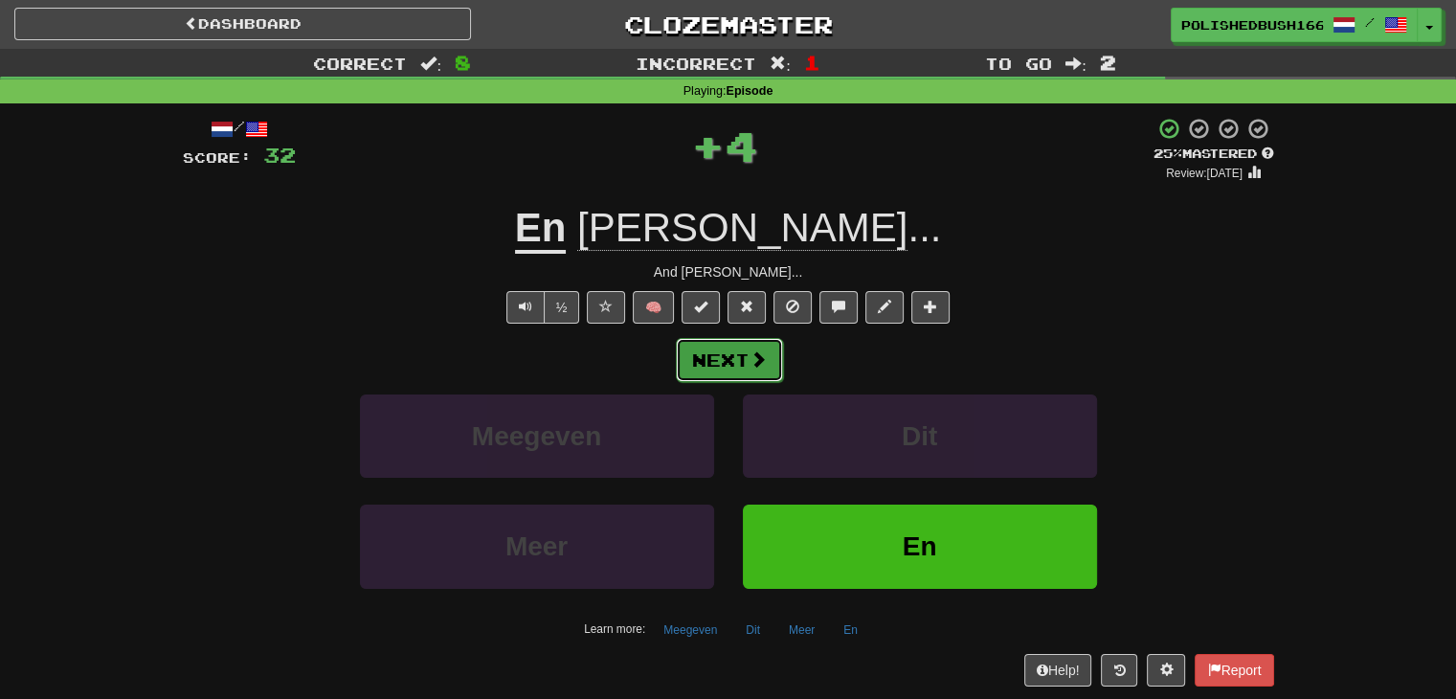
click at [736, 362] on button "Next" at bounding box center [729, 360] width 107 height 44
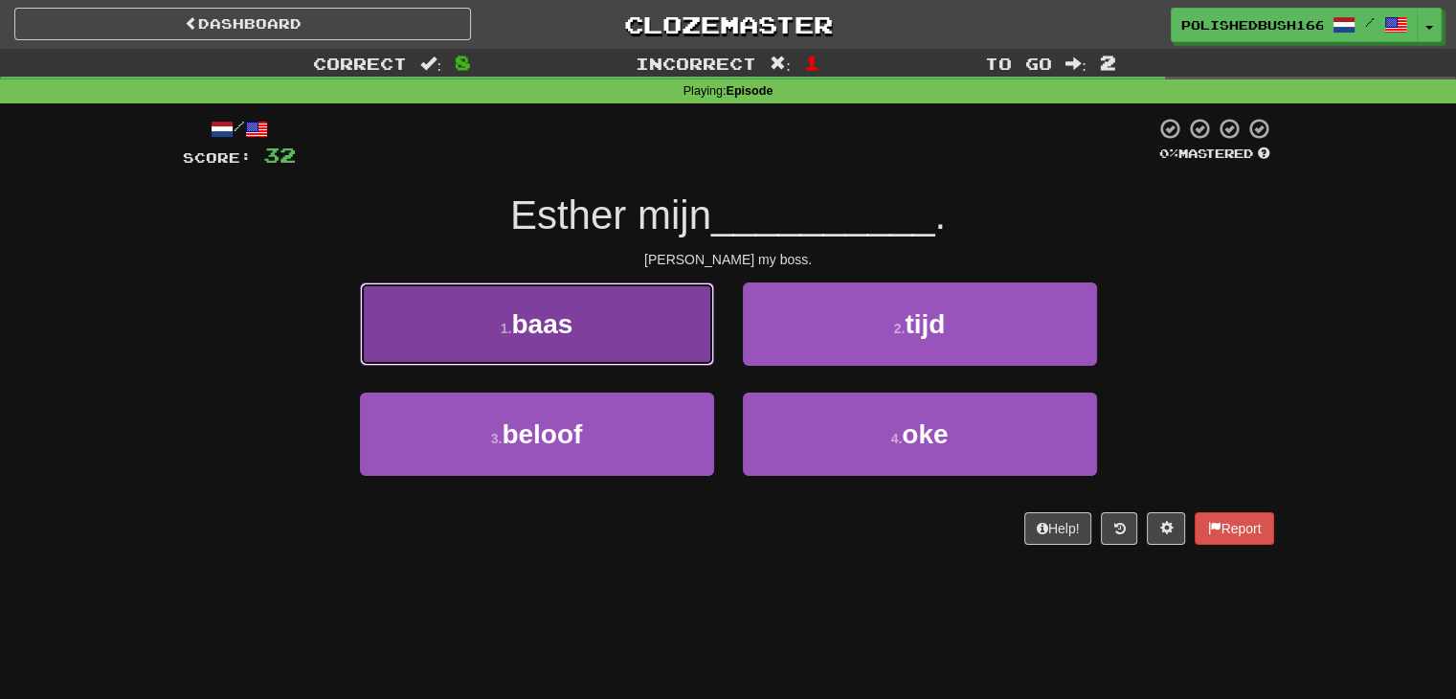
click at [633, 350] on button "1 . baas" at bounding box center [537, 323] width 354 height 83
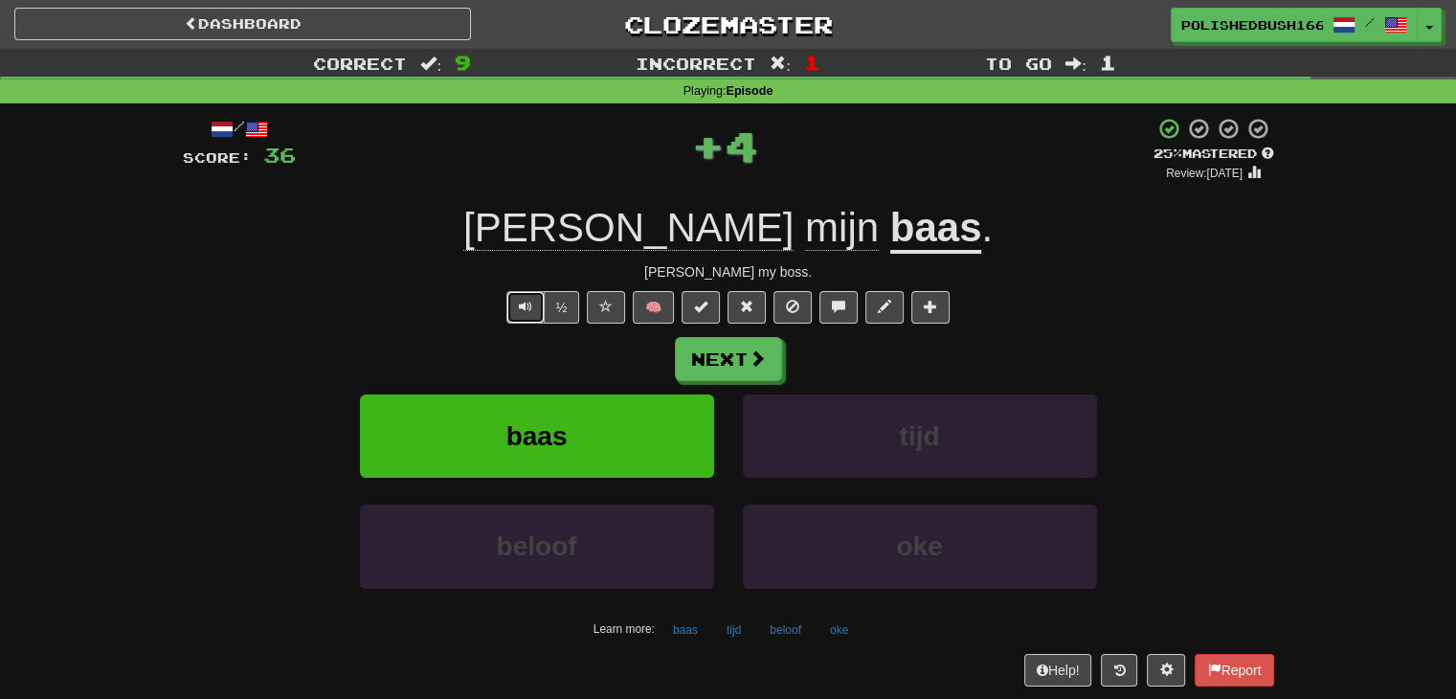
click at [528, 308] on span "Text-to-speech controls" at bounding box center [525, 306] width 13 height 13
click at [530, 308] on span "Text-to-speech controls" at bounding box center [525, 306] width 13 height 13
click at [708, 352] on button "Next" at bounding box center [729, 360] width 107 height 44
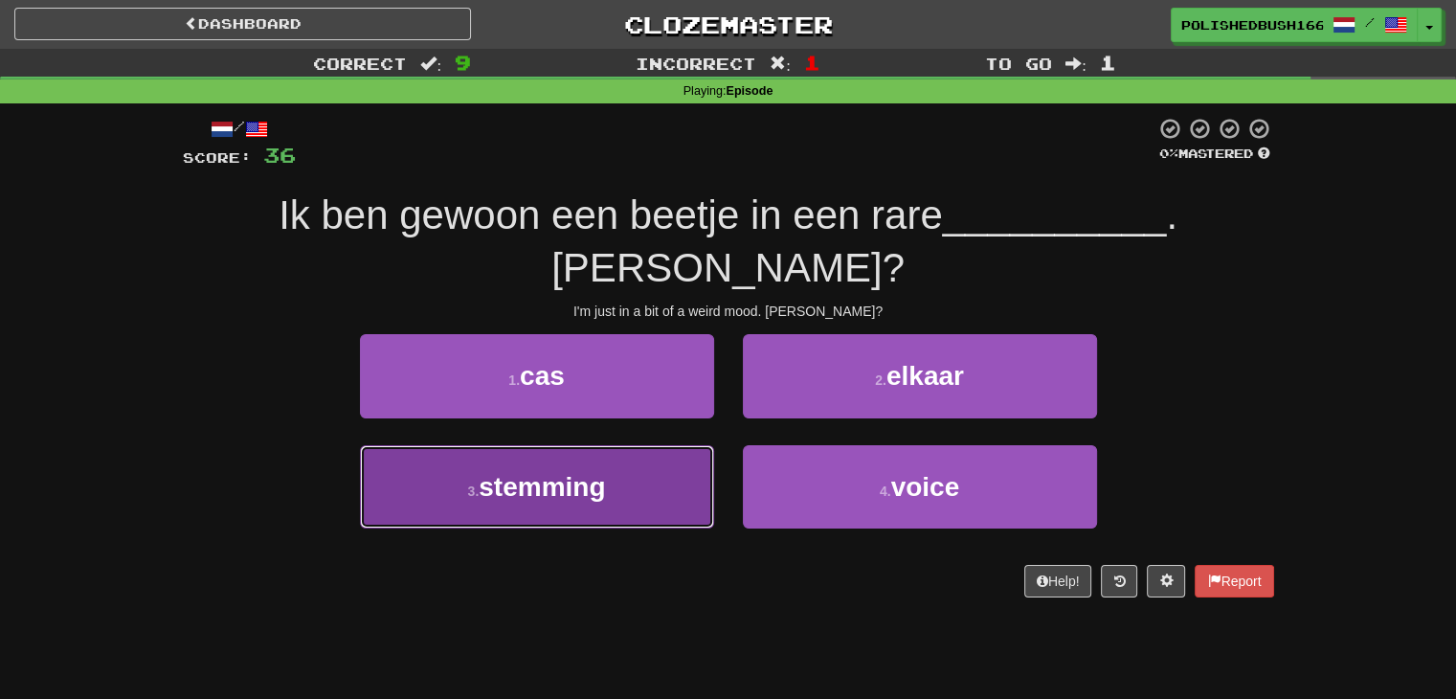
click at [653, 445] on button "3 . stemming" at bounding box center [537, 486] width 354 height 83
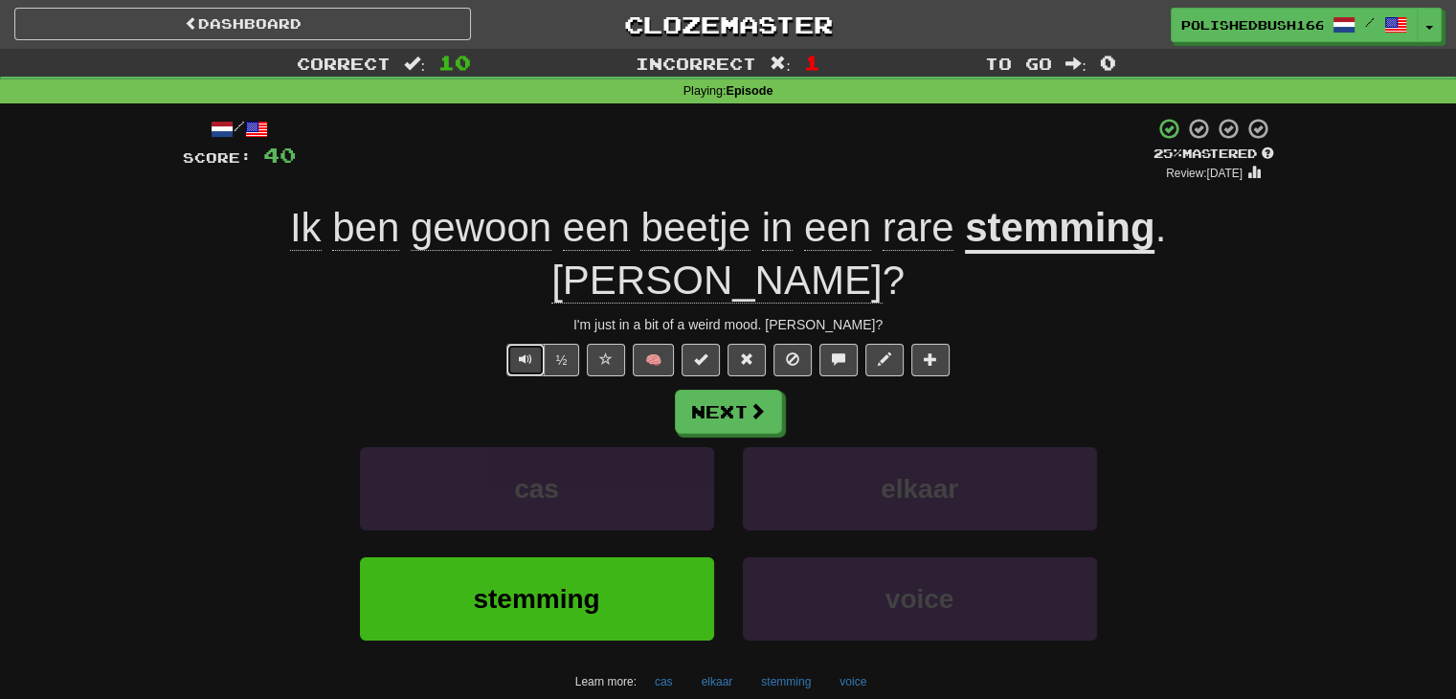
click at [530, 352] on span "Text-to-speech controls" at bounding box center [525, 358] width 13 height 13
click at [525, 352] on span "Text-to-speech controls" at bounding box center [525, 358] width 13 height 13
click at [744, 391] on button "Next" at bounding box center [729, 413] width 107 height 44
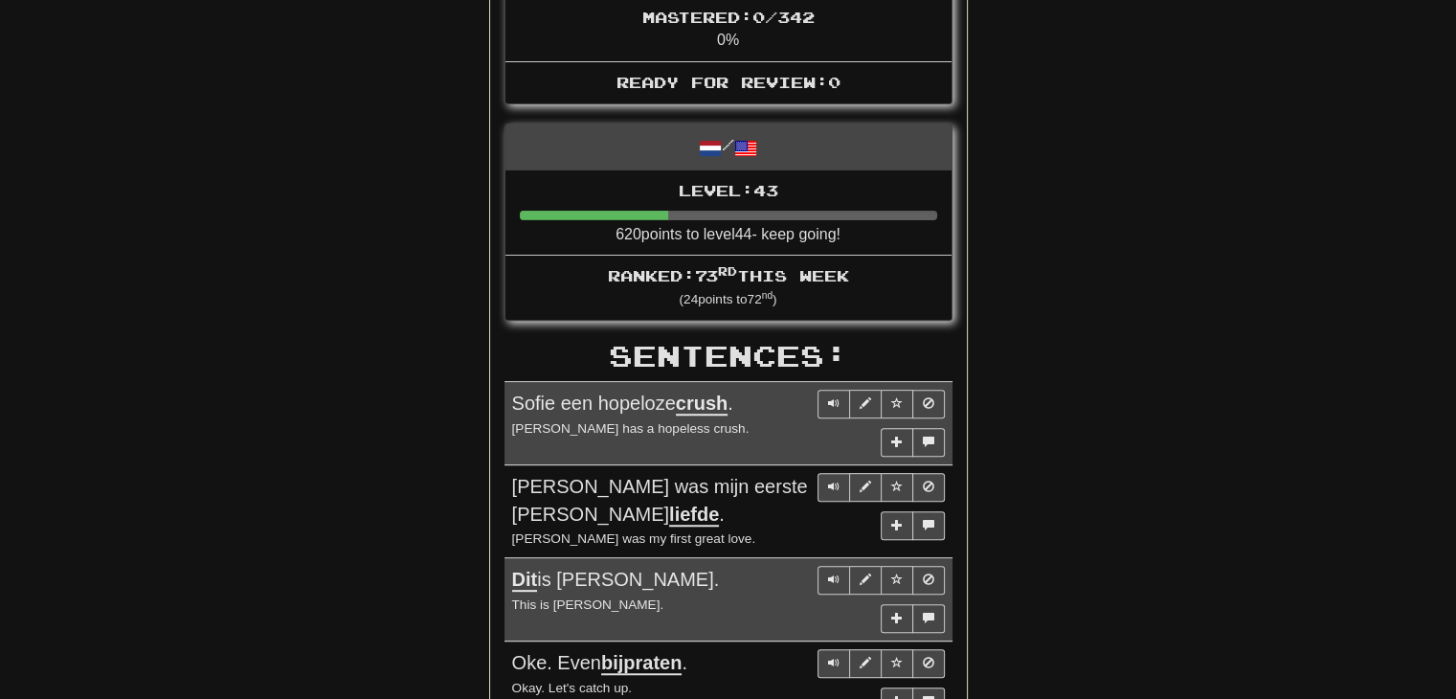
scroll to position [670, 0]
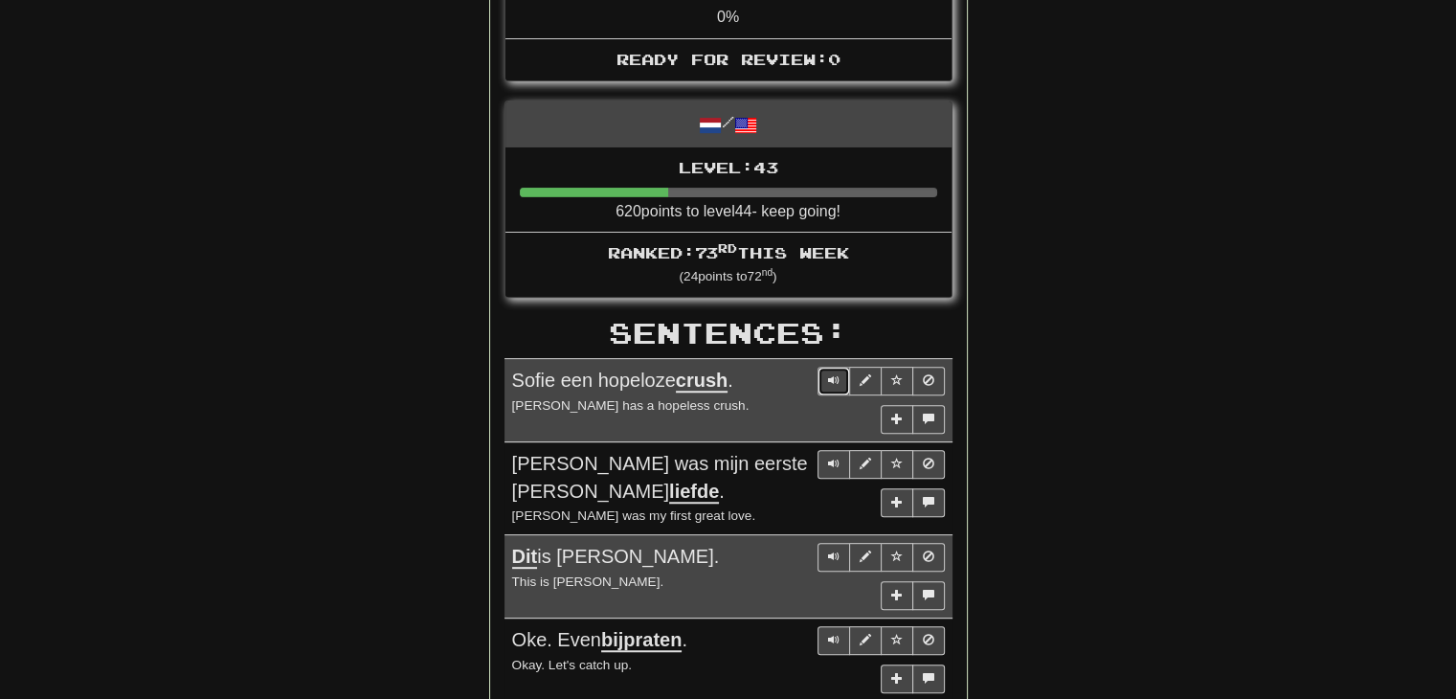
click at [831, 375] on span "Sentence controls" at bounding box center [833, 379] width 11 height 11
click at [835, 374] on span "Sentence controls" at bounding box center [833, 379] width 11 height 11
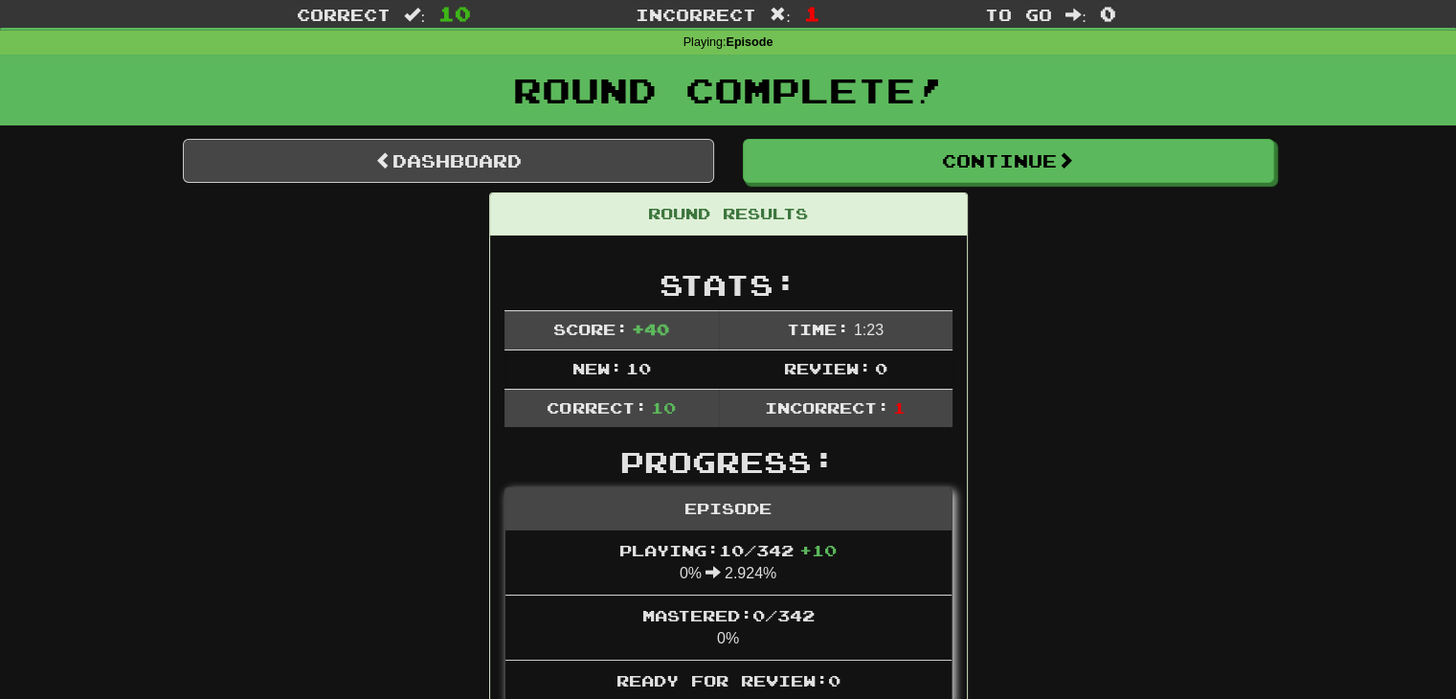
scroll to position [0, 0]
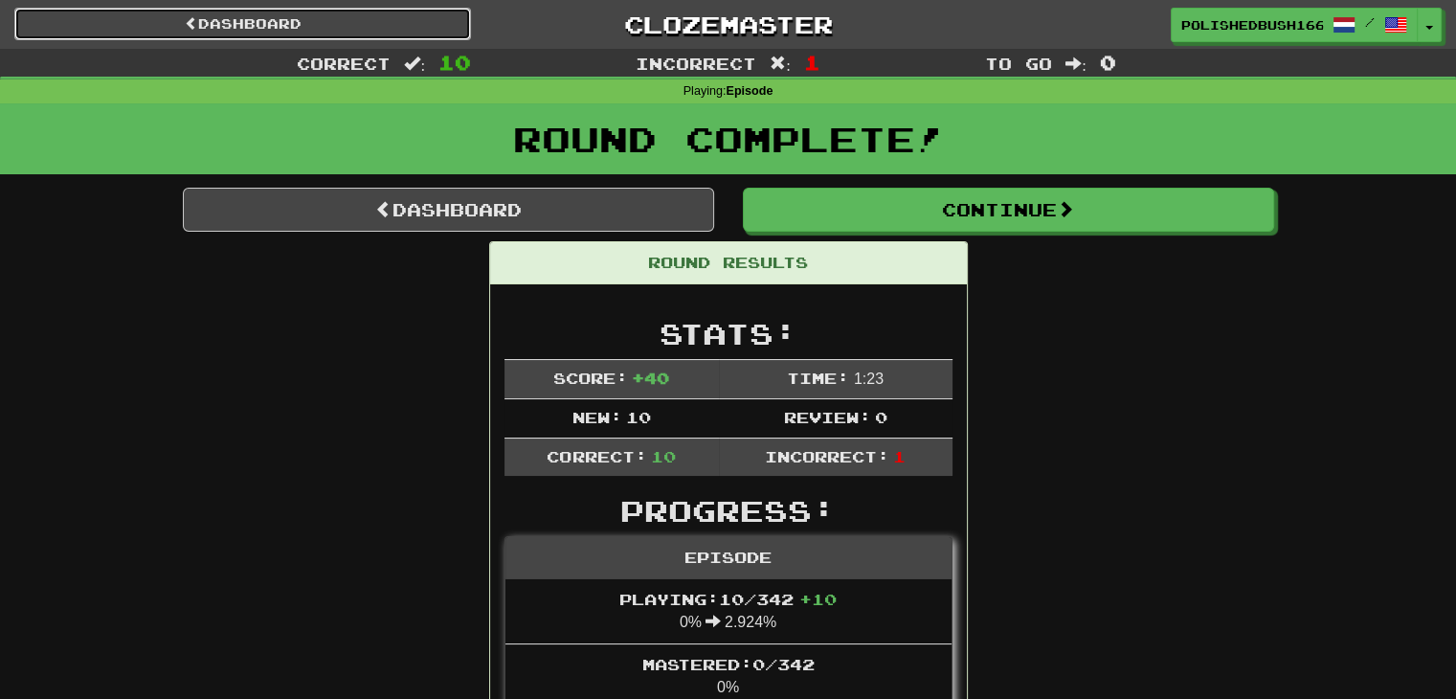
click at [219, 20] on link "Dashboard" at bounding box center [242, 24] width 457 height 33
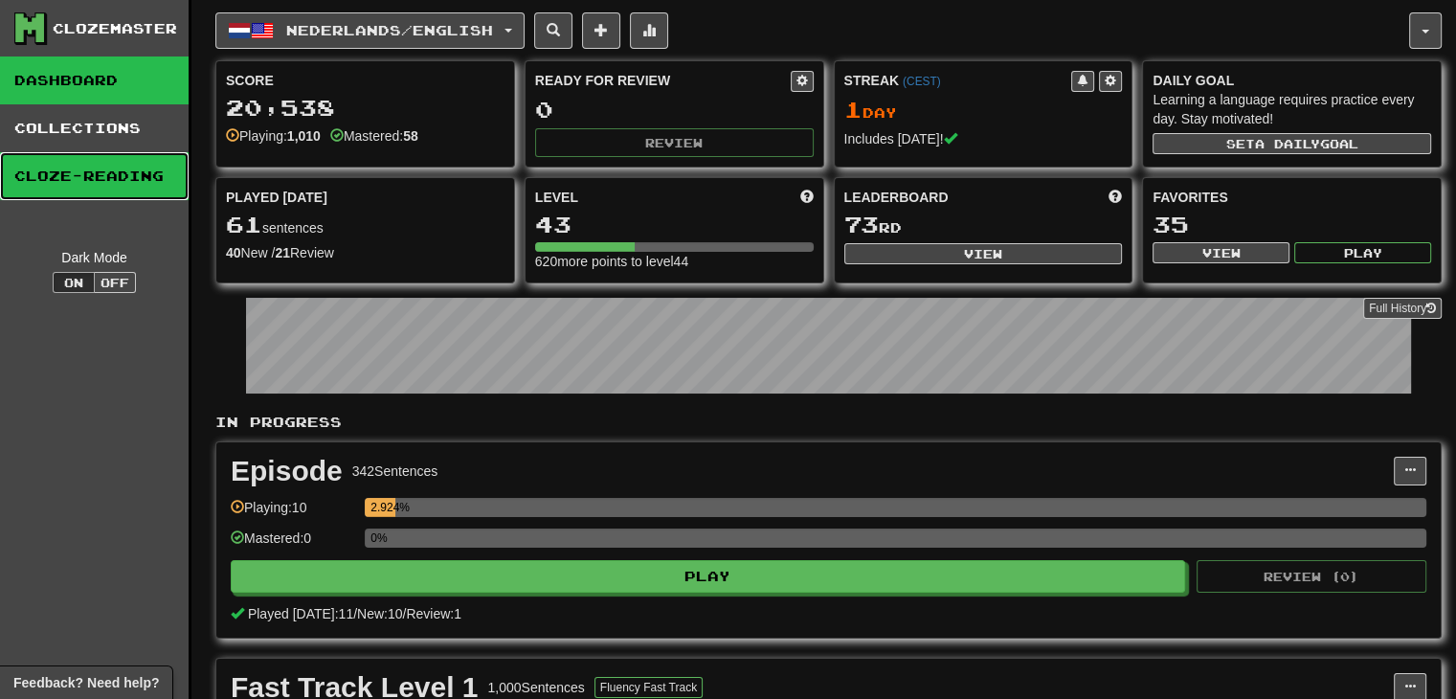
click at [84, 166] on link "Cloze-Reading" at bounding box center [94, 176] width 189 height 48
